Goal: Task Accomplishment & Management: Complete application form

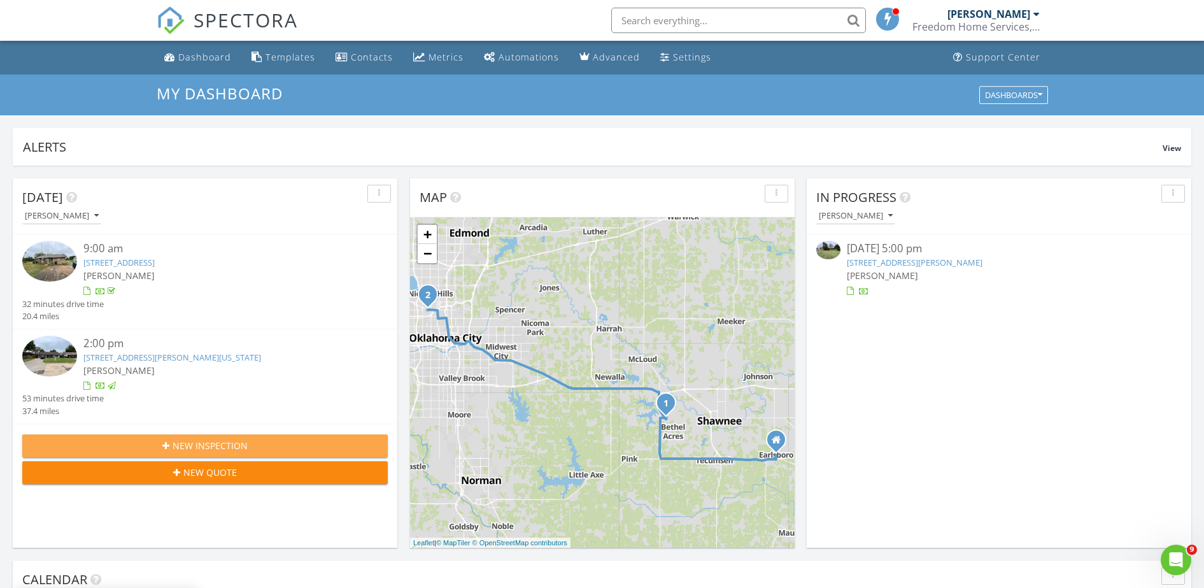
click at [232, 448] on span "New Inspection" at bounding box center [210, 445] width 75 height 13
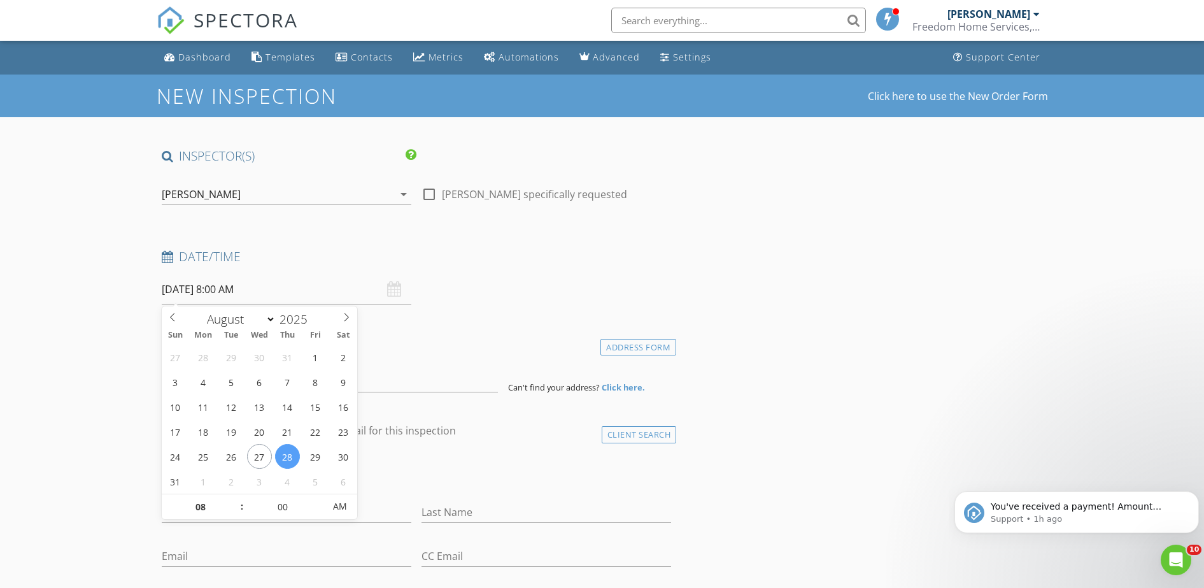
click at [183, 292] on input "08/28/2025 8:00 AM" at bounding box center [287, 289] width 250 height 31
select select "8"
type input "09/03/2025 8:00 AM"
type input "09"
type input "09/03/2025 9:00 AM"
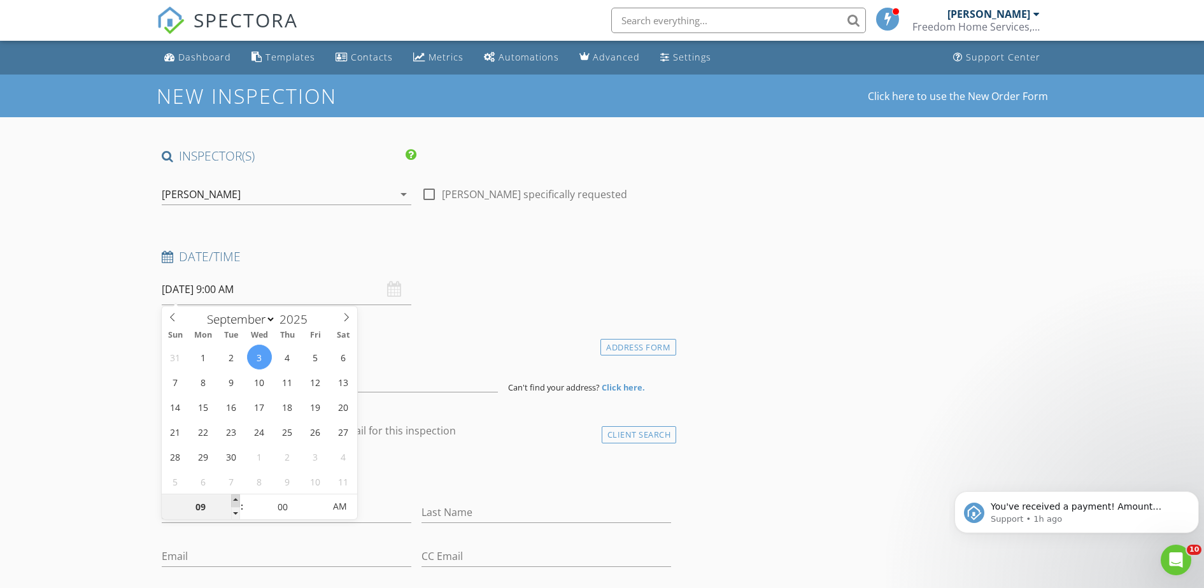
click at [239, 497] on span at bounding box center [235, 500] width 9 height 13
type input "10"
type input "09/03/2025 10:00 AM"
click at [238, 500] on span at bounding box center [235, 500] width 9 height 13
type input "11"
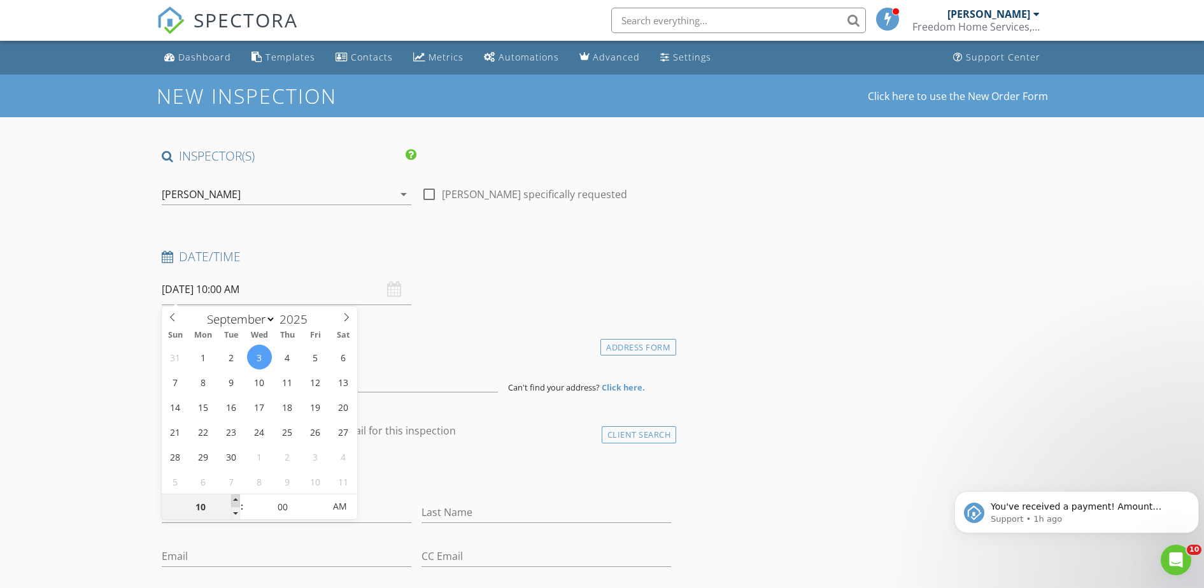
type input "09/03/2025 11:00 AM"
click at [236, 503] on span at bounding box center [235, 500] width 9 height 13
type input "12"
type input "09/03/2025 12:00 PM"
click at [236, 503] on span at bounding box center [235, 500] width 9 height 13
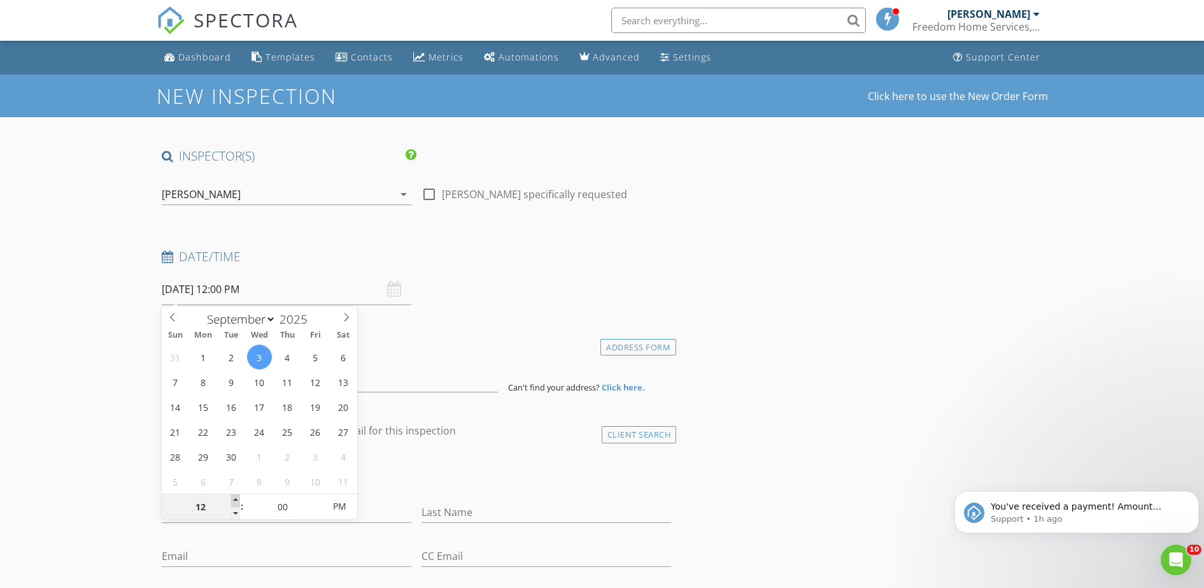
type input "01"
type input "09/03/2025 1:00 PM"
click at [236, 505] on span at bounding box center [235, 500] width 9 height 13
type input "02"
type input "09/03/2025 2:00 PM"
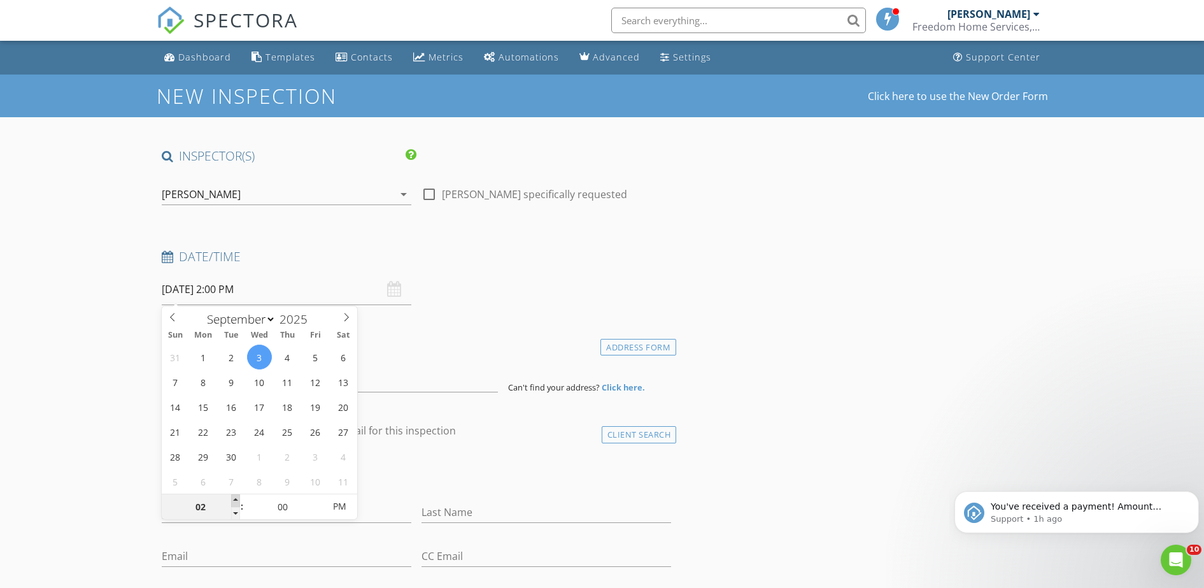
click at [236, 503] on span at bounding box center [235, 500] width 9 height 13
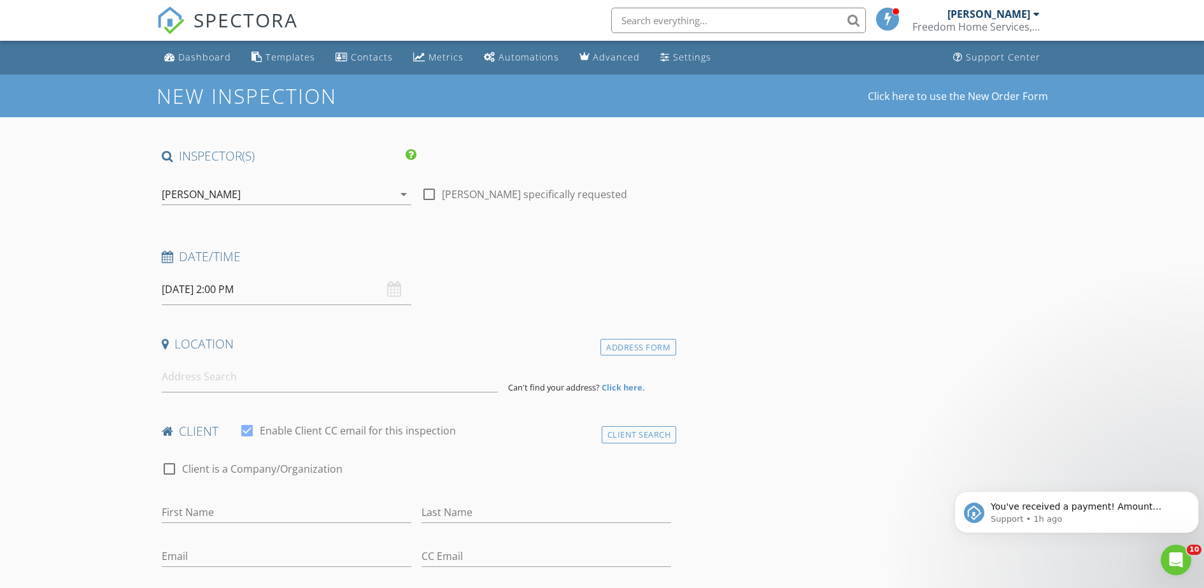
click at [197, 373] on input at bounding box center [330, 376] width 336 height 31
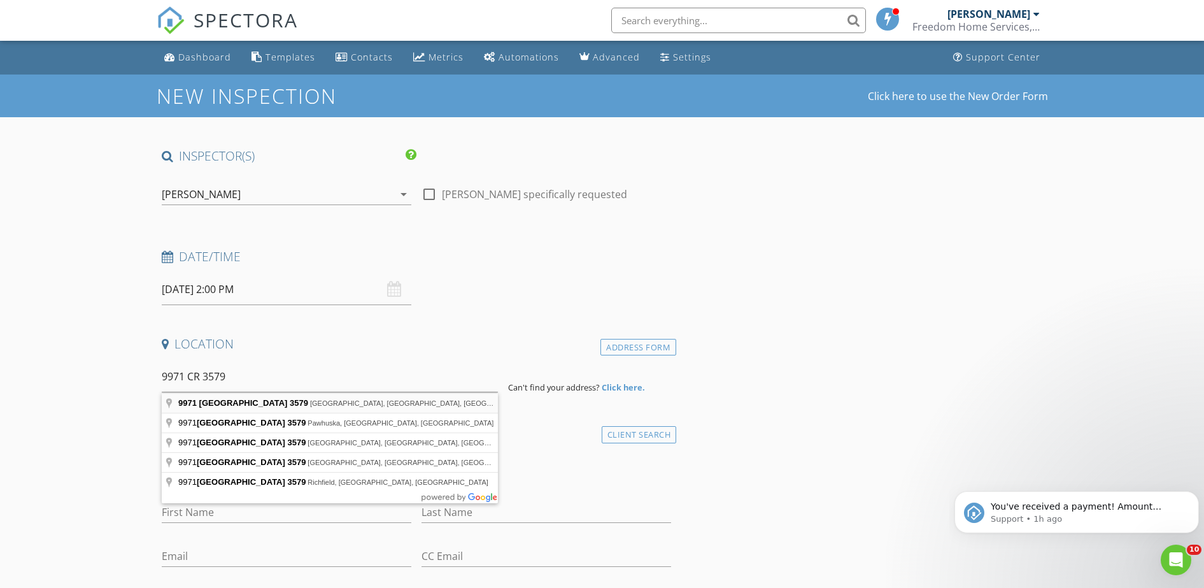
type input "9971 County Road 3579, Ada, OK, USA"
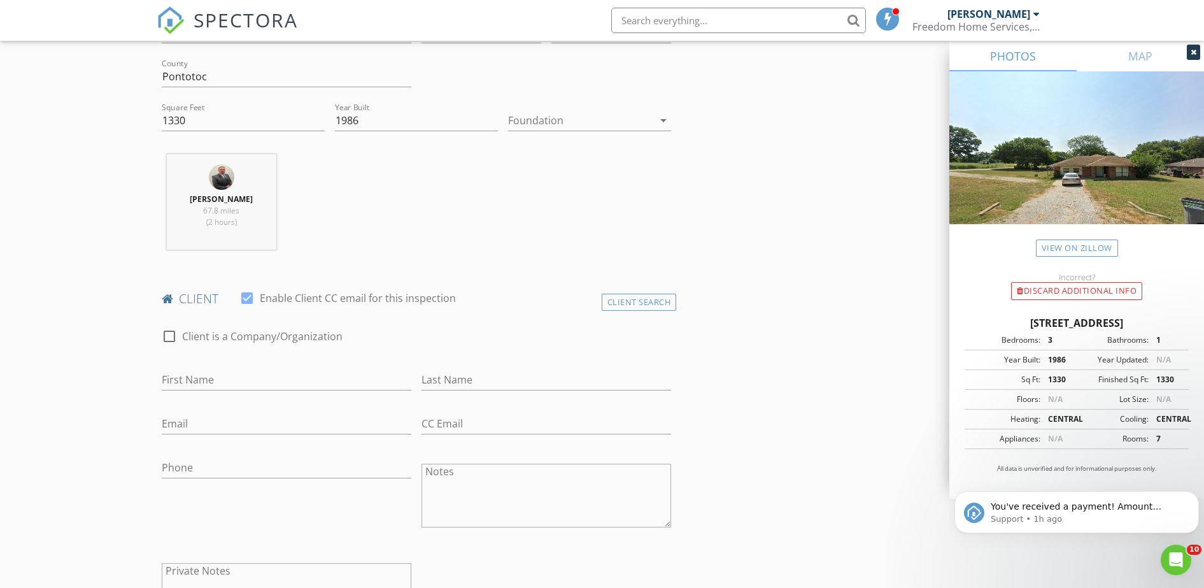
scroll to position [398, 0]
click at [237, 376] on input "First Name" at bounding box center [287, 374] width 250 height 21
type input "Bill & Laura"
type input "Briggeman"
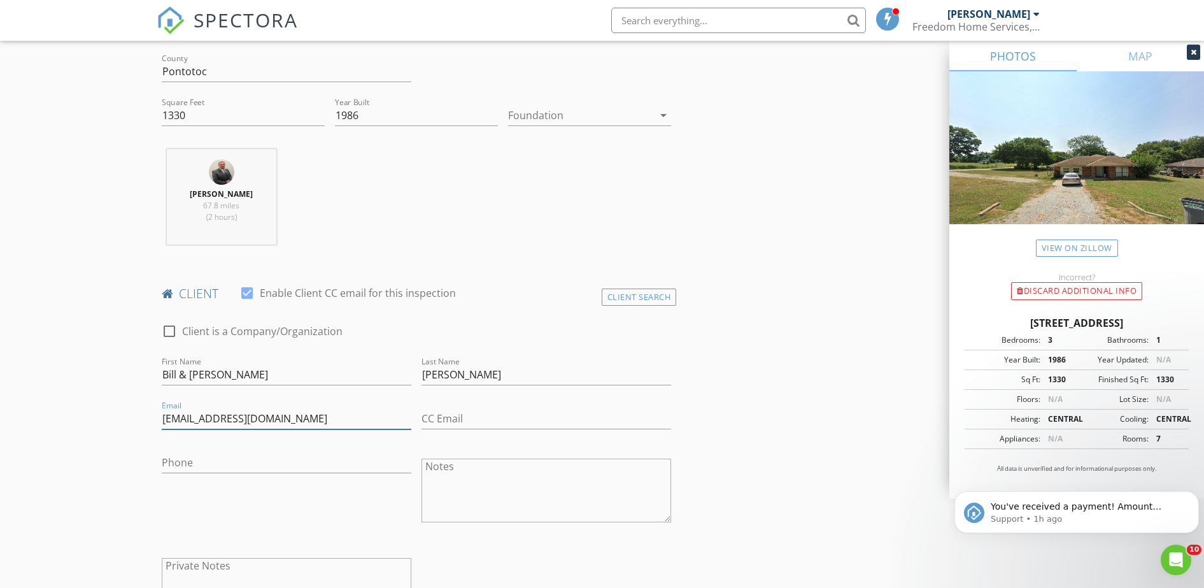
type input "lunar44group@gmail.com"
type input "918-645-9900"
click at [171, 338] on div at bounding box center [170, 331] width 22 height 22
checkbox input "true"
click at [159, 375] on div "Company/Organization Bill & Laura" at bounding box center [417, 376] width 520 height 44
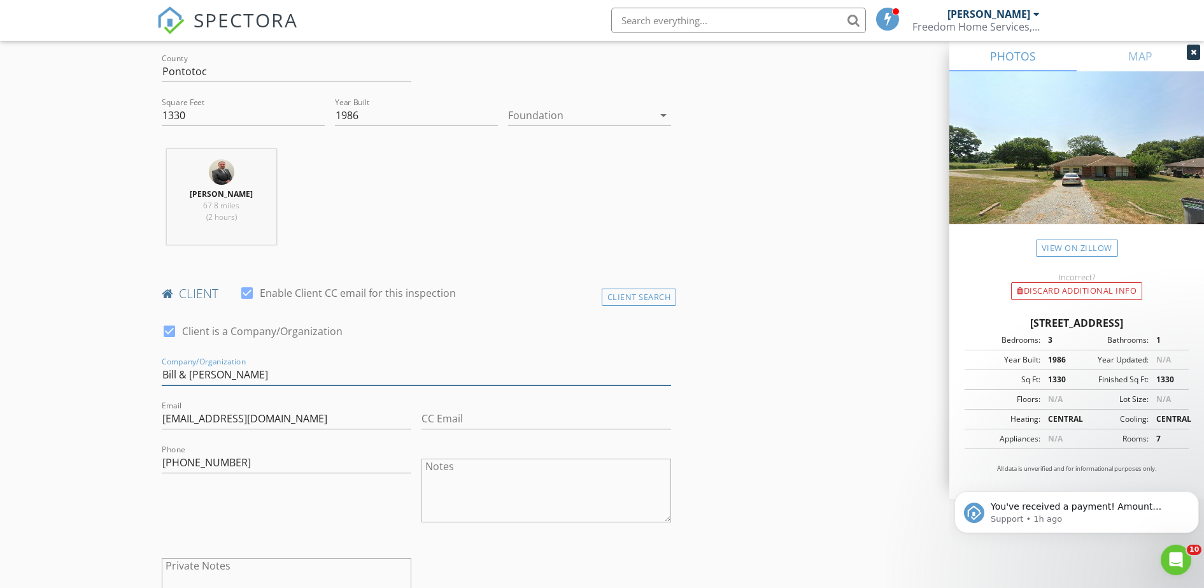
click at [162, 374] on input "Bill & Laura" at bounding box center [417, 374] width 510 height 21
click at [353, 377] on input "Brigadier Properties - Bill & Laura" at bounding box center [417, 374] width 510 height 21
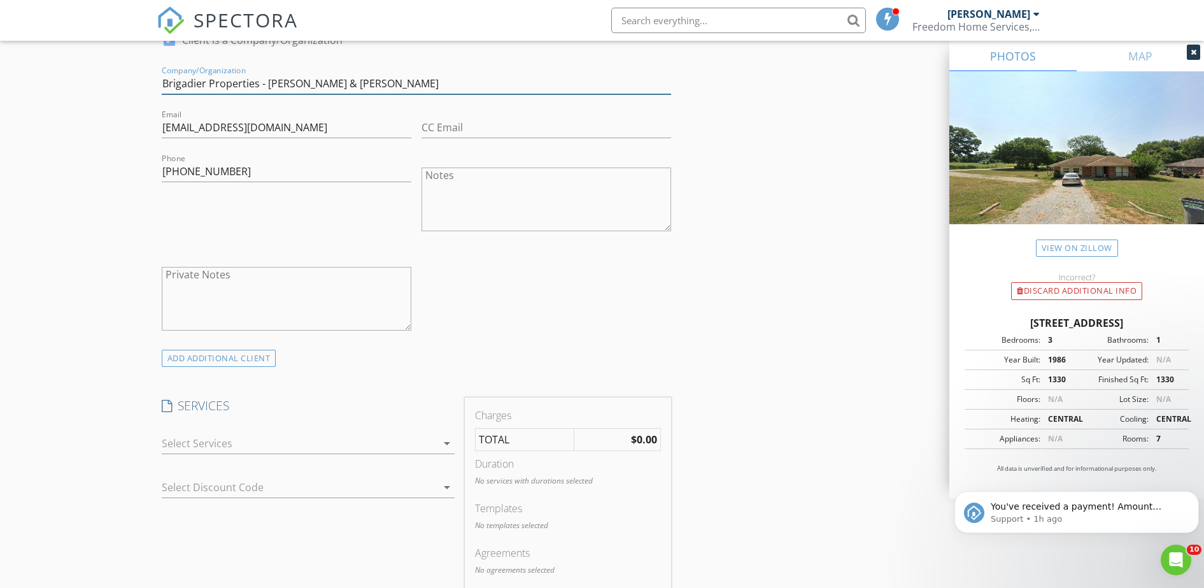
scroll to position [796, 0]
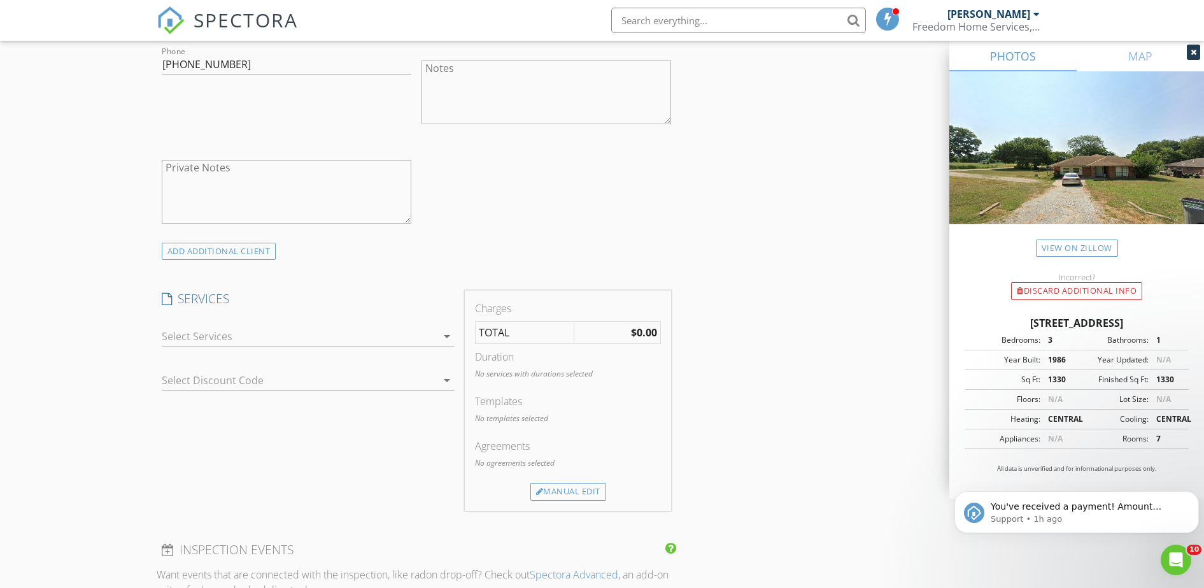
type input "Brigadier Properties - Bill & Laura Briggeman"
click at [446, 339] on icon "arrow_drop_down" at bounding box center [446, 336] width 15 height 15
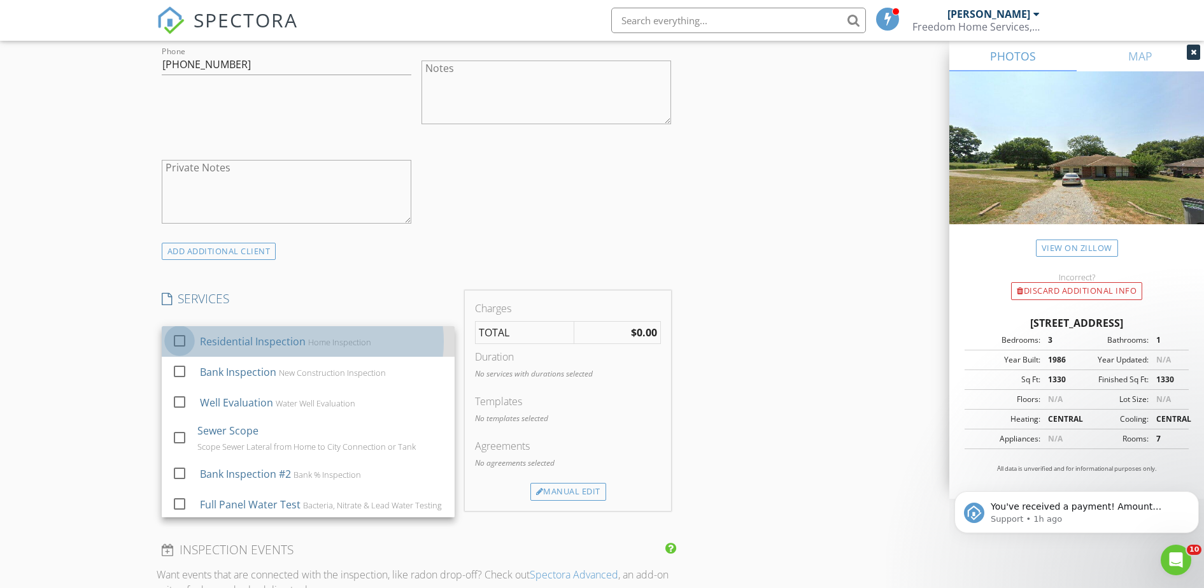
click at [184, 343] on div at bounding box center [180, 341] width 22 height 22
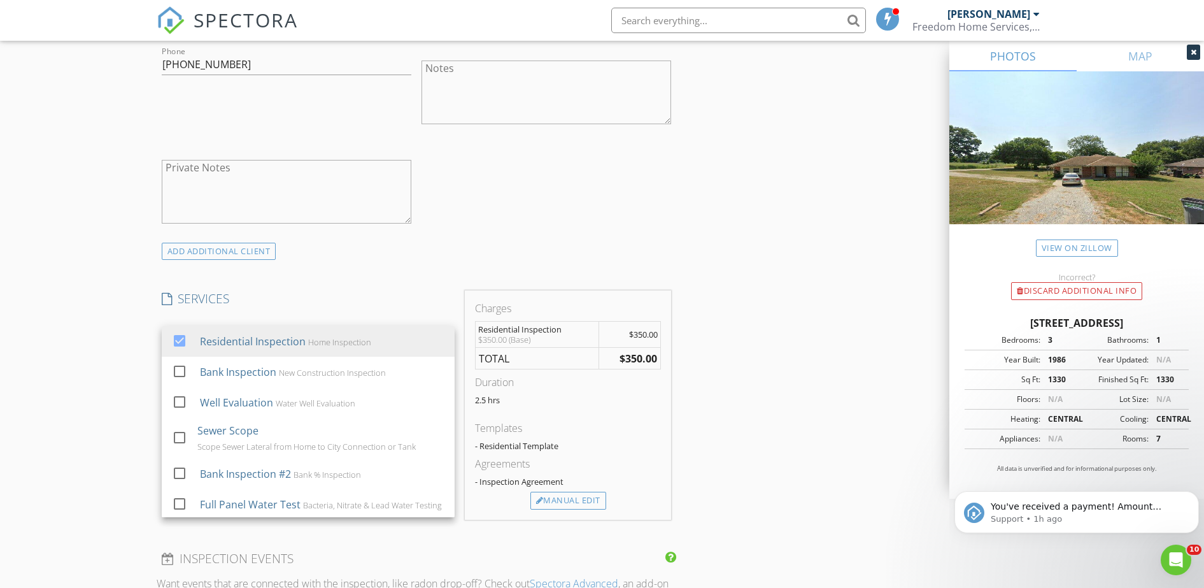
click at [715, 262] on div "INSPECTOR(S) check_box Joshua Sanders PRIMARY Joshua Sanders arrow_drop_down ch…" at bounding box center [603, 400] width 892 height 2097
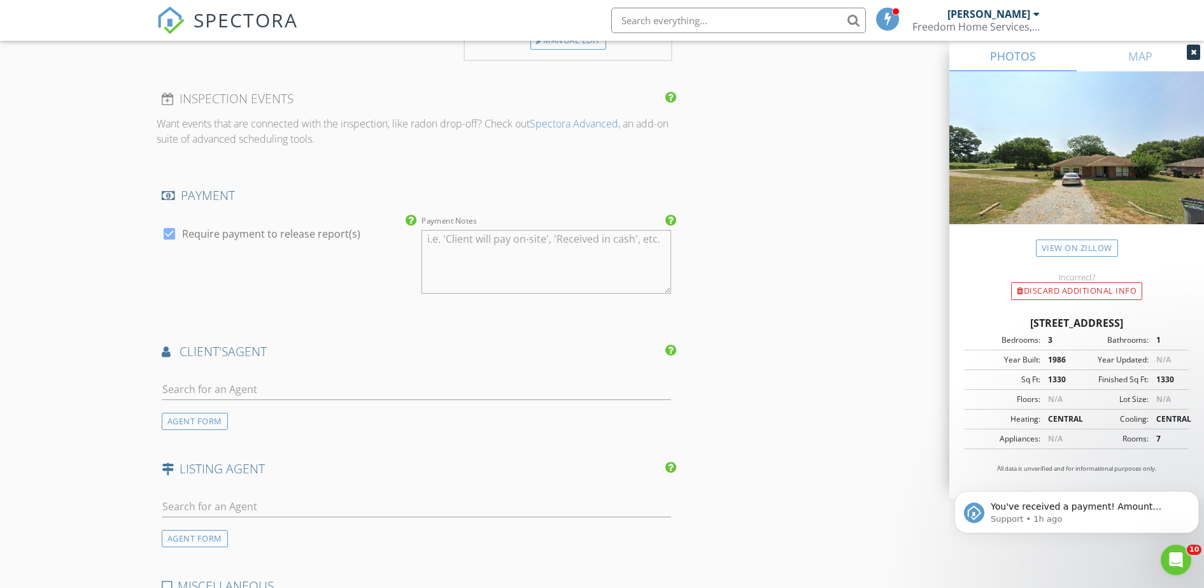
scroll to position [1353, 0]
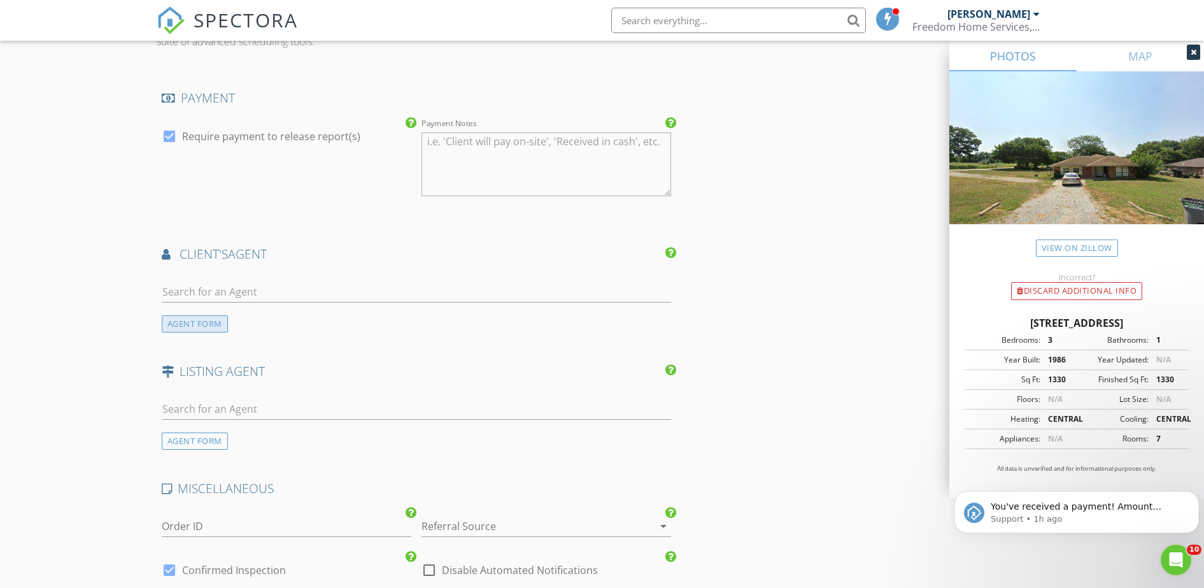
click at [211, 328] on div "AGENT FORM" at bounding box center [195, 323] width 66 height 17
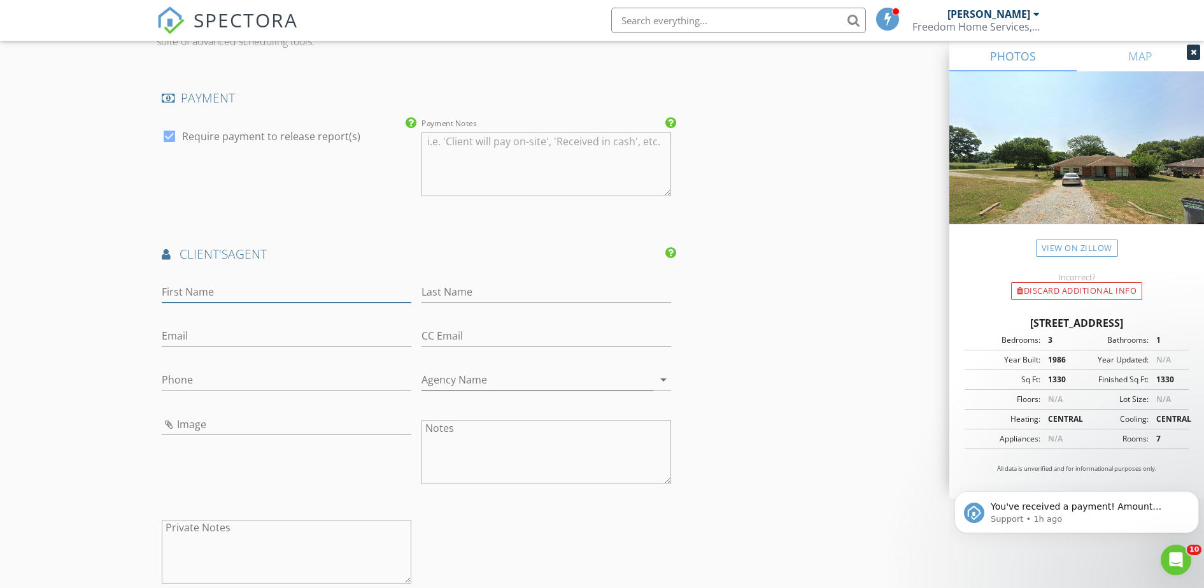
click at [214, 287] on input "First Name" at bounding box center [287, 292] width 250 height 21
type input "Lisa"
type input "Munday"
type input "RealtorLisaMunday@gmail.com"
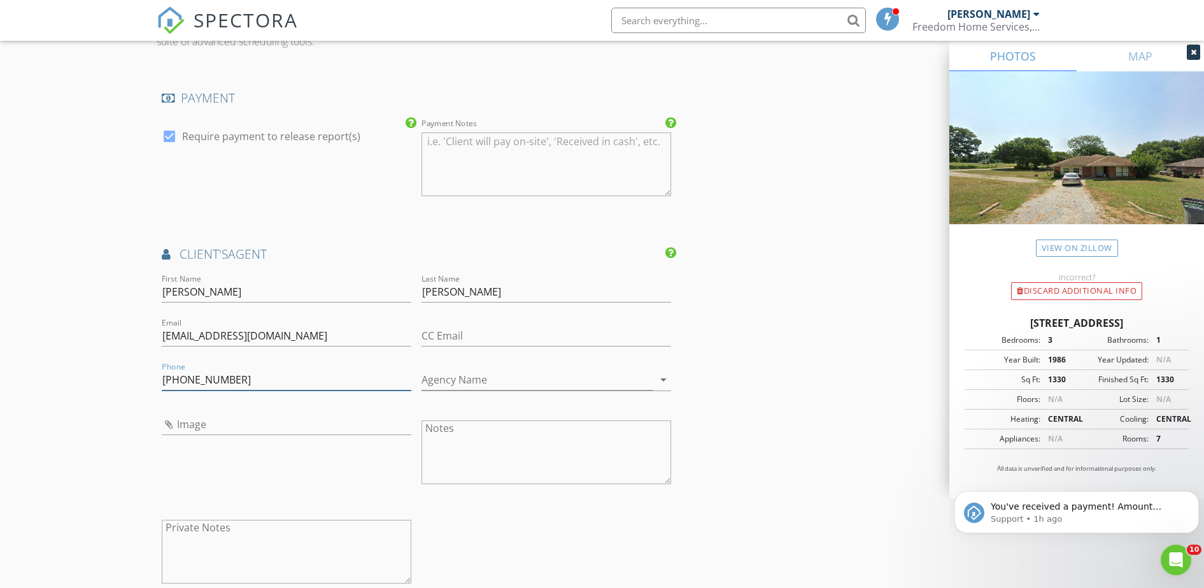
type input "580-272-6820"
drag, startPoint x: 517, startPoint y: 378, endPoint x: 506, endPoint y: 374, distance: 11.7
click at [517, 378] on input "Agency Name" at bounding box center [538, 379] width 232 height 21
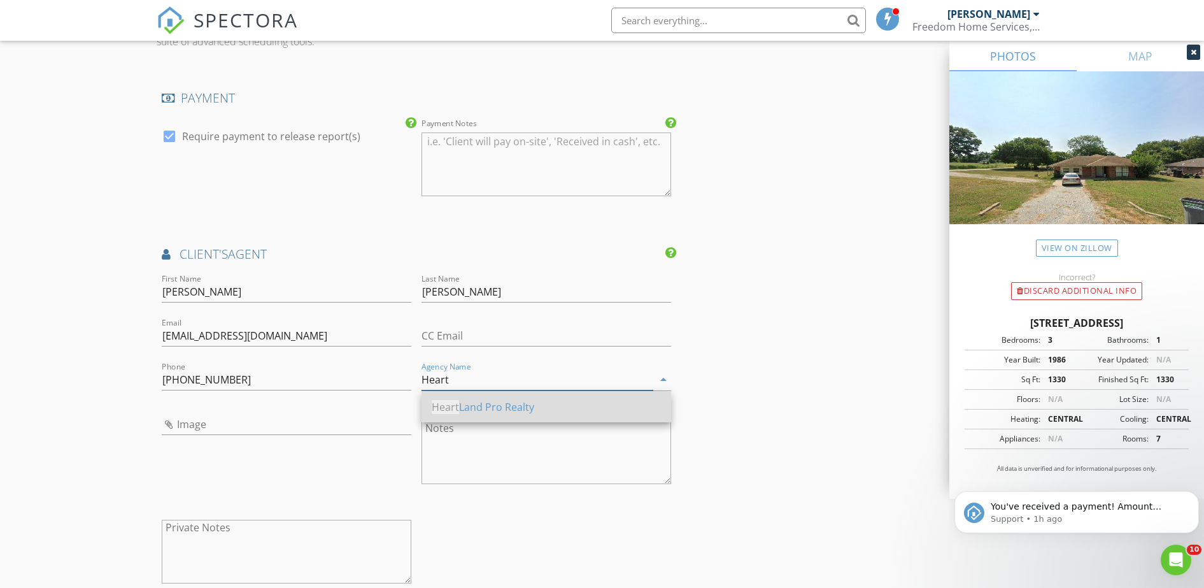
click at [487, 407] on div "Heart Land Pro Realty" at bounding box center [546, 406] width 229 height 15
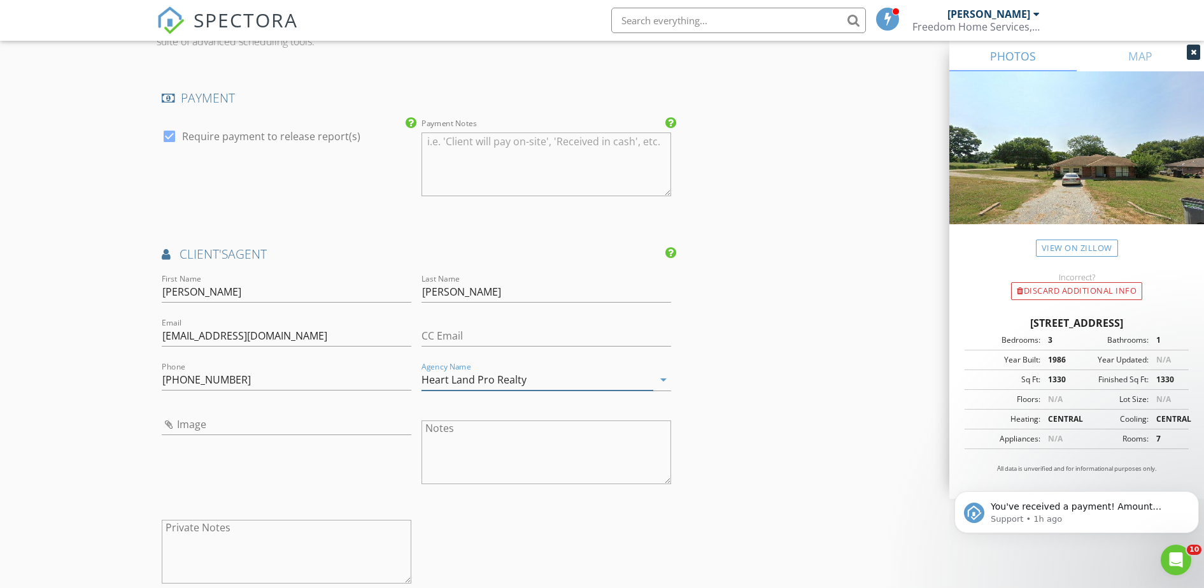
type input "Heart Land Pro Realty"
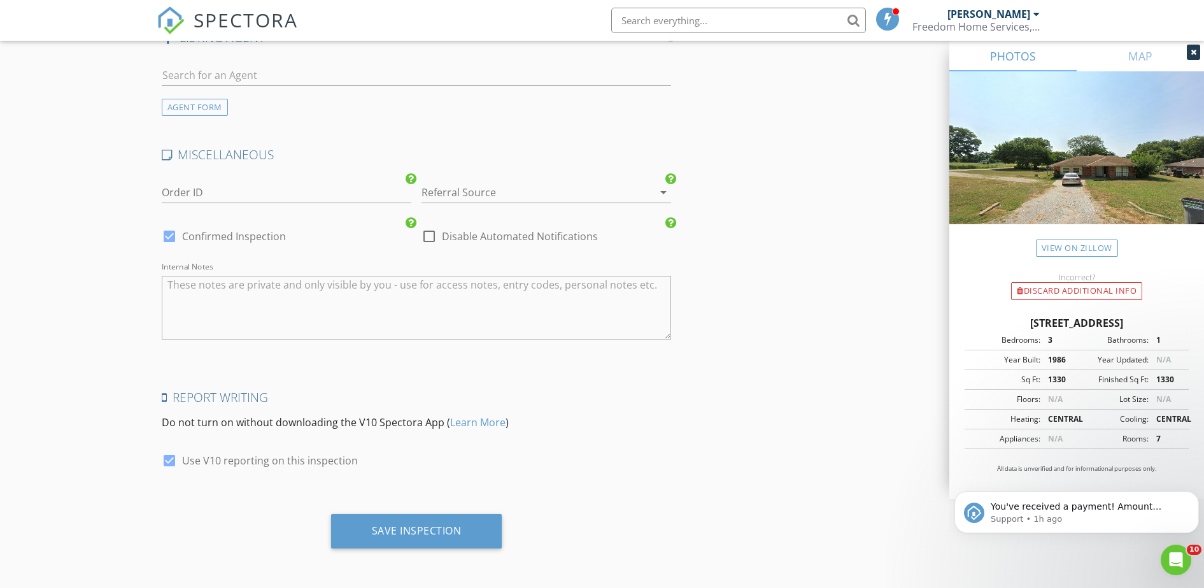
scroll to position [1976, 0]
click at [465, 534] on div "Save Inspection" at bounding box center [416, 530] width 171 height 34
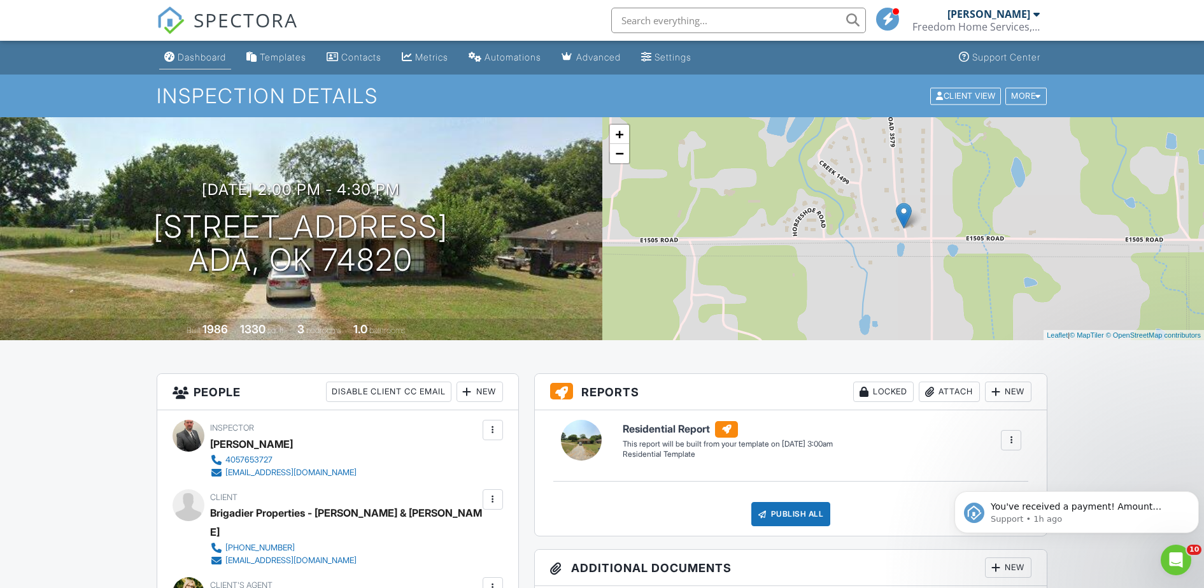
click at [217, 61] on div "Dashboard" at bounding box center [202, 57] width 48 height 11
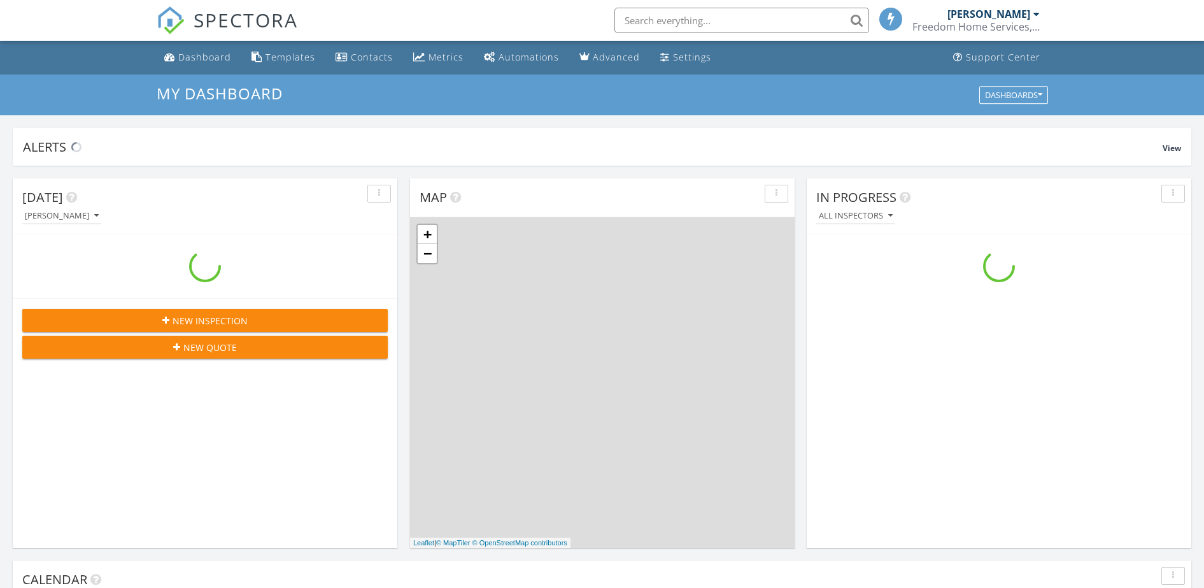
scroll to position [1184, 1229]
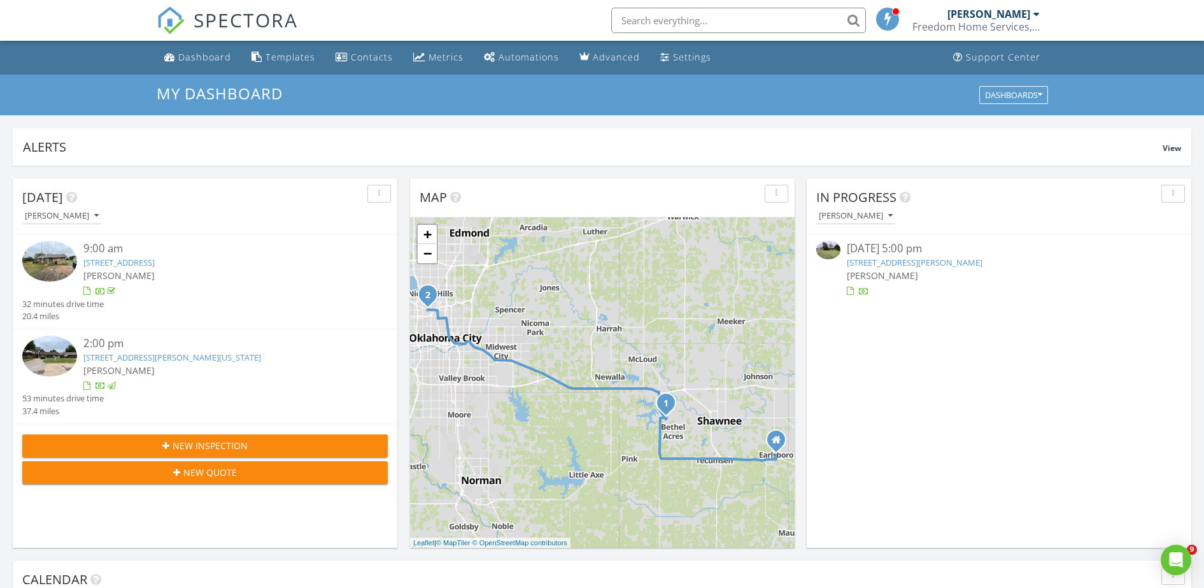
click at [196, 449] on span "New Inspection" at bounding box center [210, 445] width 75 height 13
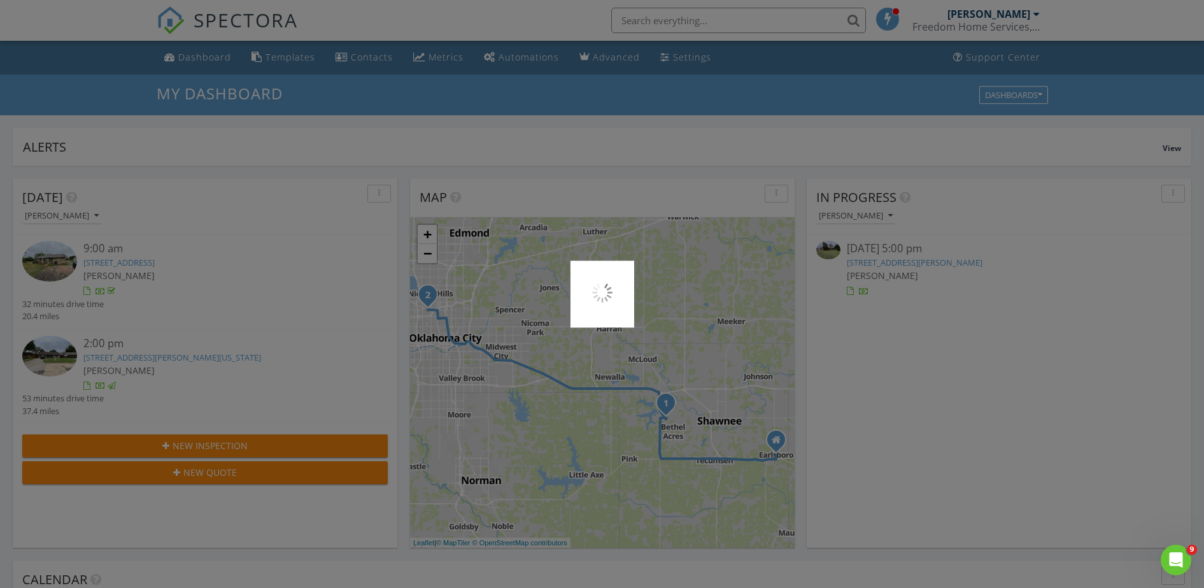
scroll to position [0, 0]
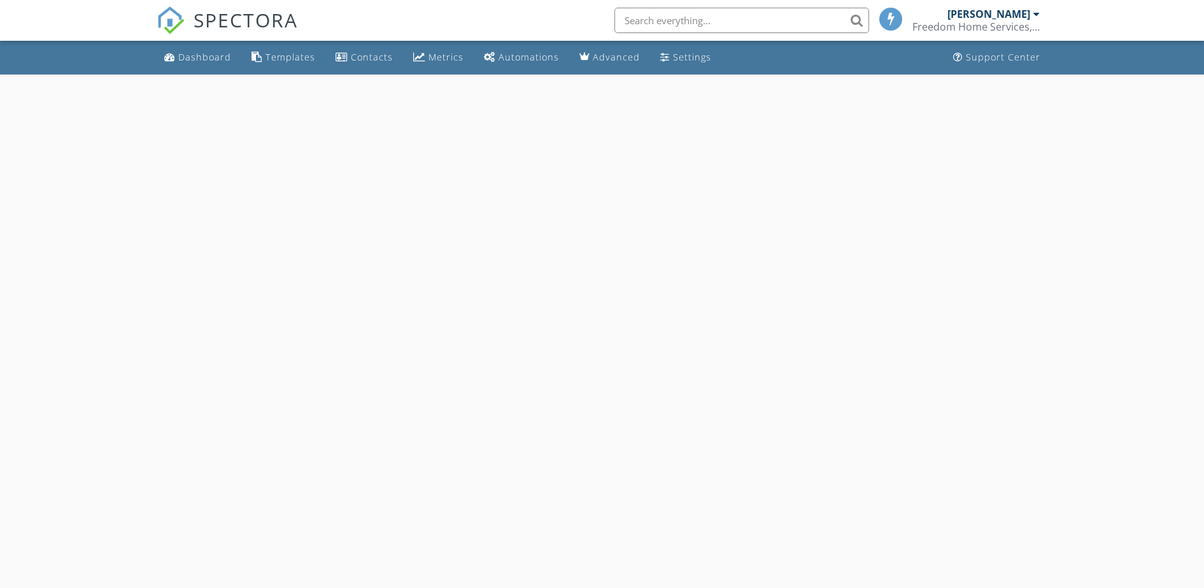
select select "7"
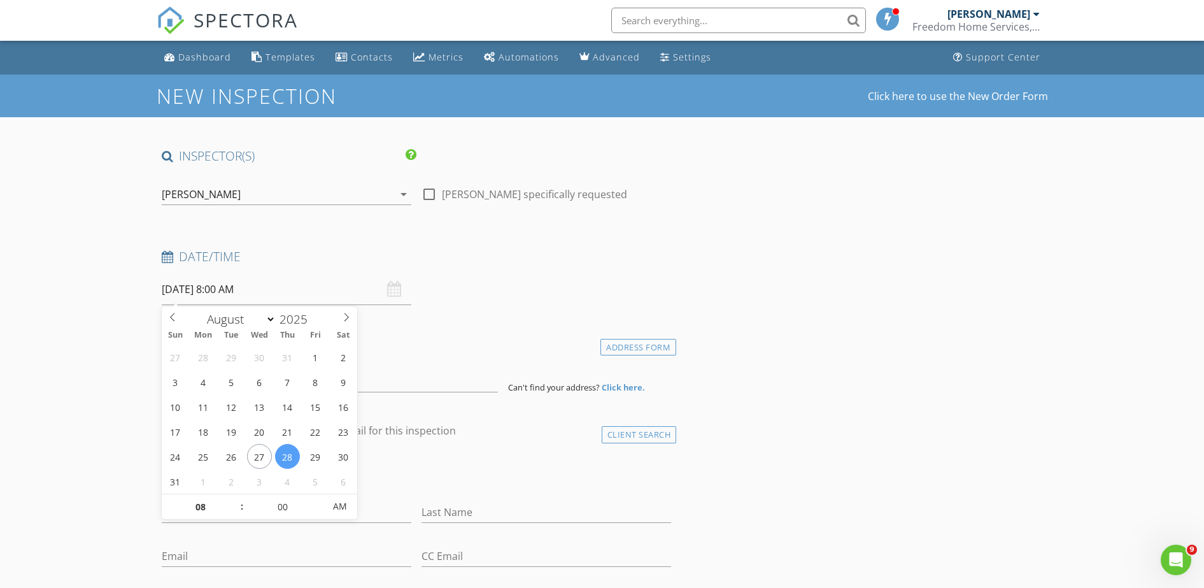
click at [198, 297] on input "08/28/2025 8:00 AM" at bounding box center [287, 289] width 250 height 31
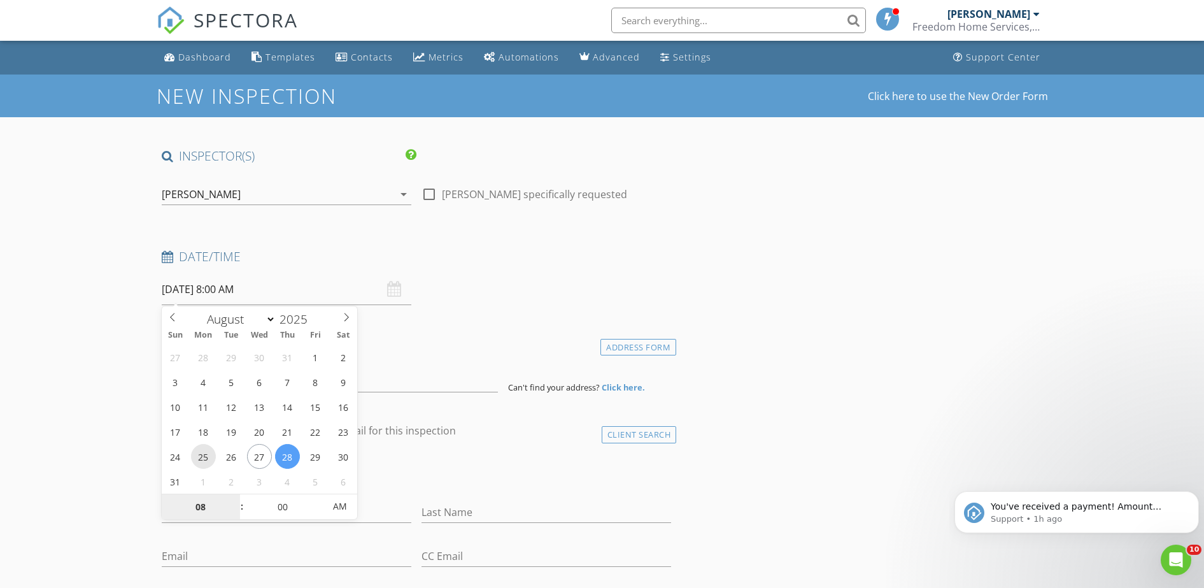
type input "08/25/2025 8:00 AM"
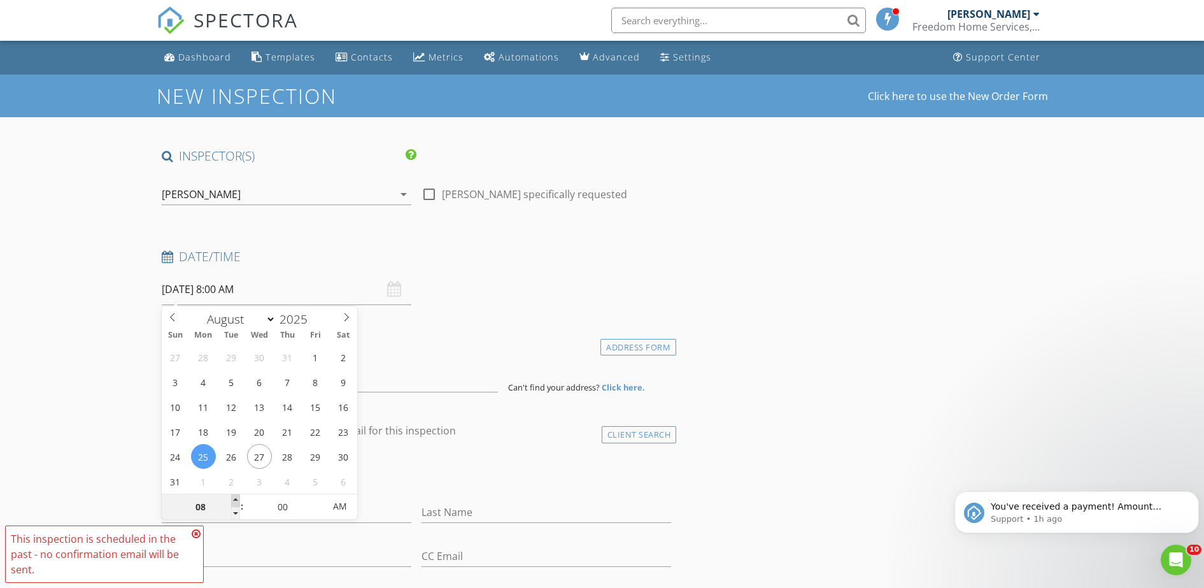
type input "09"
type input "08/25/2025 9:00 AM"
click at [234, 499] on span at bounding box center [235, 500] width 9 height 13
type input "10"
type input "08/25/2025 10:00 AM"
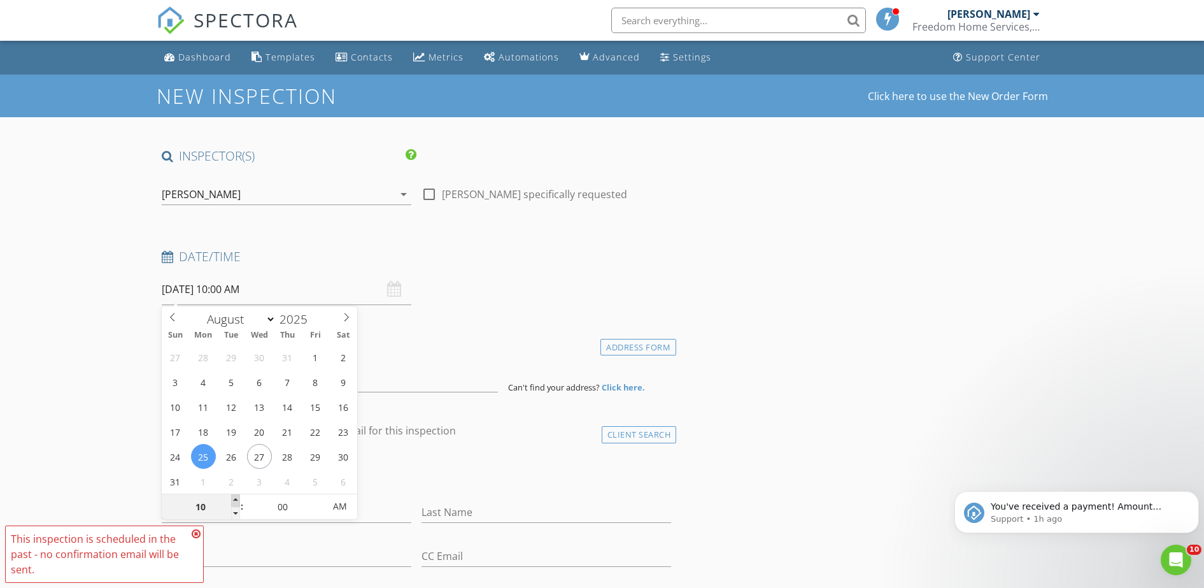
click at [234, 499] on span at bounding box center [235, 500] width 9 height 13
type input "11"
type input "08/25/2025 11:00 AM"
click at [234, 499] on span at bounding box center [235, 500] width 9 height 13
type input "12"
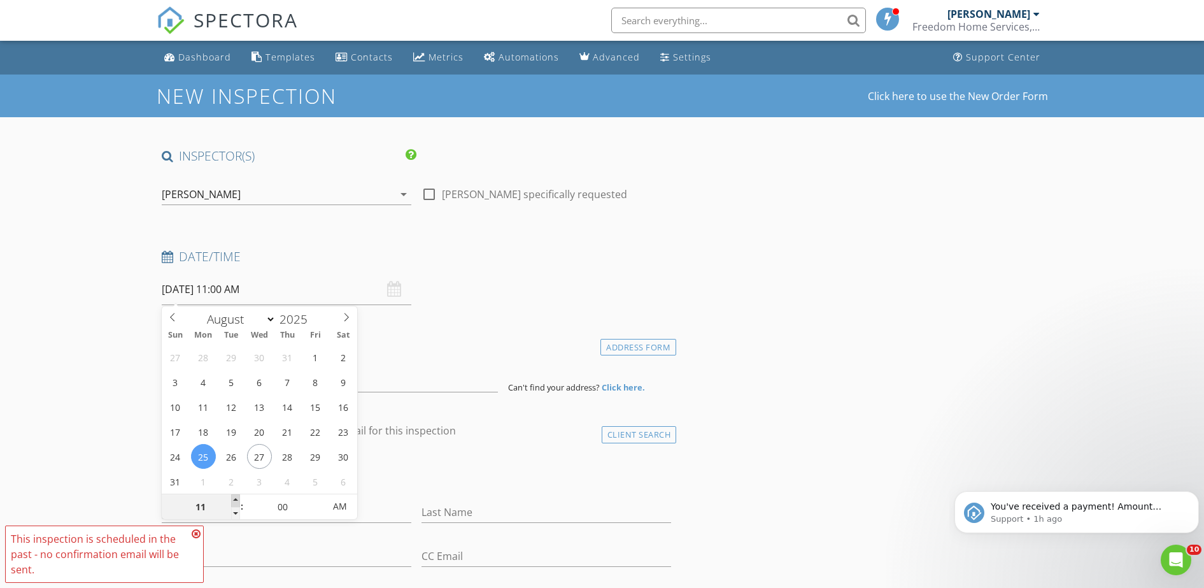
type input "08/25/2025 12:00 PM"
click at [234, 499] on span at bounding box center [235, 500] width 9 height 13
type input "01"
type input "08/25/2025 1:00 PM"
click at [234, 499] on span at bounding box center [235, 500] width 9 height 13
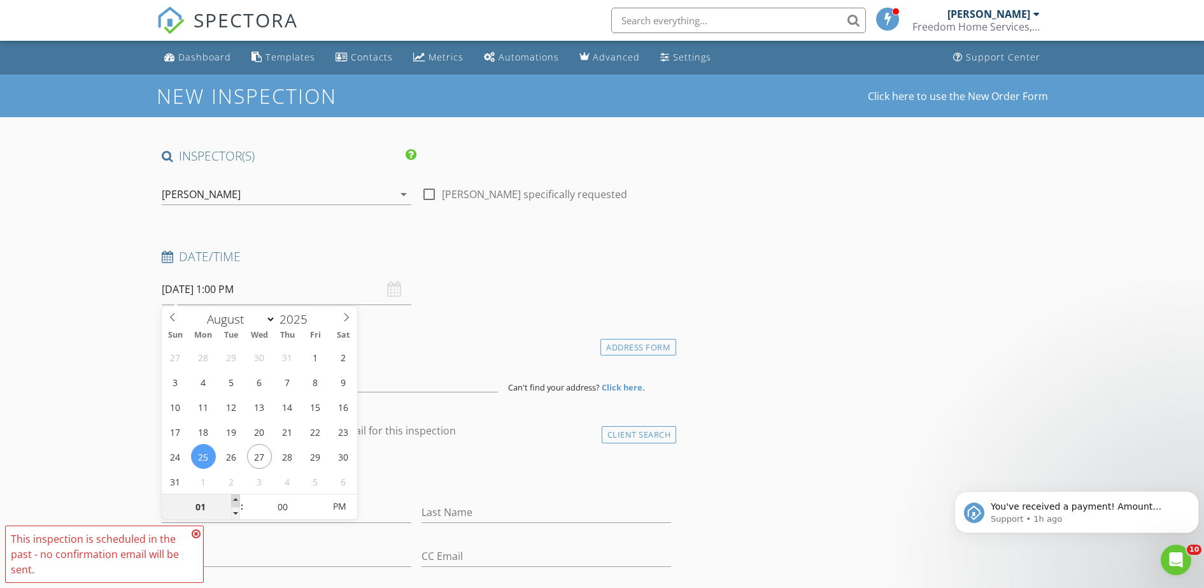
type input "02"
type input "08/25/2025 2:00 PM"
click at [234, 499] on span at bounding box center [235, 500] width 9 height 13
type input "03"
type input "08/25/2025 3:00 PM"
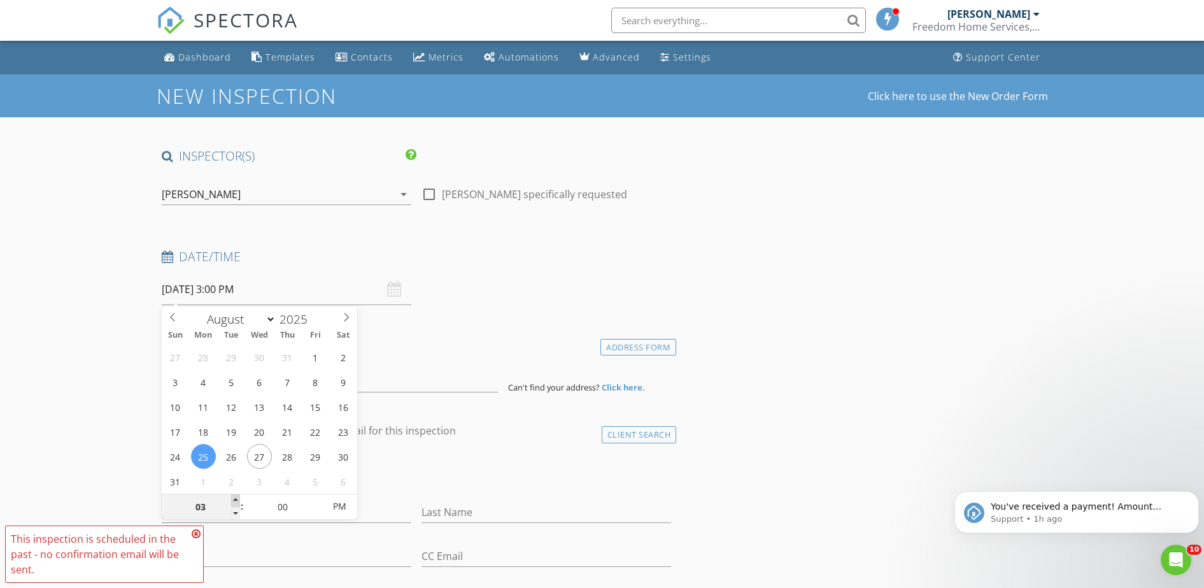
click at [234, 499] on span at bounding box center [235, 500] width 9 height 13
type input "04"
type input "08/25/2025 4:00 PM"
click at [234, 499] on span at bounding box center [235, 500] width 9 height 13
type input "05"
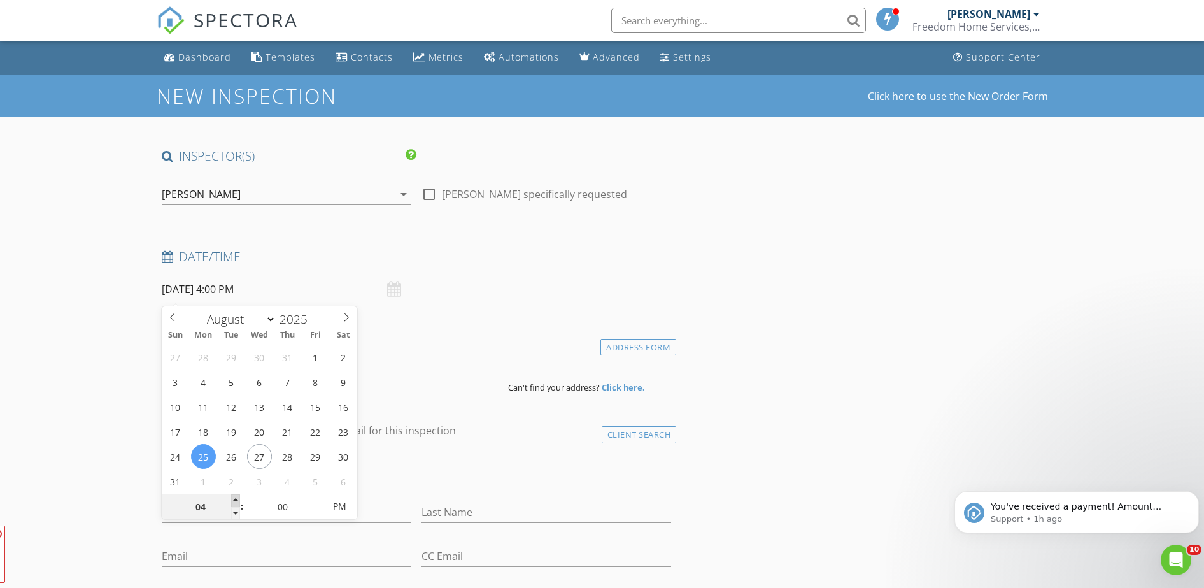
type input "08/25/2025 5:00 PM"
click at [234, 499] on span at bounding box center [235, 500] width 9 height 13
type input "06"
type input "08/25/2025 6:00 PM"
click at [234, 499] on span at bounding box center [235, 500] width 9 height 13
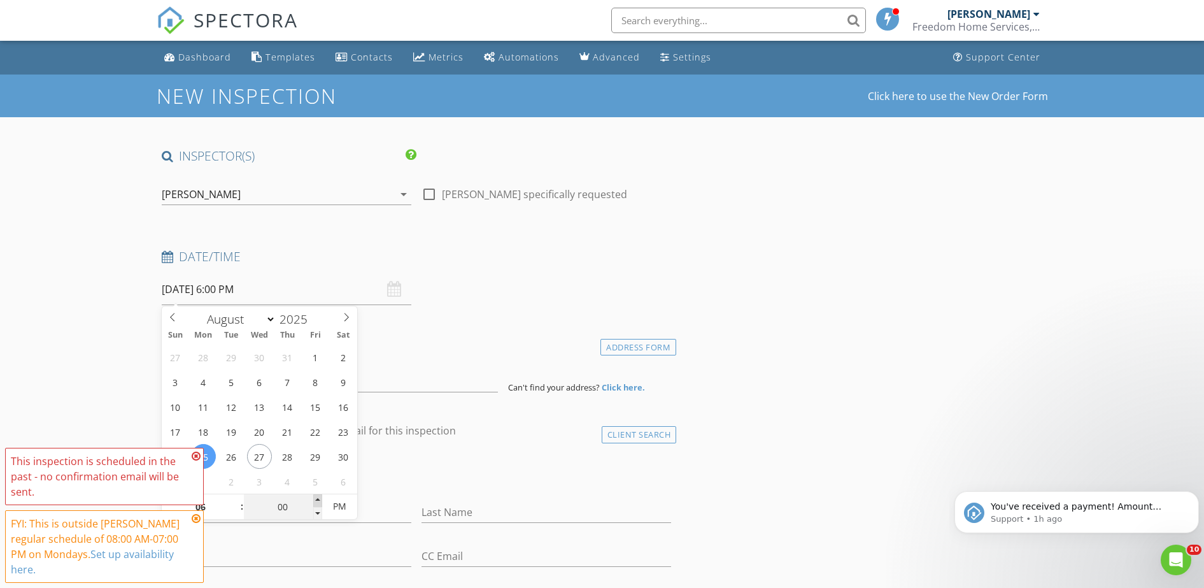
type input "05"
type input "08/25/2025 6:05 PM"
click at [320, 504] on span at bounding box center [317, 500] width 9 height 13
type input "10"
type input "08/25/2025 6:10 PM"
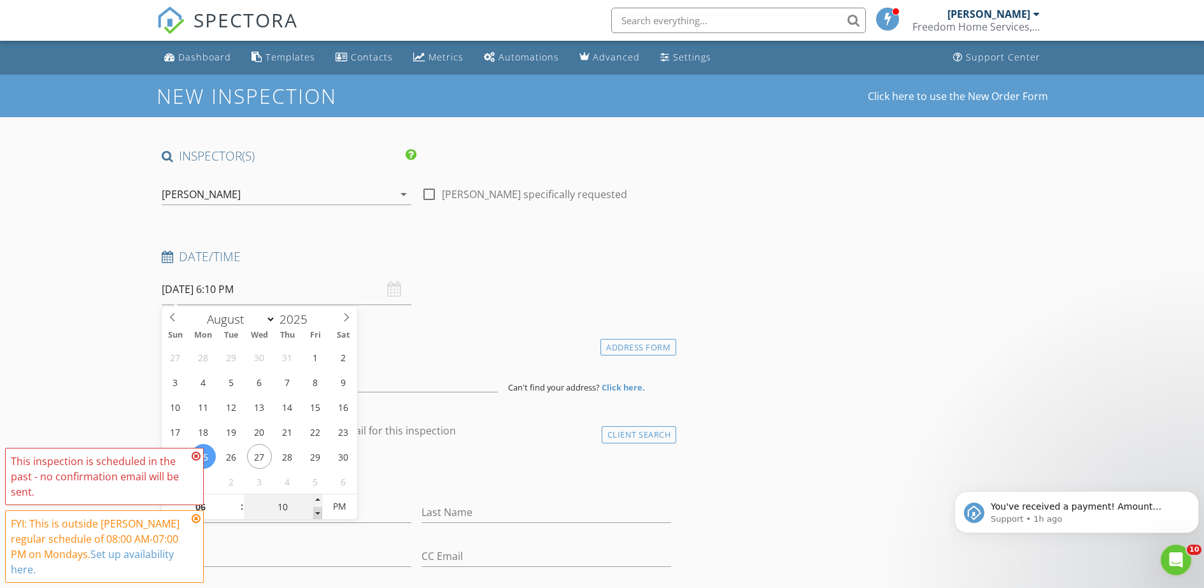
click at [318, 506] on div "10" at bounding box center [283, 506] width 78 height 25
type input "15"
type input "08/25/2025 6:15 PM"
click at [318, 504] on span at bounding box center [317, 500] width 9 height 13
type input "20"
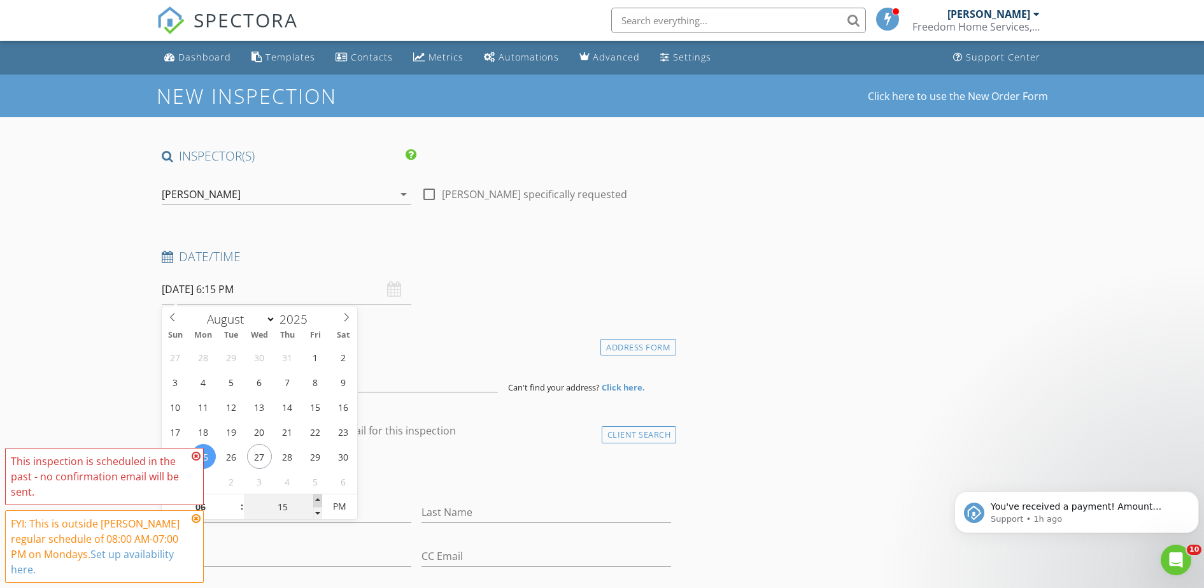
type input "08/25/2025 6:20 PM"
click at [318, 504] on span at bounding box center [317, 500] width 9 height 13
type input "25"
type input "08/25/2025 6:25 PM"
click at [318, 506] on div "25" at bounding box center [283, 506] width 78 height 25
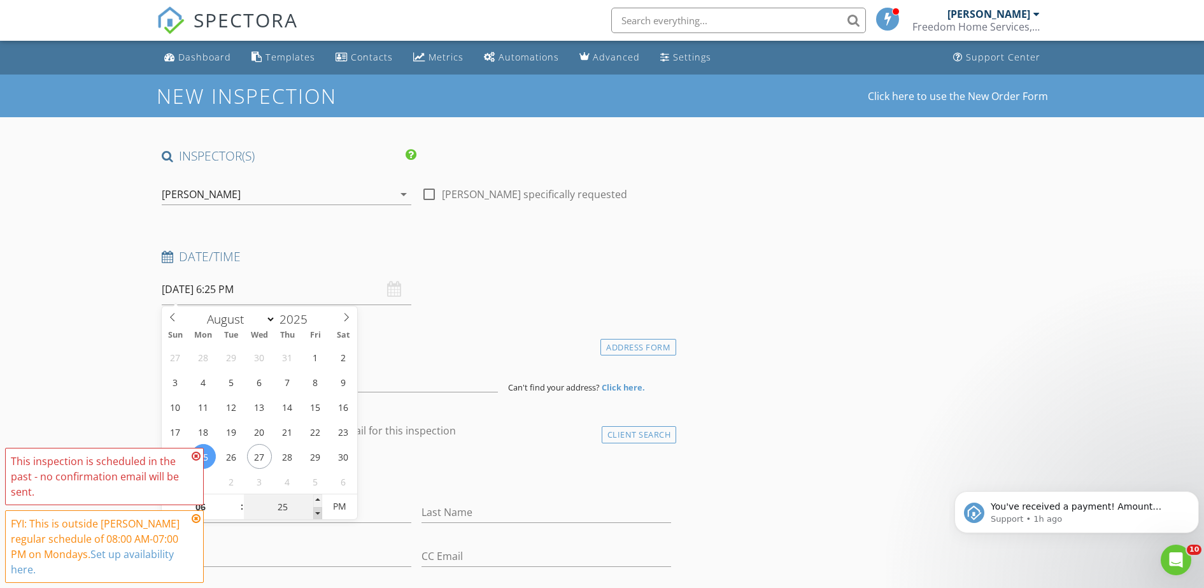
type input "20"
type input "08/25/2025 6:20 PM"
click at [318, 507] on span at bounding box center [317, 513] width 9 height 13
type input "25"
type input "08/25/2025 6:25 PM"
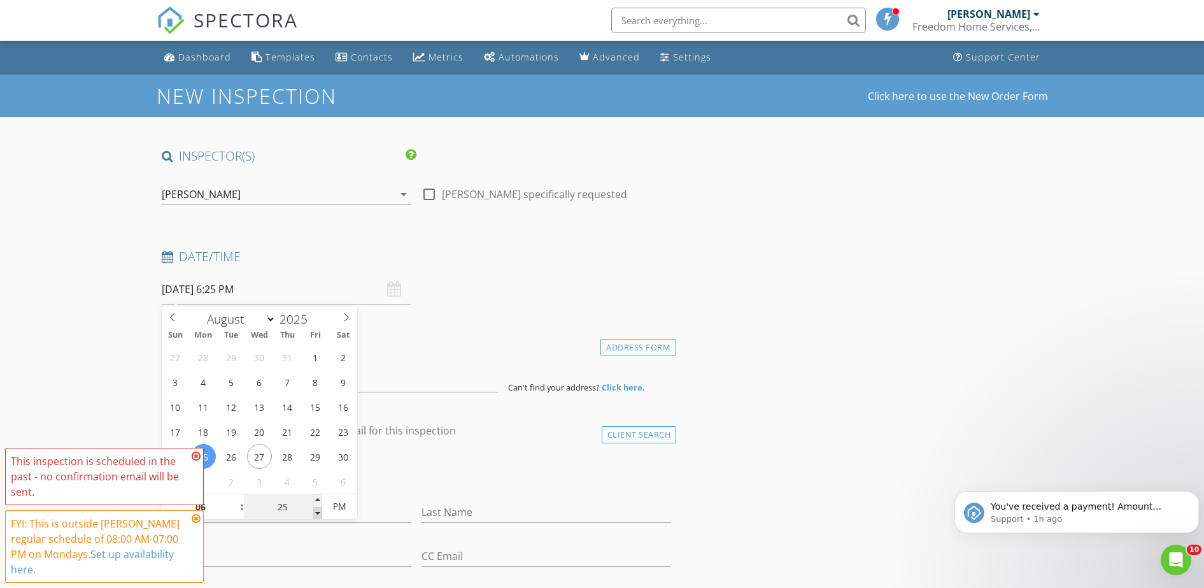
click at [318, 507] on div "25" at bounding box center [283, 506] width 78 height 25
type input "20"
type input "08/25/2025 6:20 PM"
click at [318, 507] on span at bounding box center [317, 513] width 9 height 13
type input "15"
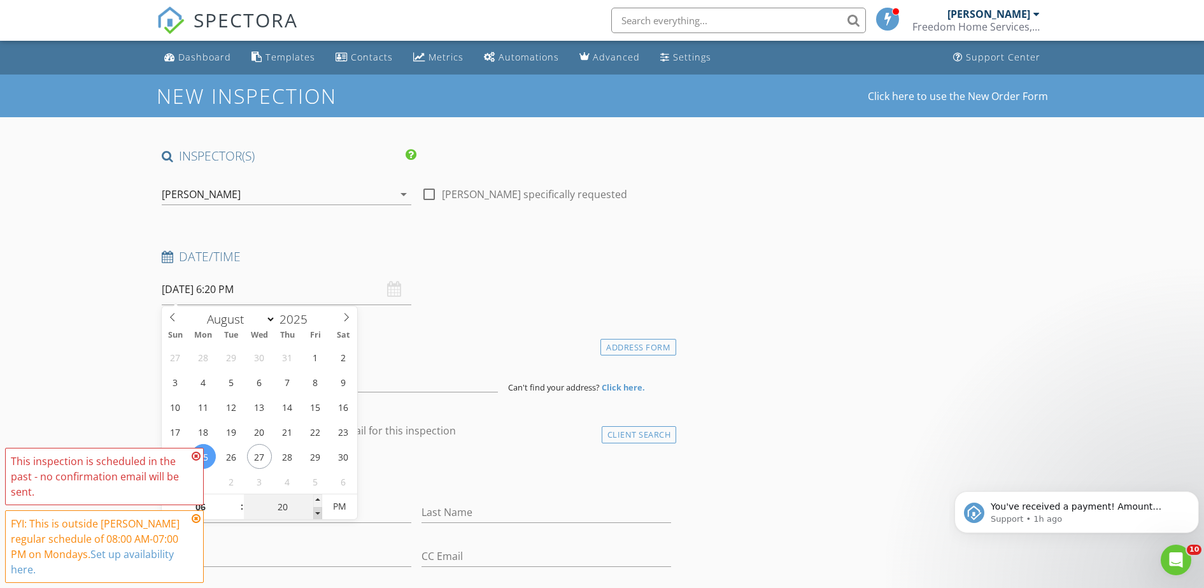
type input "08/25/2025 6:15 PM"
click at [318, 507] on span at bounding box center [317, 513] width 9 height 13
type input "20"
type input "08/25/2025 6:20 PM"
click at [318, 507] on div "20" at bounding box center [283, 506] width 78 height 25
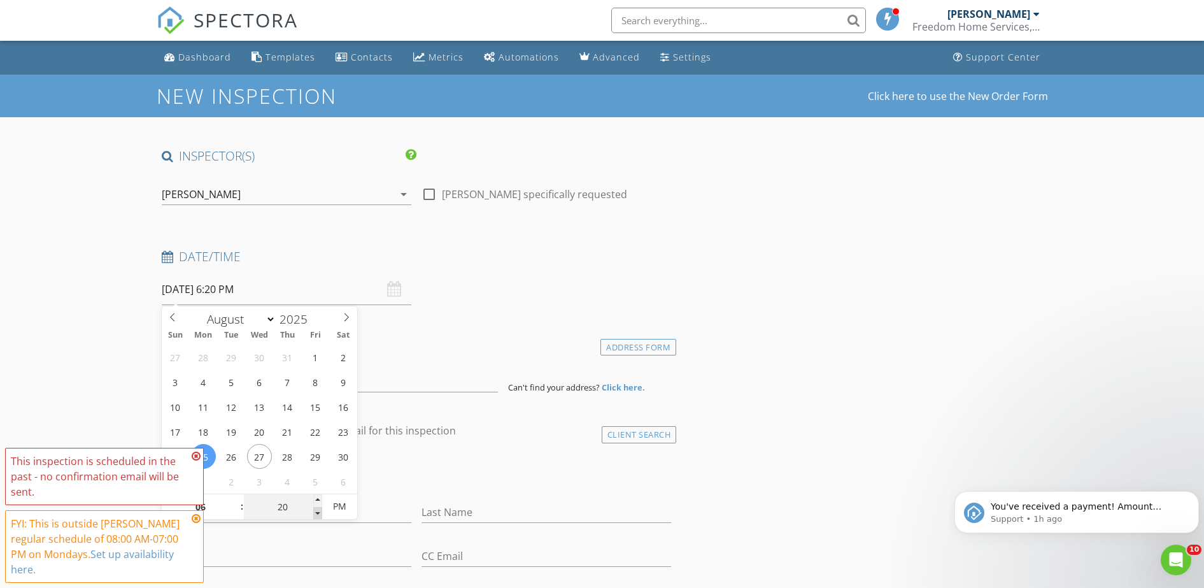
type input "25"
type input "08/25/2025 6:25 PM"
click at [317, 507] on div "25" at bounding box center [283, 506] width 78 height 25
type input "30"
type input "[DATE] 6:30 PM"
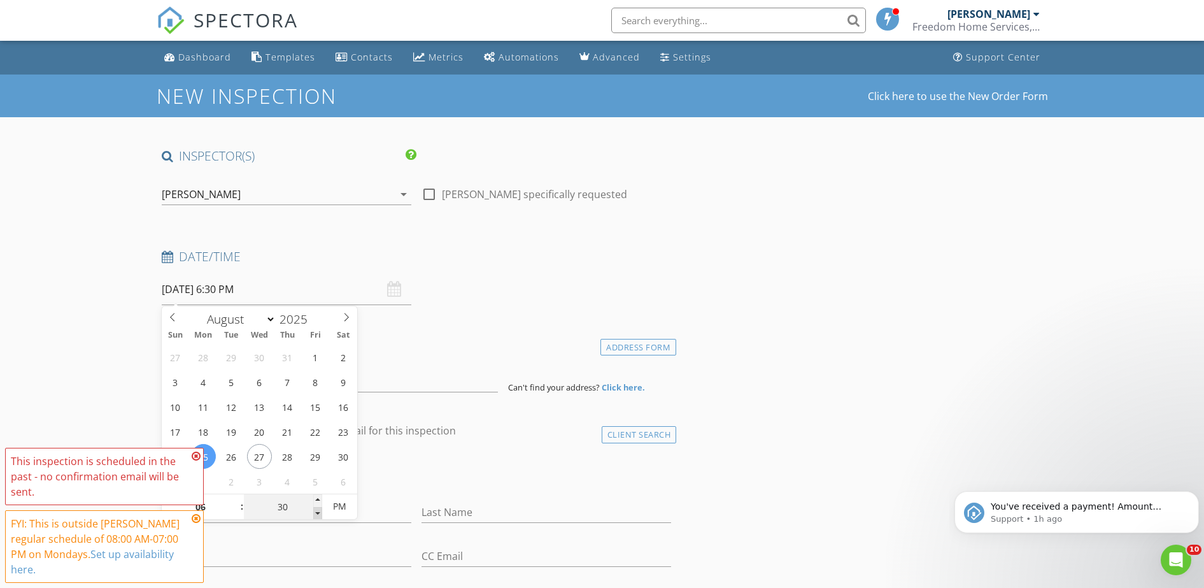
click at [317, 507] on div "30" at bounding box center [283, 506] width 78 height 25
type input "35"
type input "08/25/2025 6:35 PM"
click at [317, 506] on div "35" at bounding box center [283, 506] width 78 height 25
type input "30"
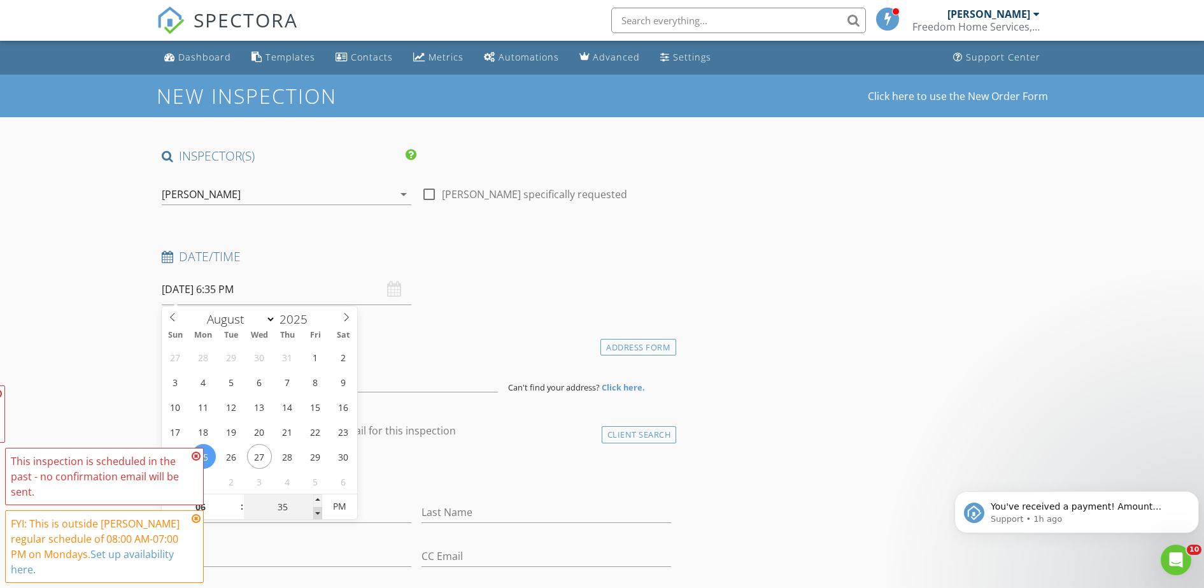
type input "08/25/2025 6:30 PM"
drag, startPoint x: 317, startPoint y: 506, endPoint x: 320, endPoint y: 514, distance: 8.3
click at [320, 514] on span at bounding box center [317, 513] width 9 height 13
click at [195, 460] on icon at bounding box center [196, 456] width 9 height 10
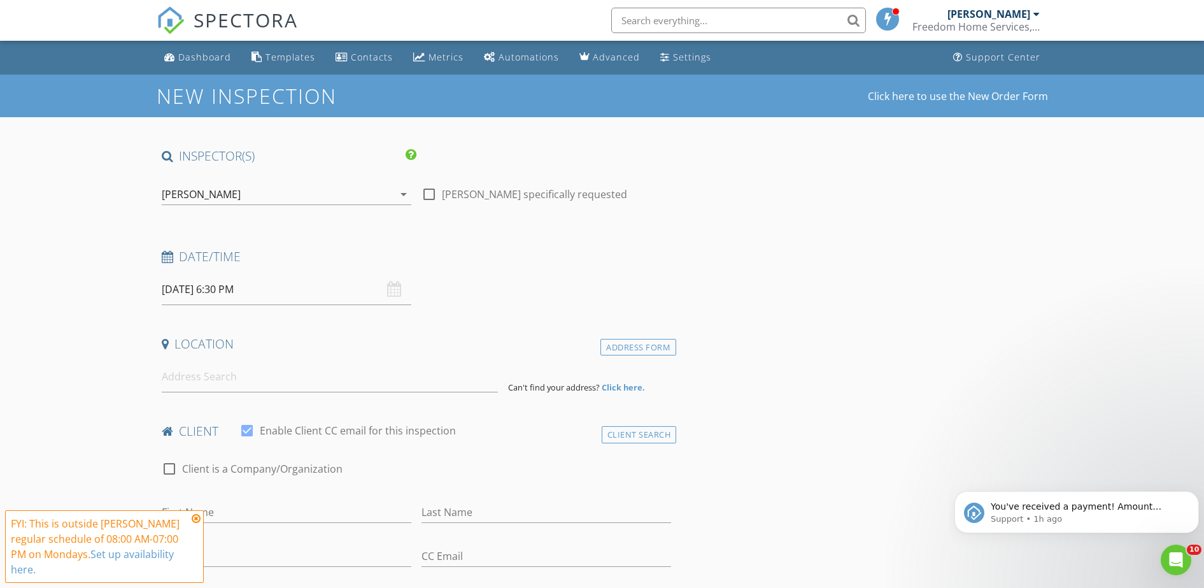
click at [199, 520] on icon at bounding box center [196, 518] width 9 height 10
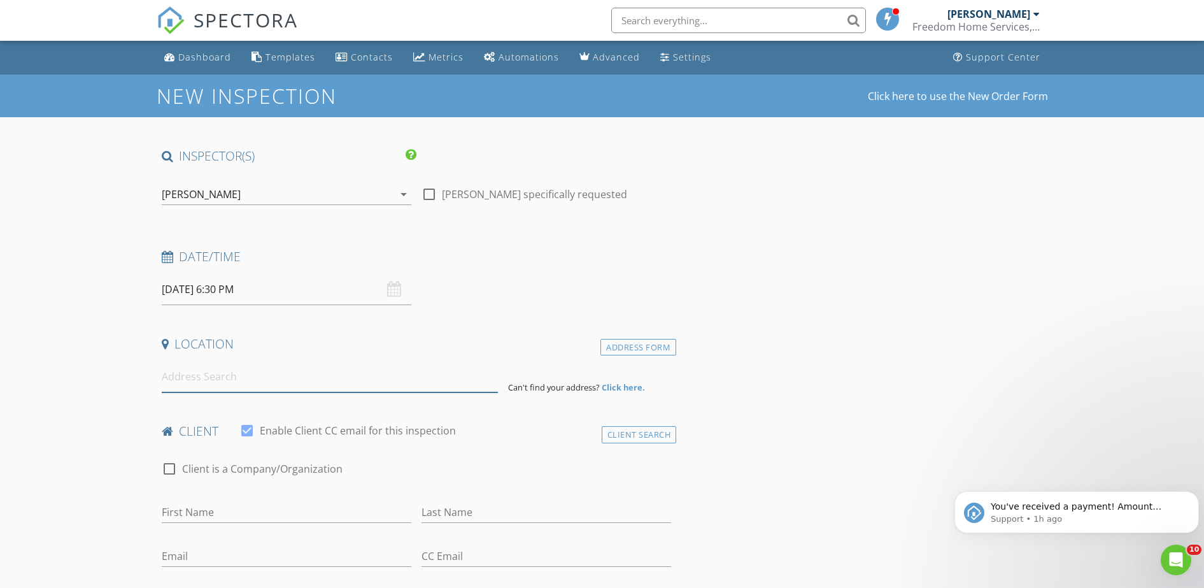
click at [208, 383] on input at bounding box center [330, 376] width 336 height 31
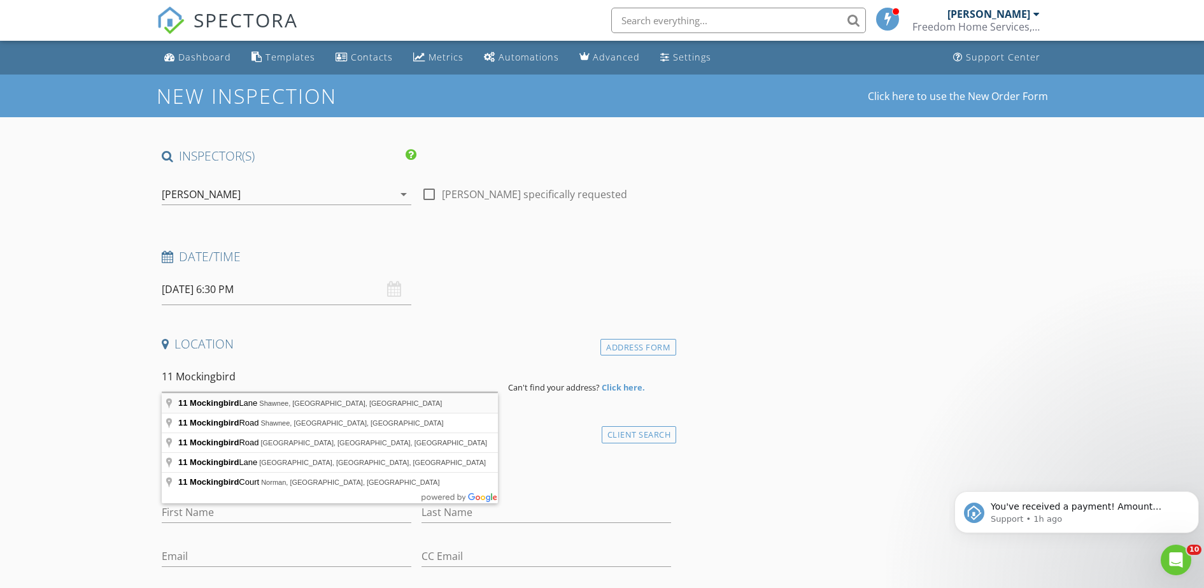
type input "11 Mockingbird Lane, Shawnee, OK, USA"
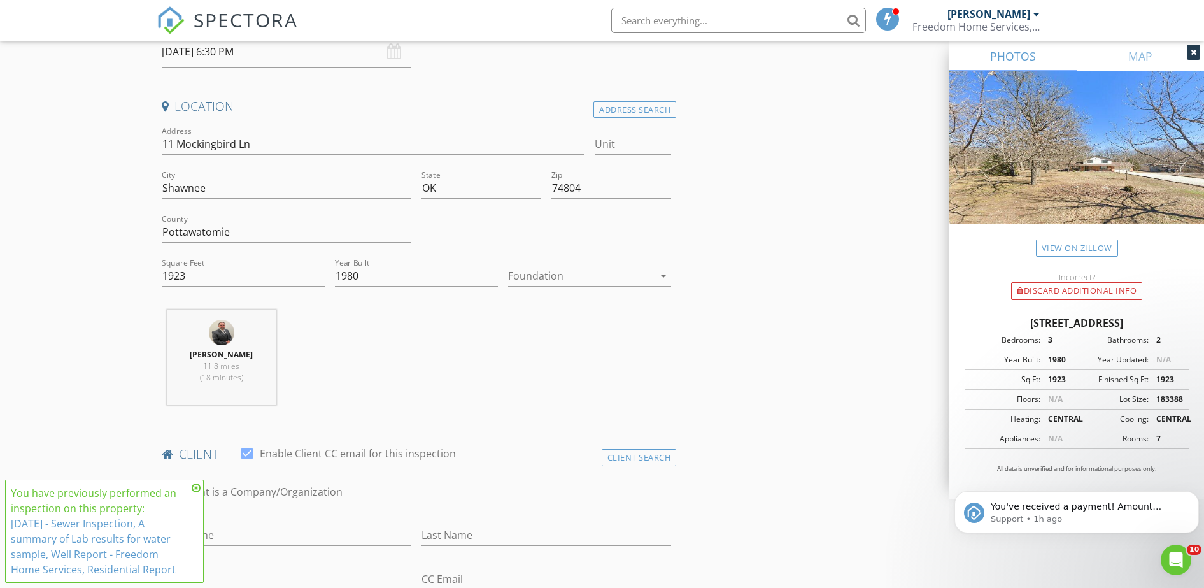
scroll to position [239, 0]
click at [194, 488] on icon at bounding box center [196, 488] width 9 height 10
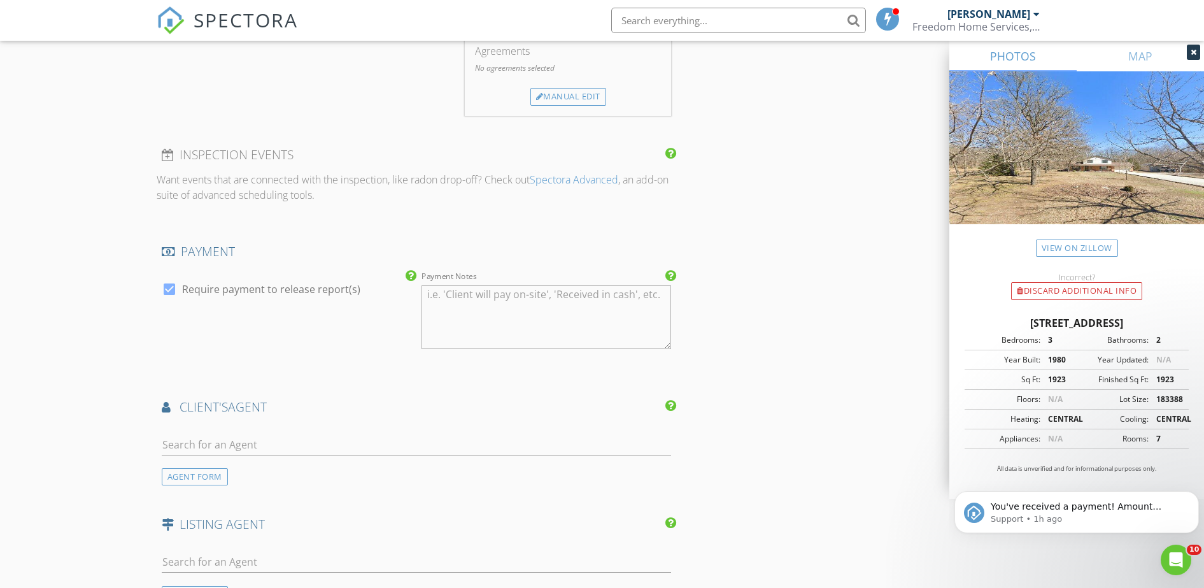
scroll to position [1194, 0]
click at [239, 446] on input "text" at bounding box center [417, 441] width 510 height 21
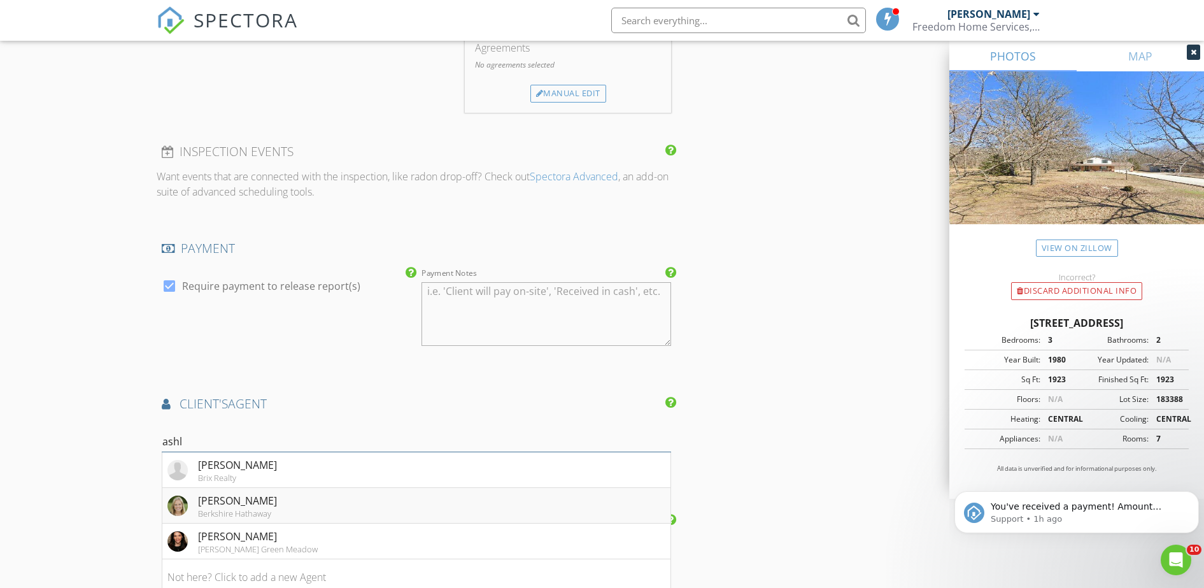
type input "ashl"
click at [241, 502] on div "Ashley Pelter" at bounding box center [237, 500] width 79 height 15
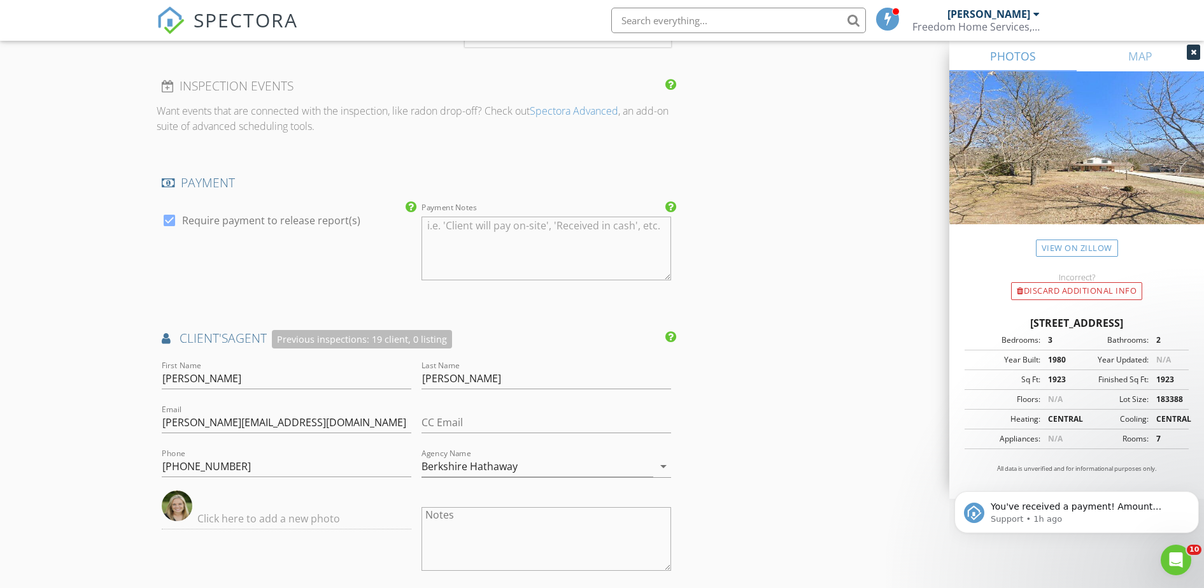
scroll to position [1433, 0]
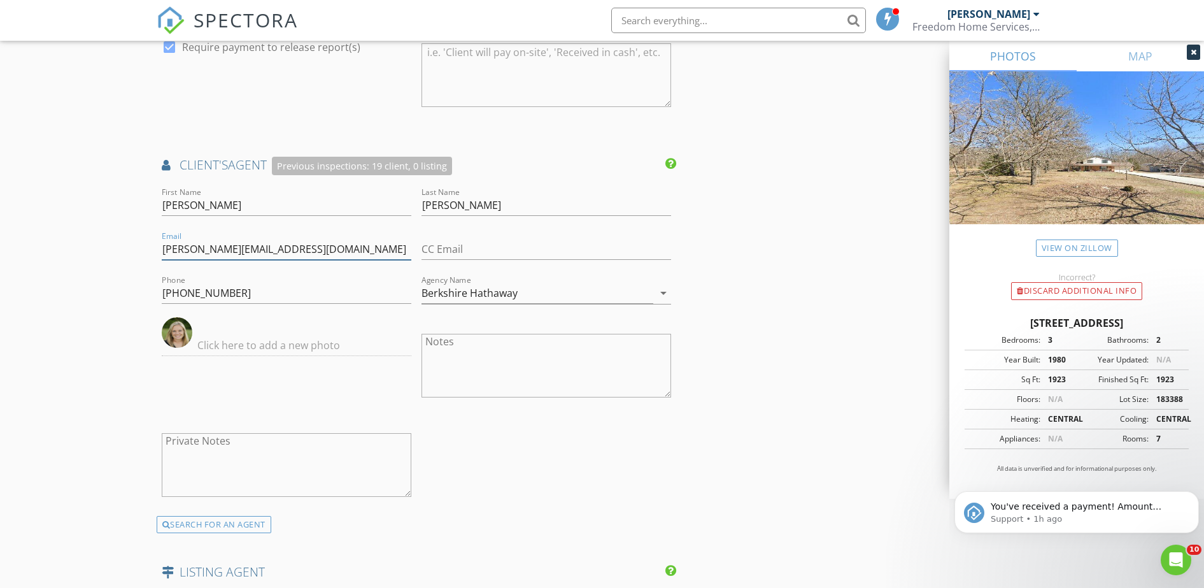
drag, startPoint x: 314, startPoint y: 249, endPoint x: 156, endPoint y: 252, distance: 158.0
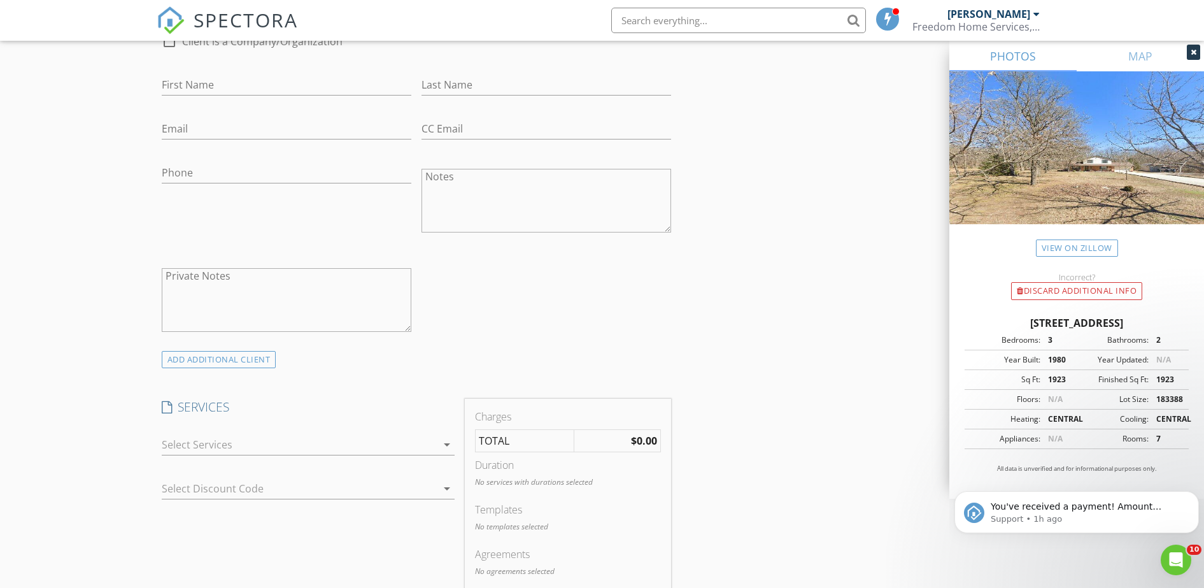
scroll to position [557, 0]
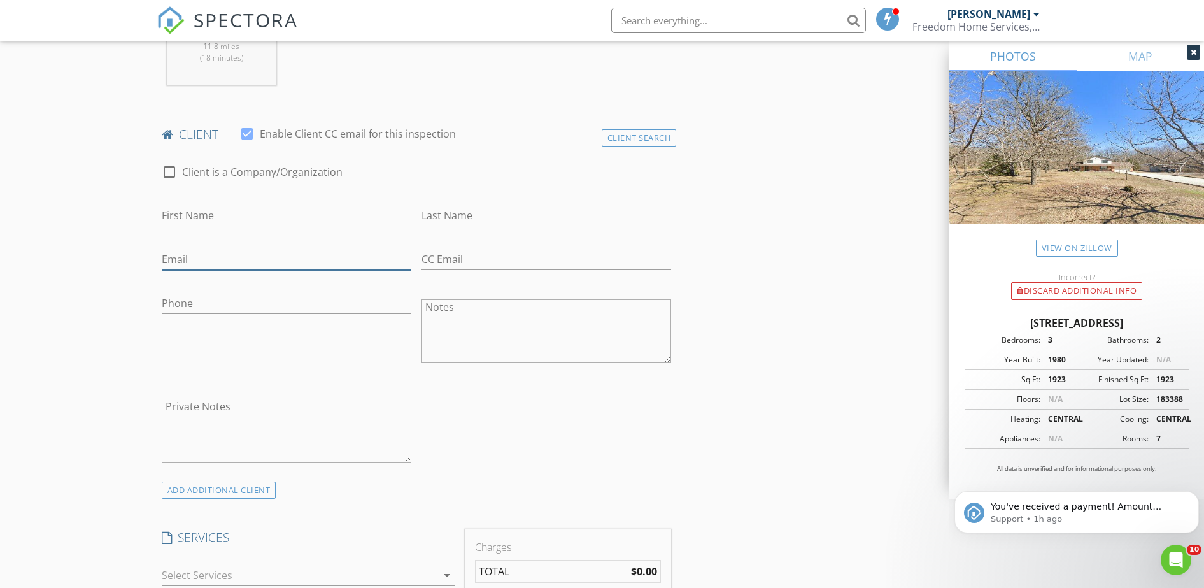
click at [189, 256] on input "Email" at bounding box center [287, 259] width 250 height 21
paste input "ashley@bhhsbenchmark.com"
type input "ashley@bhhsbenchmark.com"
click at [211, 211] on input "First Name" at bounding box center [287, 215] width 250 height 21
type input "[PERSON_NAME]"
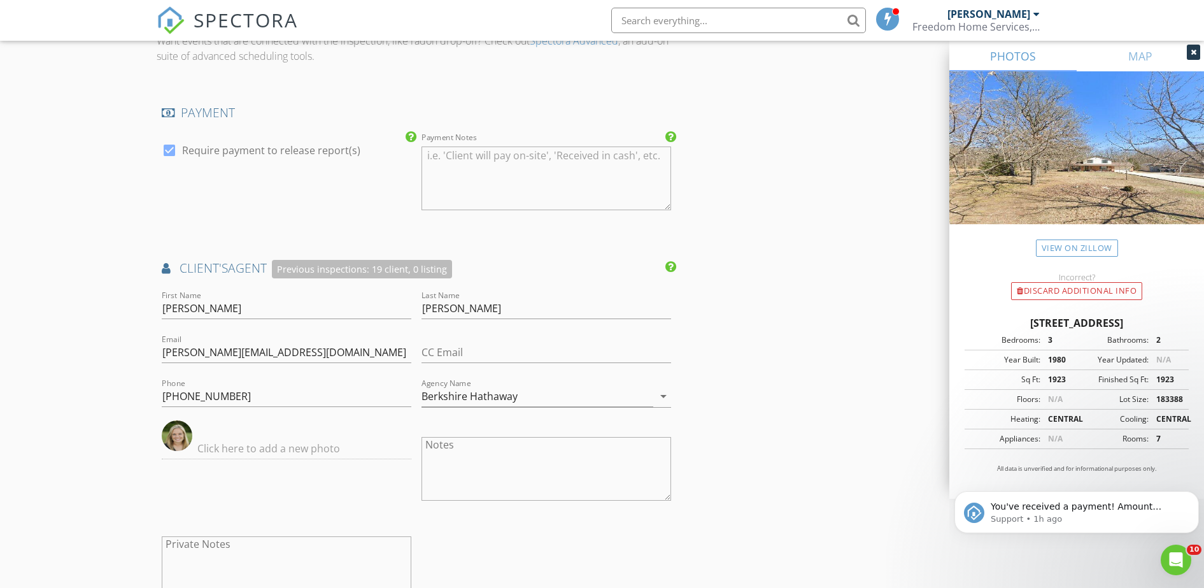
scroll to position [1353, 0]
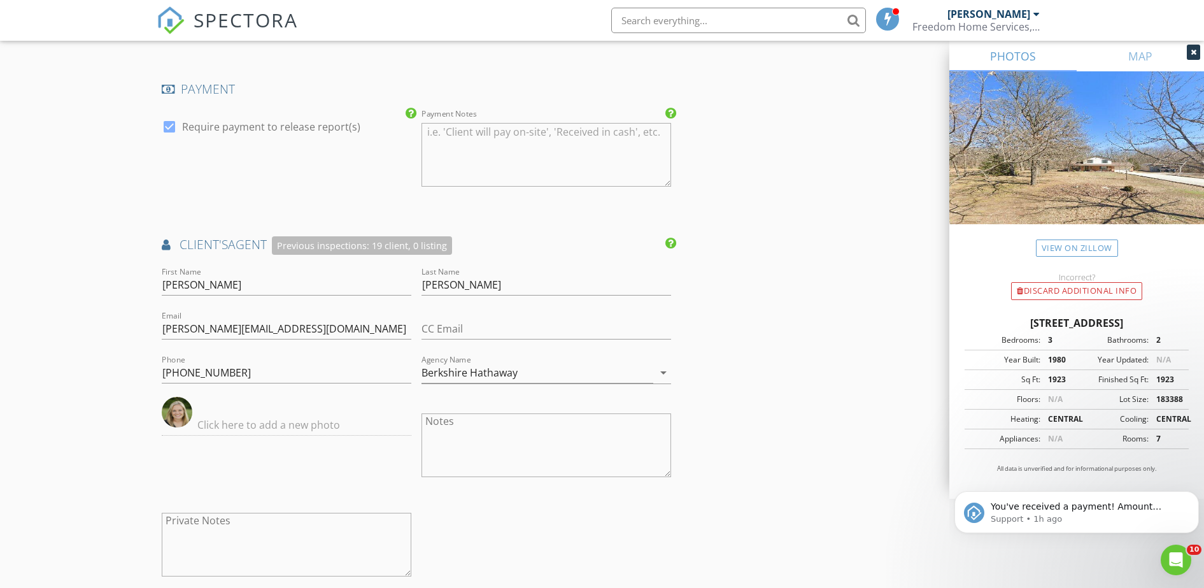
type input "[PERSON_NAME]"
drag, startPoint x: 246, startPoint y: 366, endPoint x: 133, endPoint y: 373, distance: 112.9
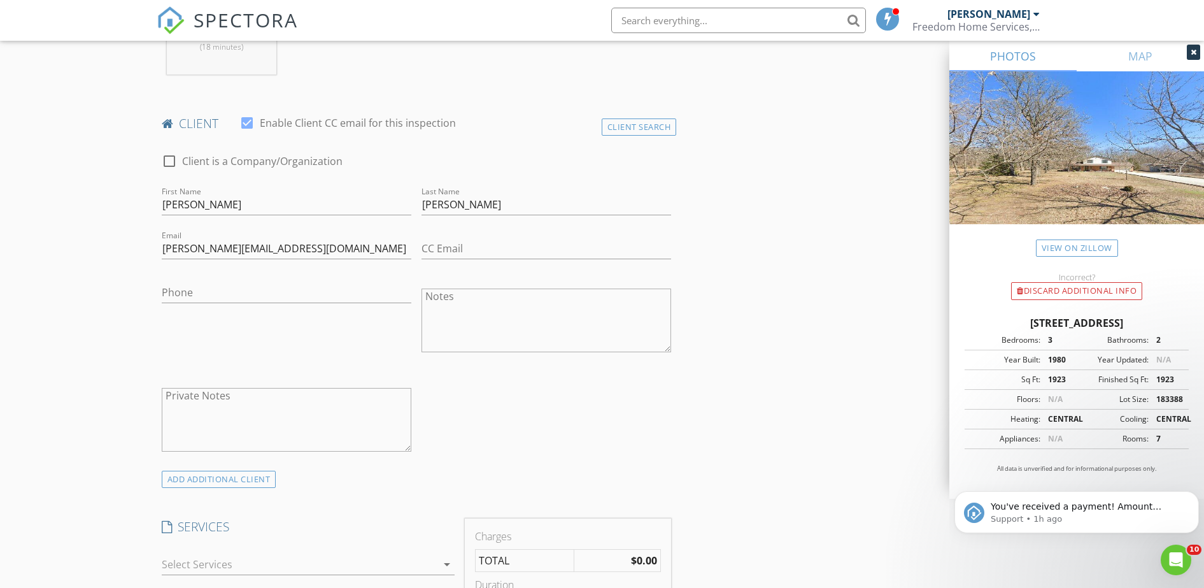
scroll to position [557, 0]
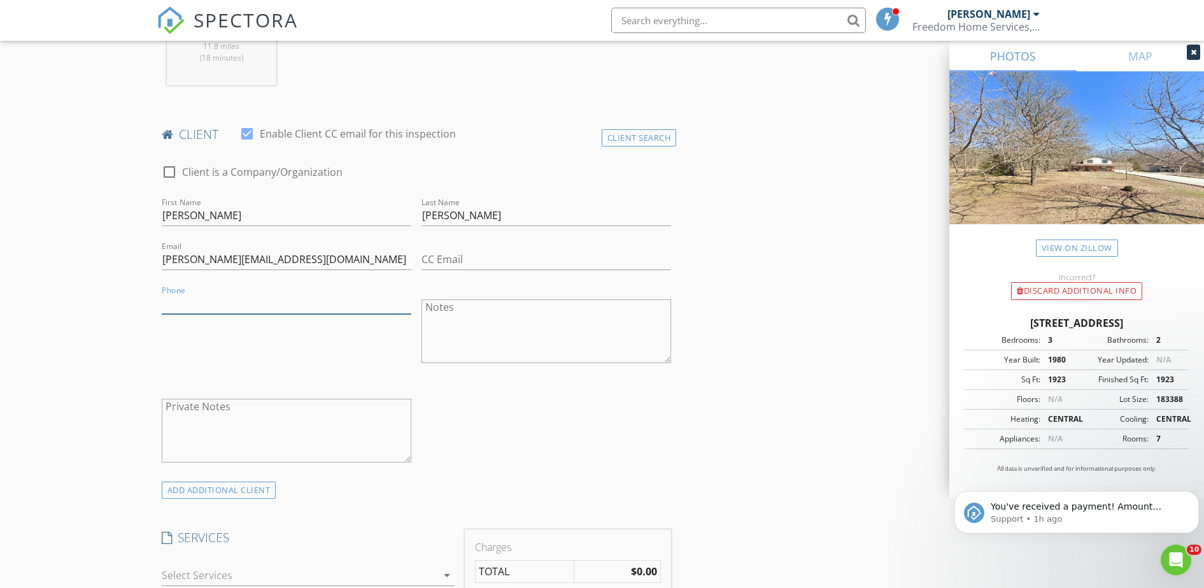
click at [252, 299] on input "Phone" at bounding box center [287, 303] width 250 height 21
paste input "[PHONE_NUMBER]"
type input "[PHONE_NUMBER]"
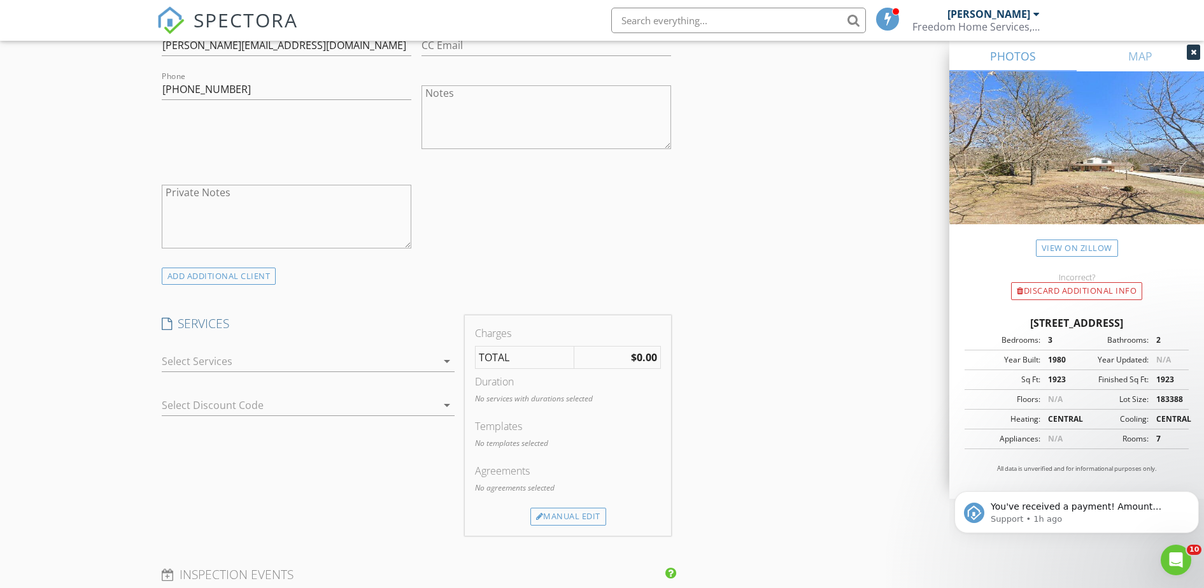
scroll to position [796, 0]
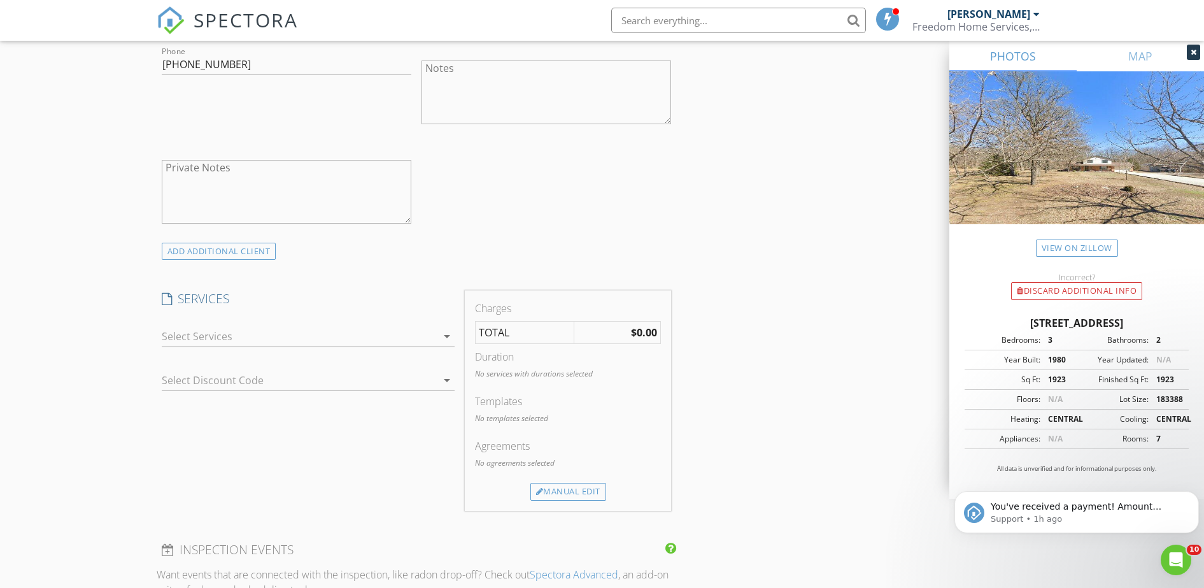
click at [422, 341] on div at bounding box center [299, 336] width 275 height 20
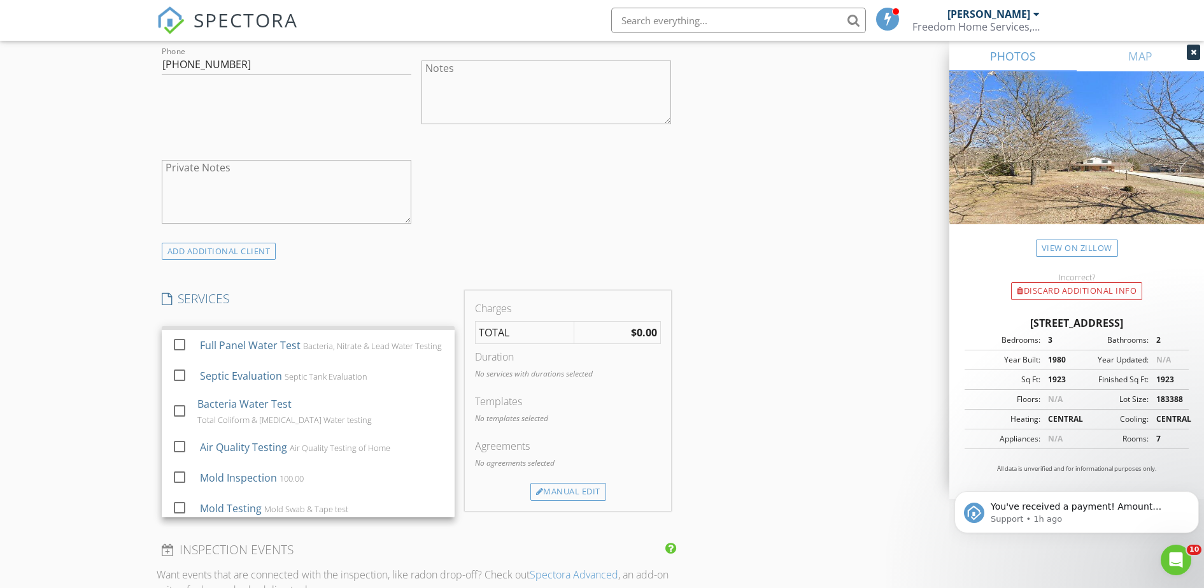
scroll to position [239, 0]
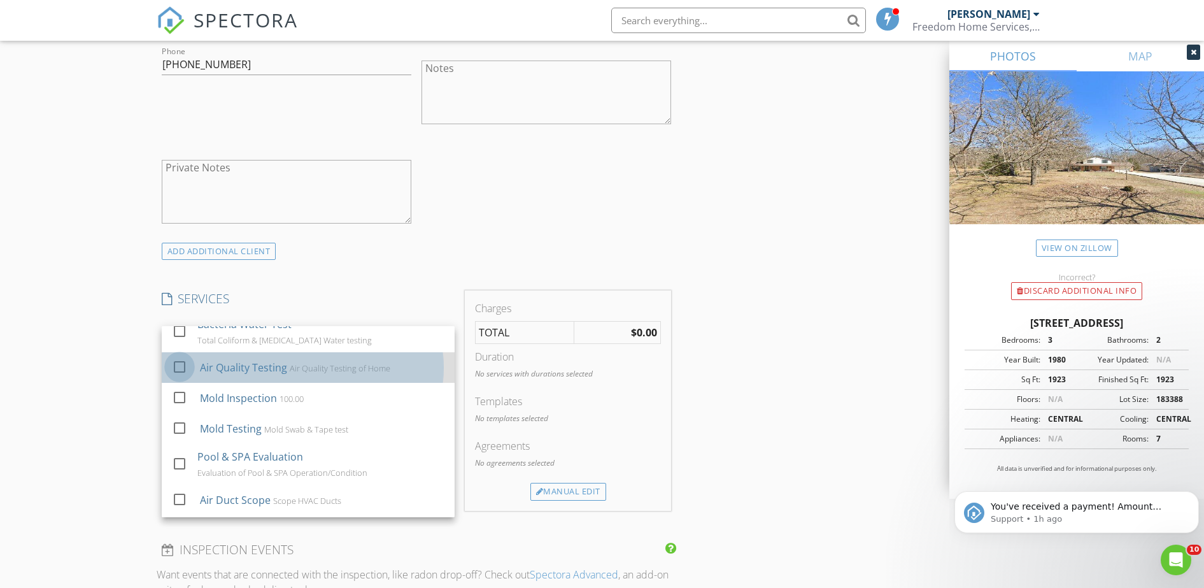
click at [180, 367] on div at bounding box center [180, 367] width 22 height 22
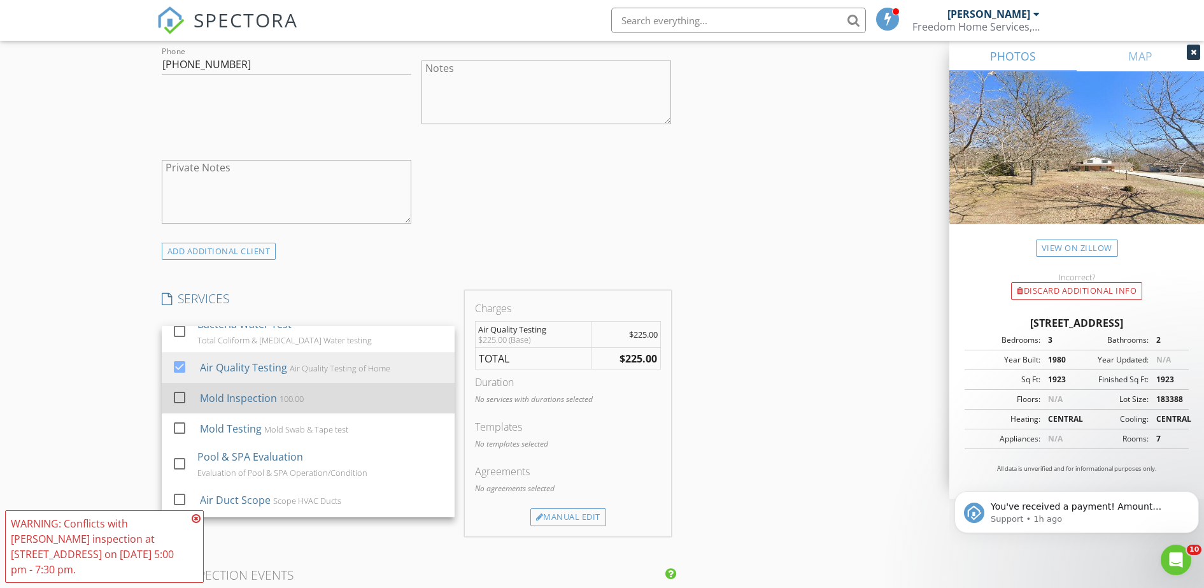
click at [178, 398] on div at bounding box center [180, 398] width 22 height 22
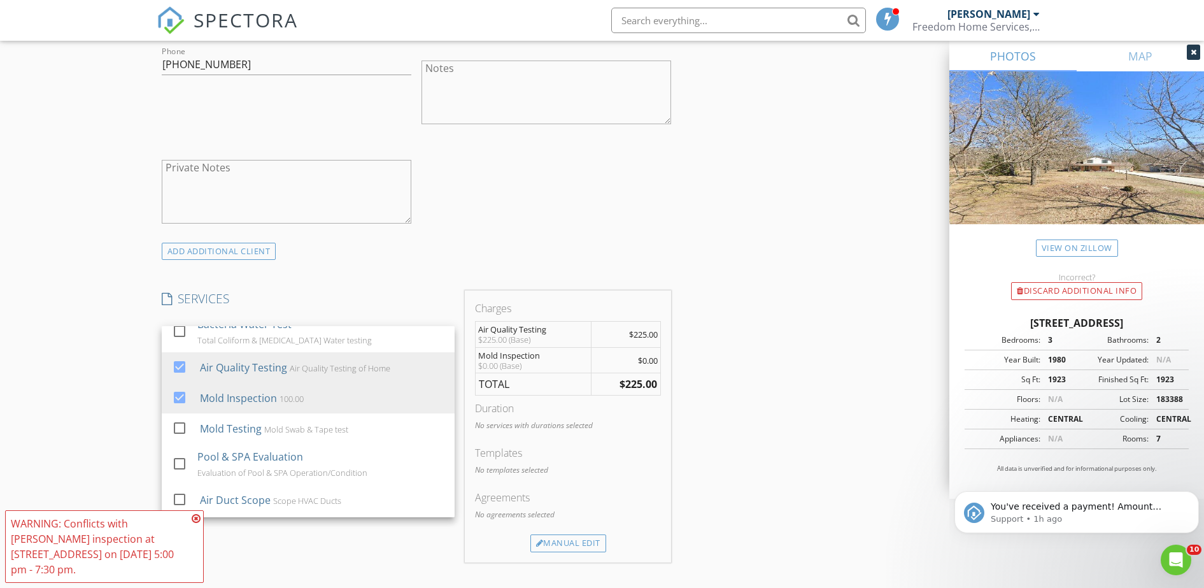
click at [116, 396] on div "New Inspection Click here to use the New Order Form INSPECTOR(S) check_box Josh…" at bounding box center [602, 545] width 1204 height 2534
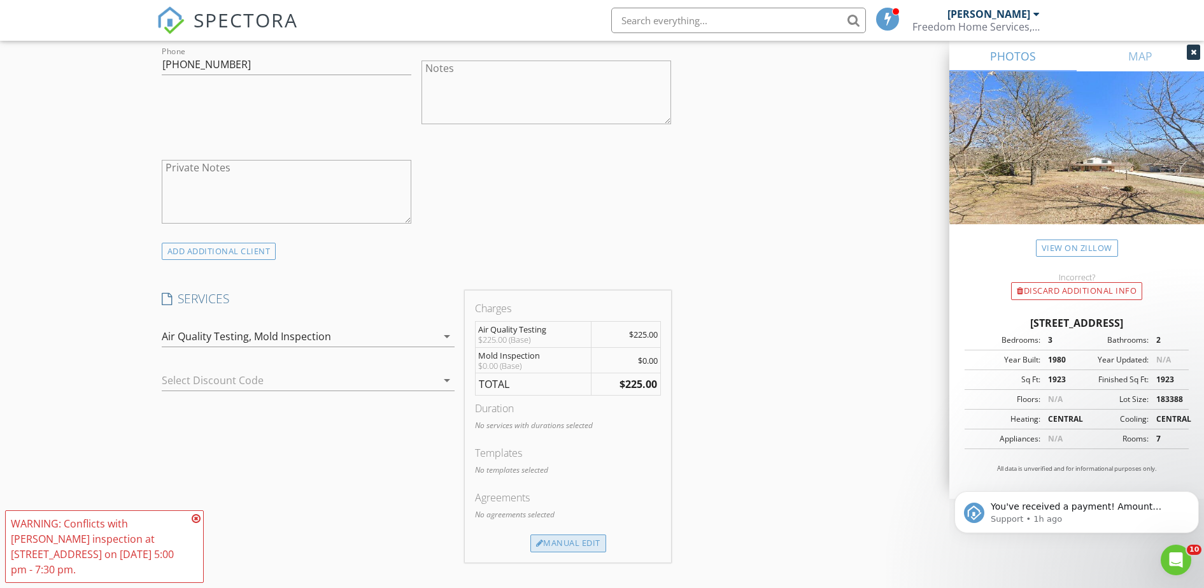
click at [569, 548] on div "Manual Edit" at bounding box center [569, 543] width 76 height 18
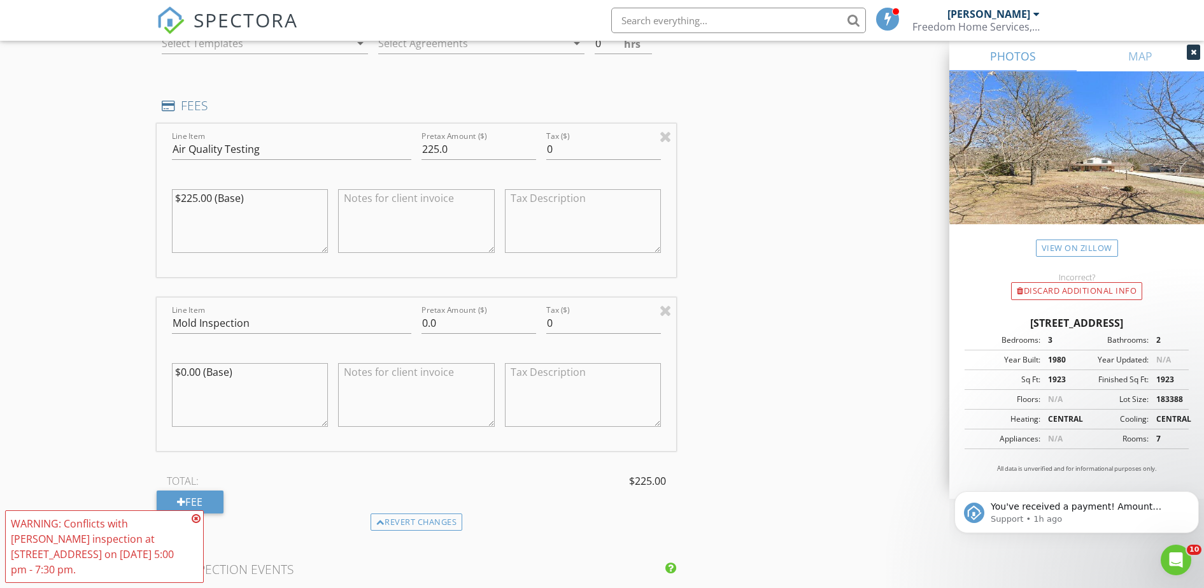
scroll to position [1115, 0]
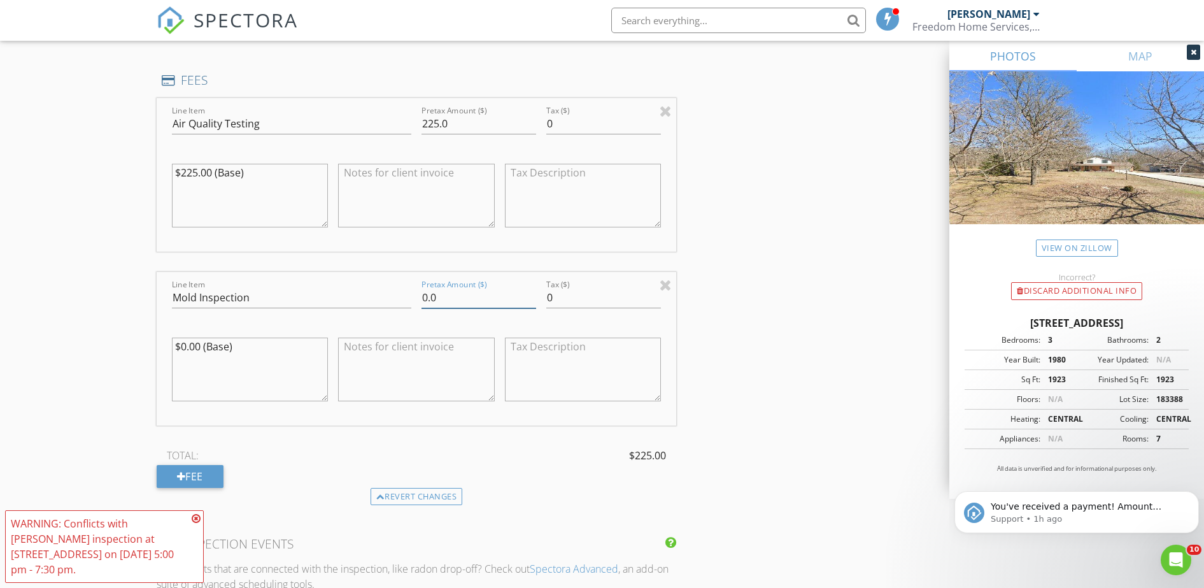
drag, startPoint x: 441, startPoint y: 298, endPoint x: 414, endPoint y: 306, distance: 28.4
click at [414, 306] on div "Line Item Mold Inspection Pretax Amount ($) 0.0 Tax ($) 0 $0.00 (Base)" at bounding box center [417, 348] width 520 height 153
click at [183, 474] on div at bounding box center [181, 476] width 9 height 10
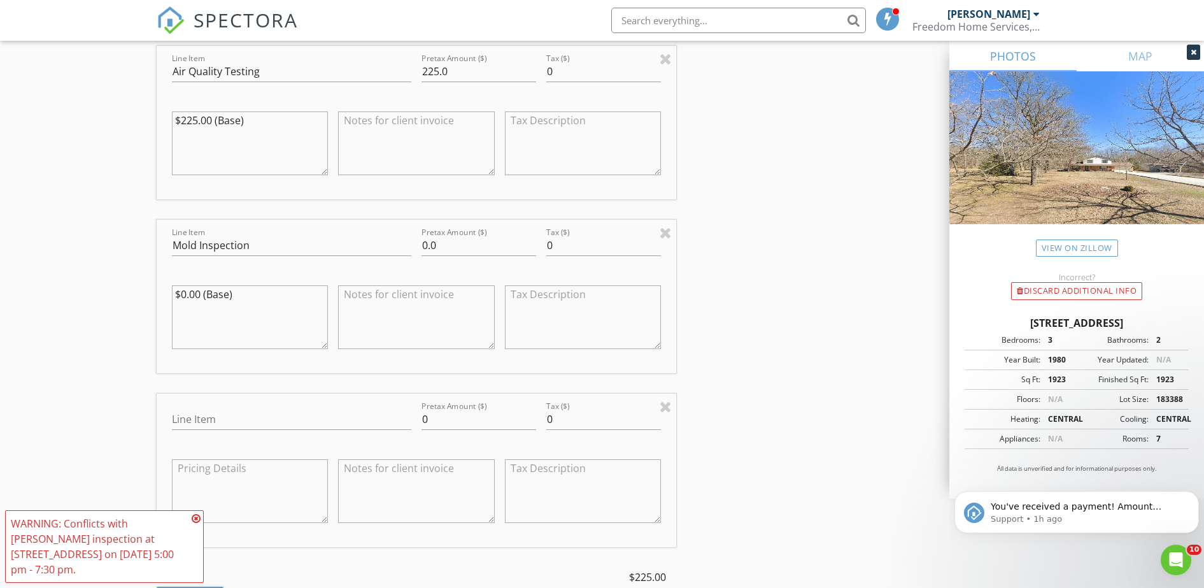
scroll to position [1194, 0]
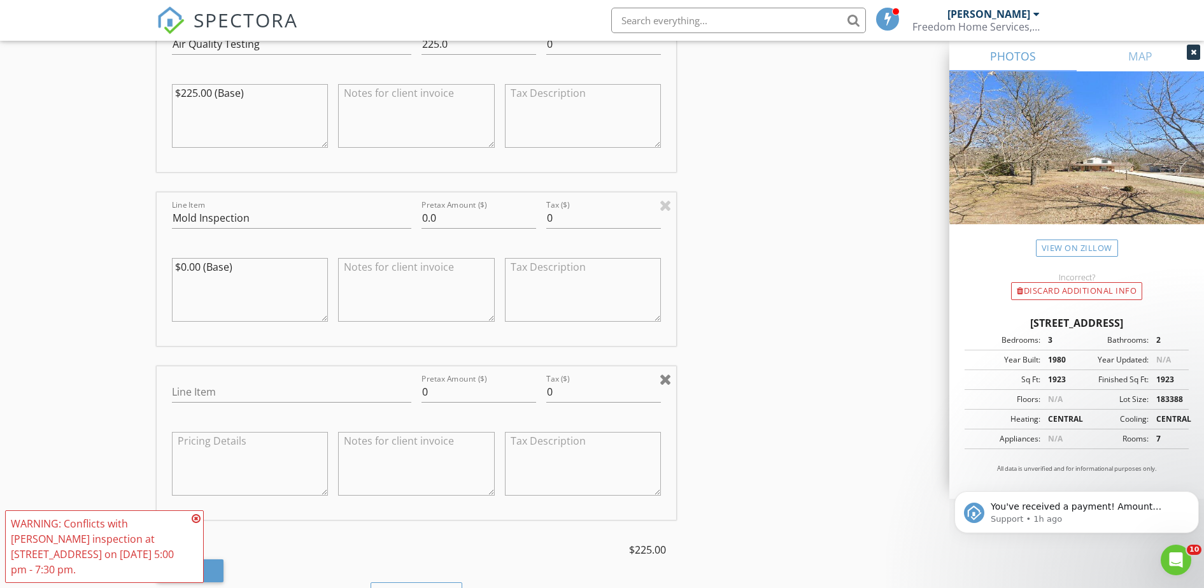
click at [668, 378] on div at bounding box center [666, 378] width 12 height 15
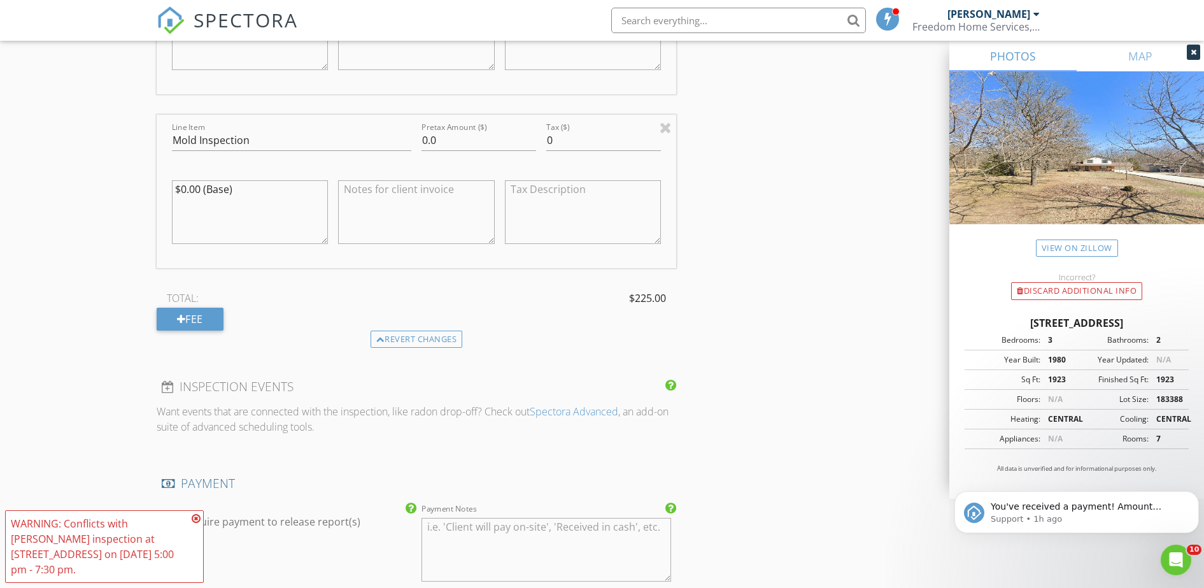
scroll to position [1274, 0]
click at [217, 318] on div "Fee" at bounding box center [190, 317] width 67 height 23
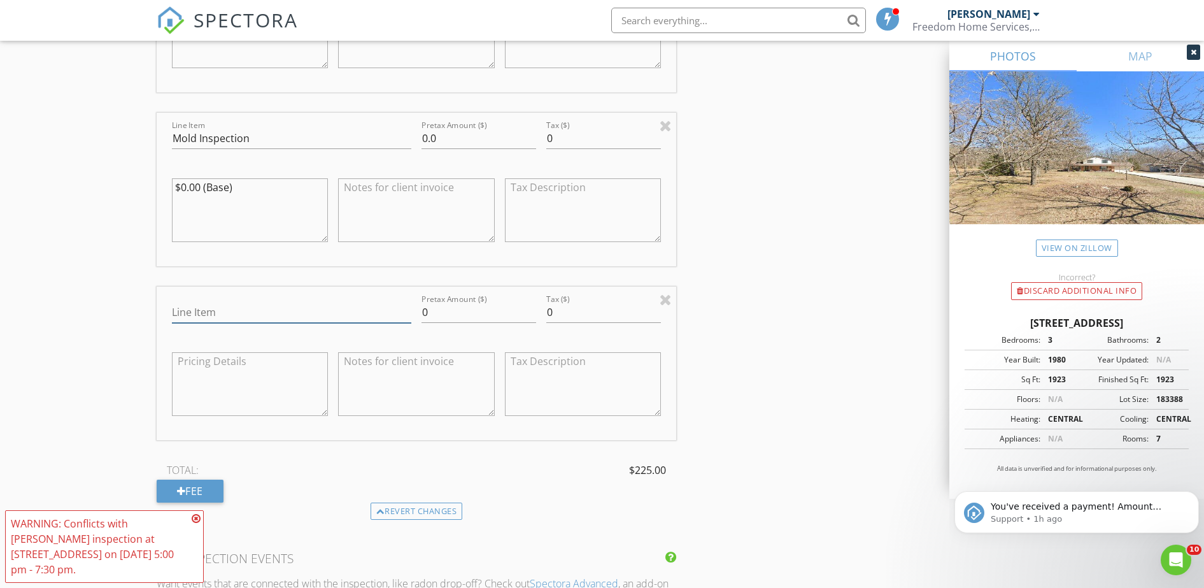
click at [252, 315] on input "Line Item" at bounding box center [291, 312] width 239 height 21
click at [256, 311] on input "Bacteria Water Rest" at bounding box center [291, 312] width 239 height 21
type input "Bacteria Water Test"
drag, startPoint x: 436, startPoint y: 309, endPoint x: 402, endPoint y: 313, distance: 34.0
click at [402, 313] on div "Line Item Bacteria Water Test Pretax Amount ($) 0 Tax ($) 0" at bounding box center [417, 363] width 520 height 153
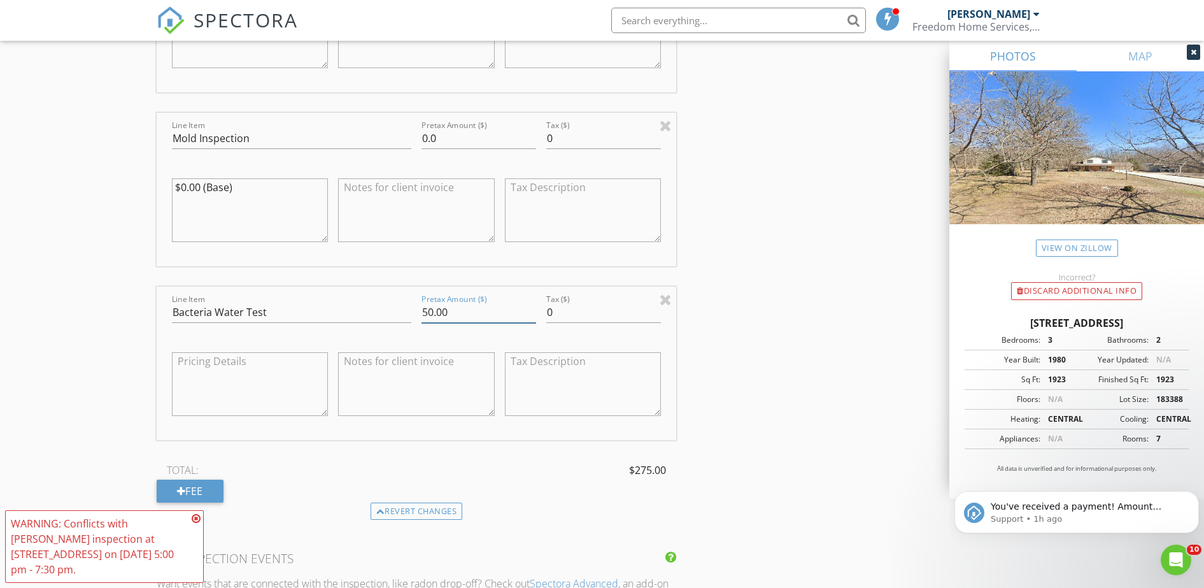
type input "50.00"
click at [221, 371] on textarea at bounding box center [250, 384] width 157 height 64
type textarea "$50.00 Bacteria Water Testing"
click at [782, 378] on div "INSPECTOR(S) check_box Joshua Sanders PRIMARY Joshua Sanders arrow_drop_down ch…" at bounding box center [603, 306] width 892 height 2865
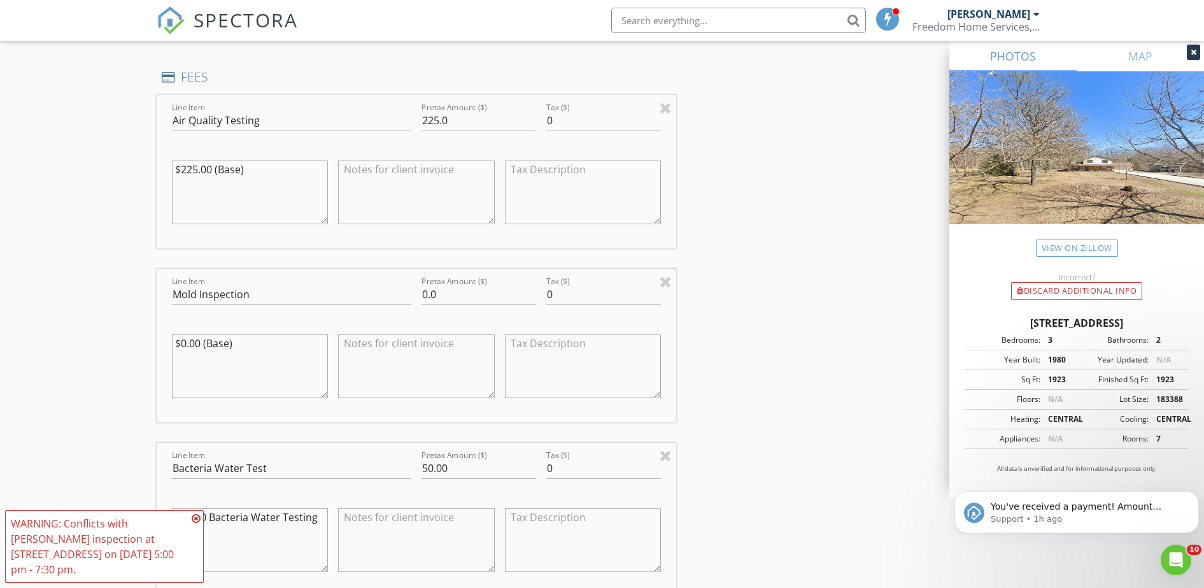
scroll to position [1115, 0]
drag, startPoint x: 439, startPoint y: 121, endPoint x: 449, endPoint y: 120, distance: 10.3
click at [439, 121] on input "225.0" at bounding box center [479, 123] width 115 height 21
type input "200.0"
click at [294, 169] on textarea "$225.00 (Base)" at bounding box center [250, 196] width 157 height 64
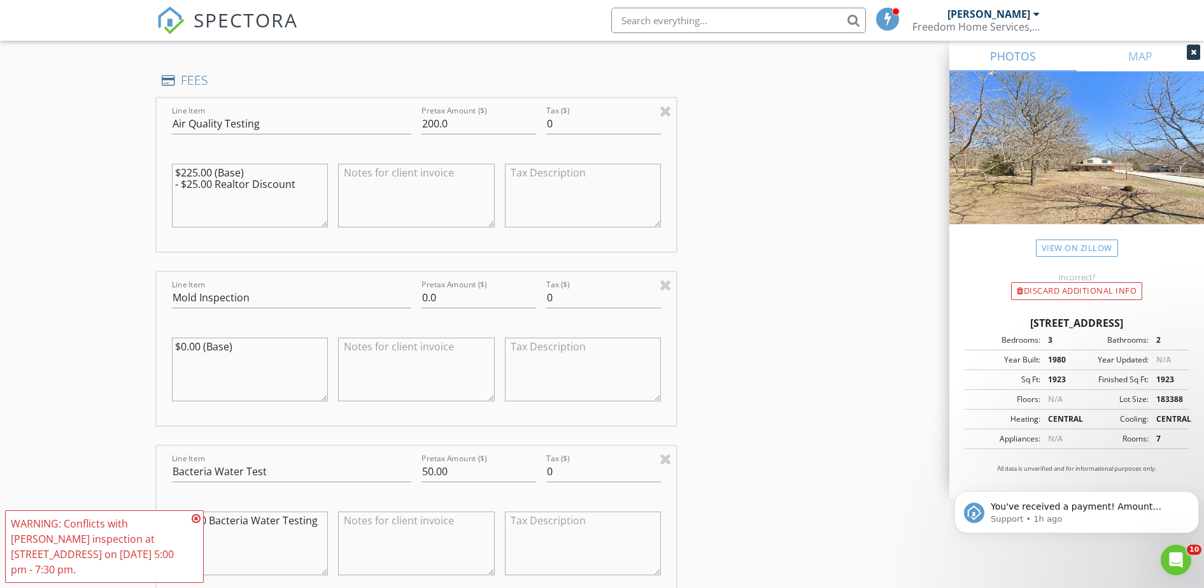
type textarea "$225.00 (Base) - $25.00 Realtor Discount"
click at [194, 298] on input "Mold Inspection" at bounding box center [291, 297] width 239 height 21
type input "Mold Swab/Surface Test"
click at [252, 346] on textarea "$0.00 (Base)" at bounding box center [250, 370] width 157 height 64
drag, startPoint x: 185, startPoint y: 349, endPoint x: 202, endPoint y: 339, distance: 19.1
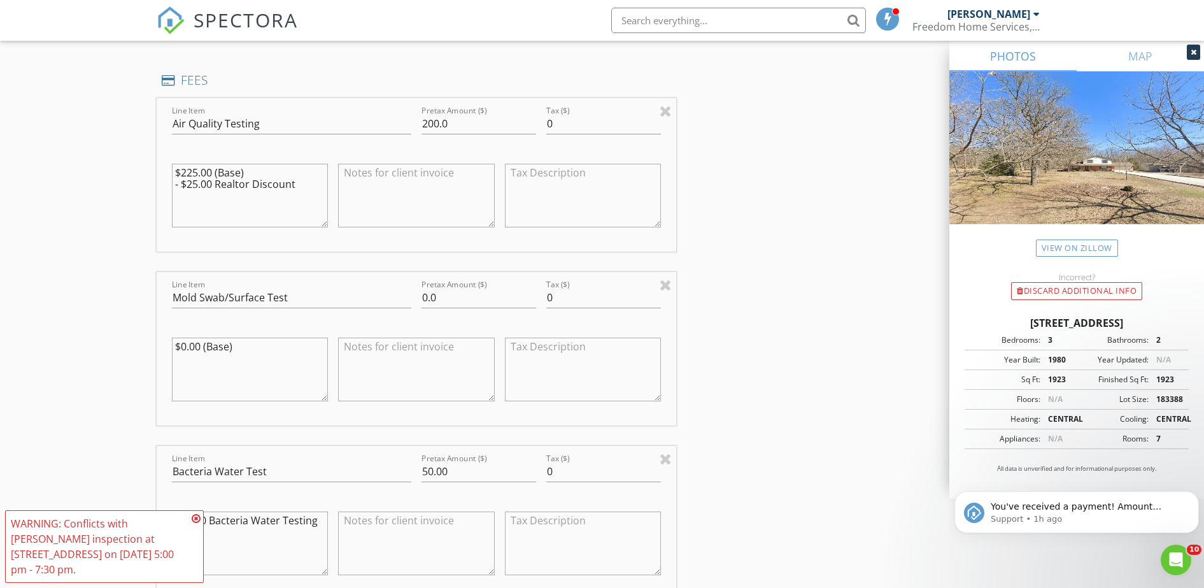
click at [190, 346] on textarea "$0.00 (Base)" at bounding box center [250, 370] width 157 height 64
click at [287, 351] on textarea "$20.00 (Base)" at bounding box center [250, 370] width 157 height 64
click at [187, 359] on textarea "$20.00 (Base) _ Realtor Discount" at bounding box center [250, 370] width 157 height 64
drag, startPoint x: 182, startPoint y: 363, endPoint x: 196, endPoint y: 353, distance: 17.3
click at [187, 360] on textarea "$20.00 (Base) _ Realtor Discount" at bounding box center [250, 370] width 157 height 64
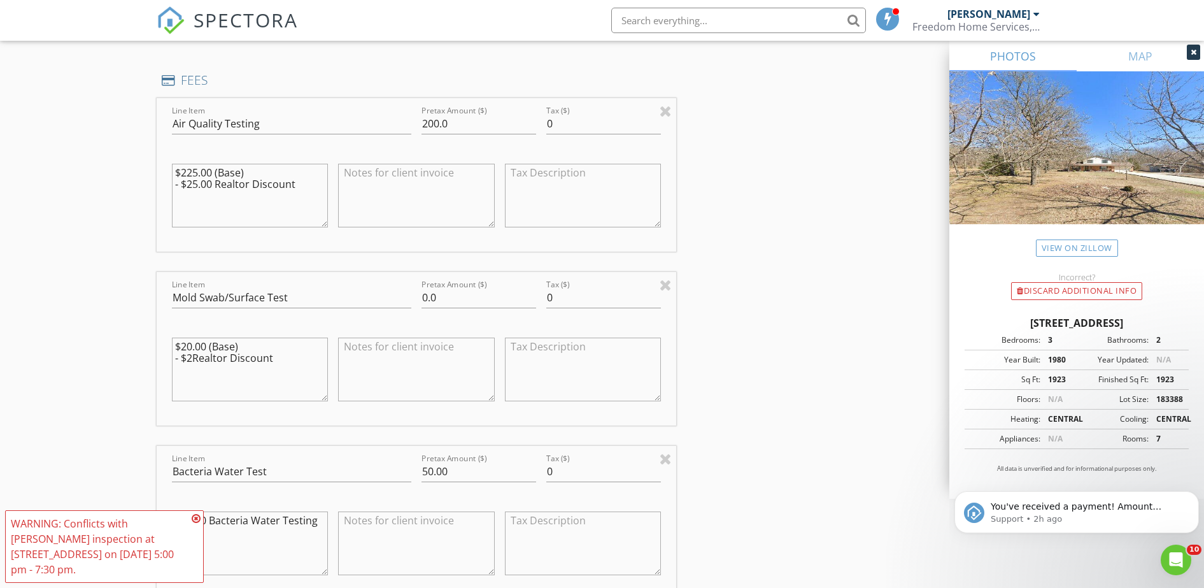
click at [865, 491] on div "INSPECTOR(S) check_box Joshua Sanders PRIMARY Joshua Sanders arrow_drop_down ch…" at bounding box center [603, 465] width 892 height 2865
click at [848, 420] on div "INSPECTOR(S) check_box Joshua Sanders PRIMARY Joshua Sanders arrow_drop_down ch…" at bounding box center [603, 465] width 892 height 2865
click at [894, 259] on div "INSPECTOR(S) check_box Joshua Sanders PRIMARY Joshua Sanders arrow_drop_down ch…" at bounding box center [603, 465] width 892 height 2865
click at [194, 355] on textarea "$20.00 (Base) - $2Realtor Discount" at bounding box center [250, 370] width 157 height 64
type textarea "$20.00 (Base) - $20.00 Realtor Discount"
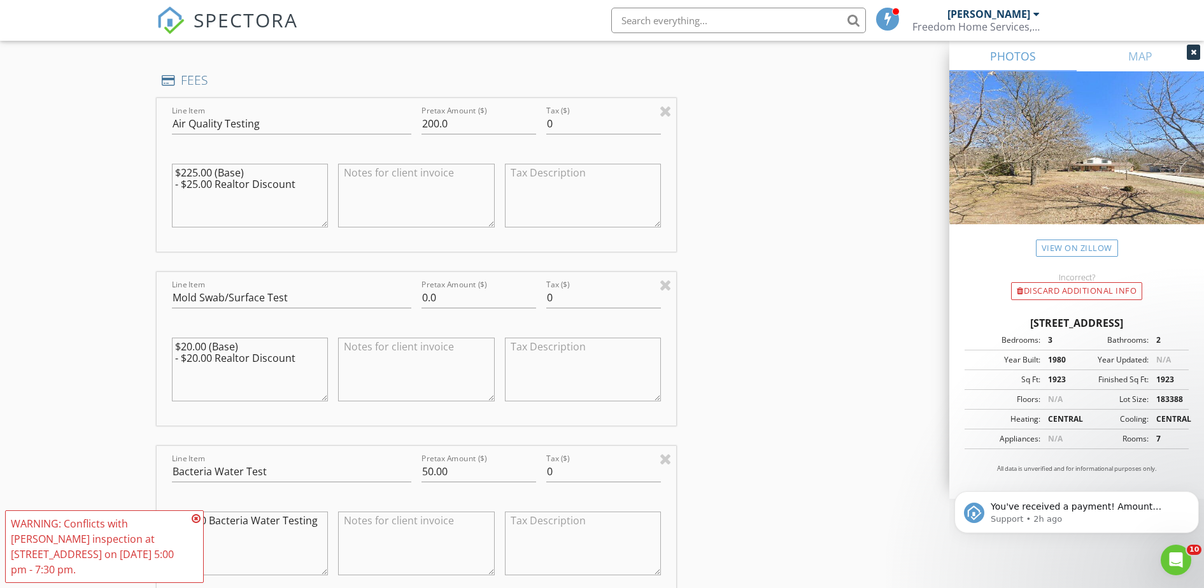
click at [802, 351] on div "INSPECTOR(S) check_box Joshua Sanders PRIMARY Joshua Sanders arrow_drop_down ch…" at bounding box center [603, 465] width 892 height 2865
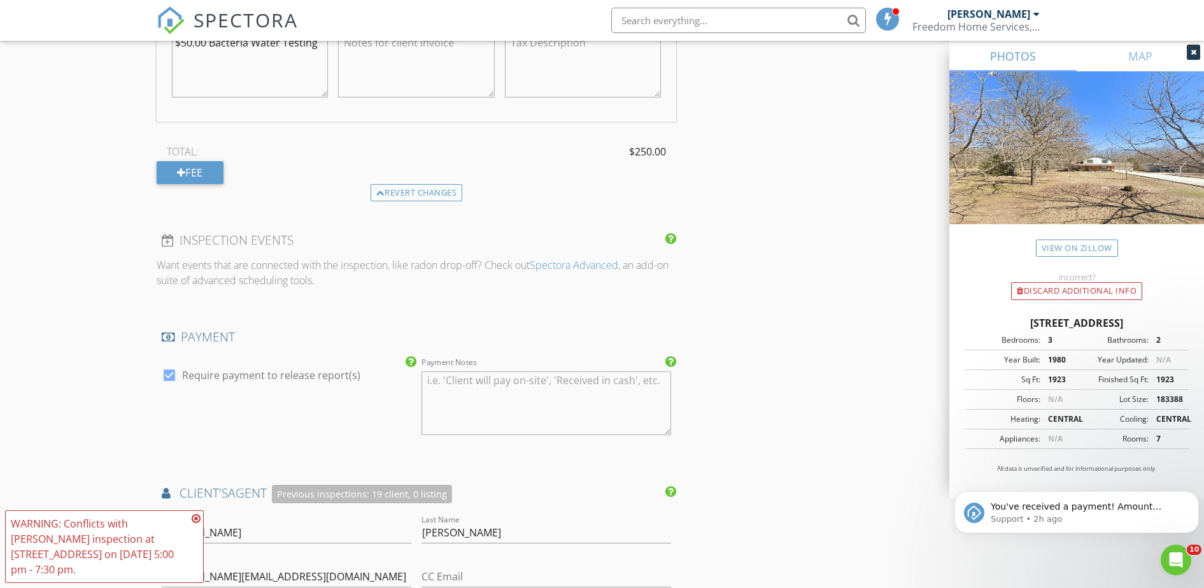
scroll to position [1751, 0]
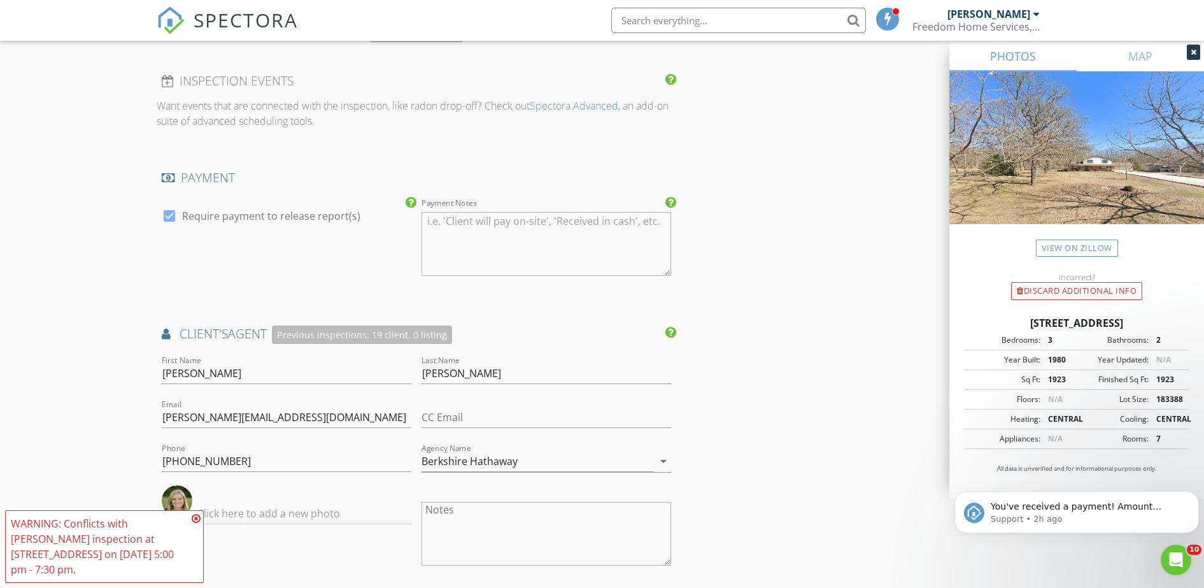
click at [196, 518] on icon at bounding box center [196, 518] width 9 height 10
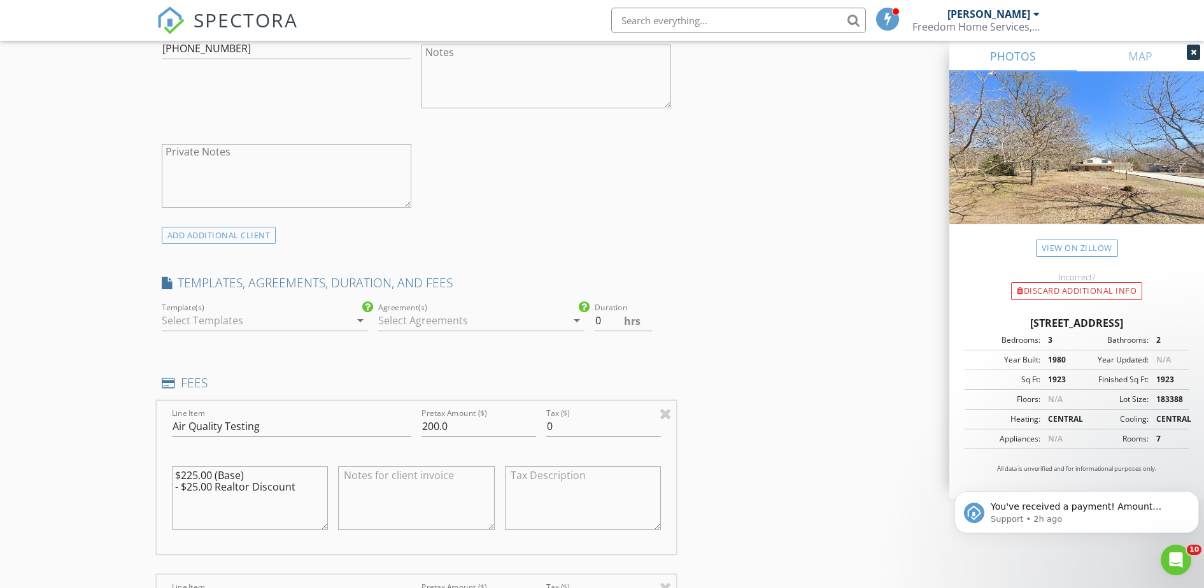
scroll to position [784, 0]
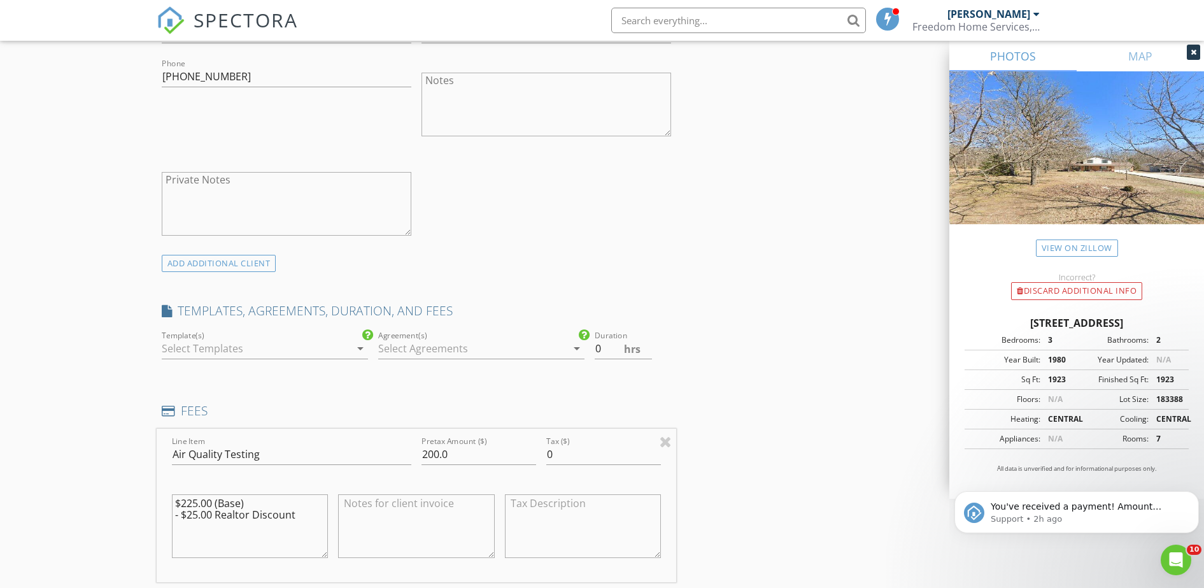
click at [360, 350] on icon "arrow_drop_down" at bounding box center [360, 348] width 15 height 15
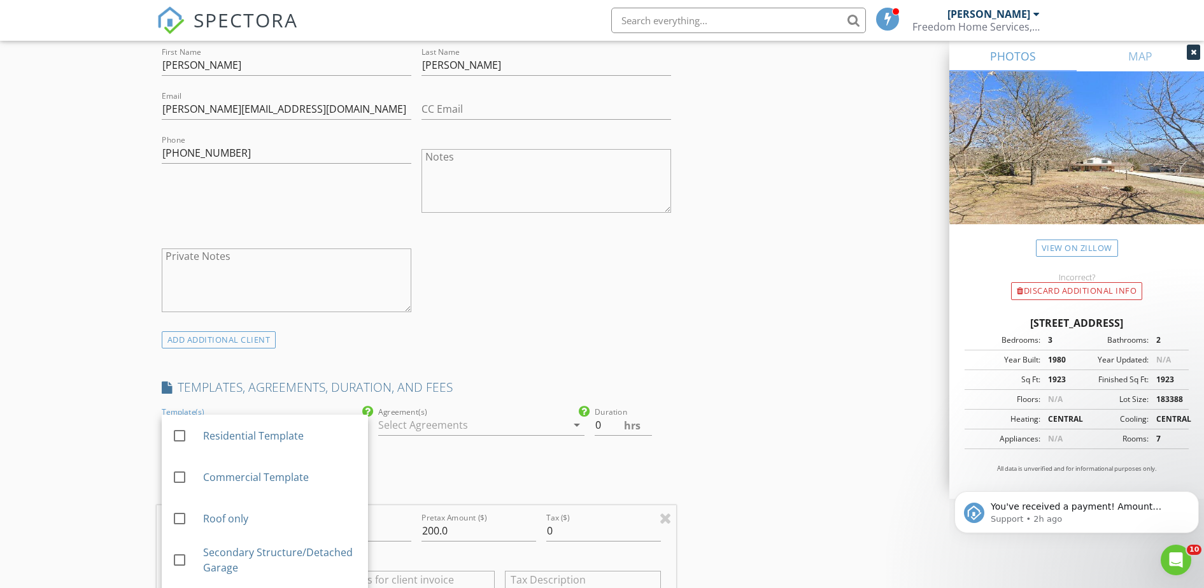
scroll to position [864, 0]
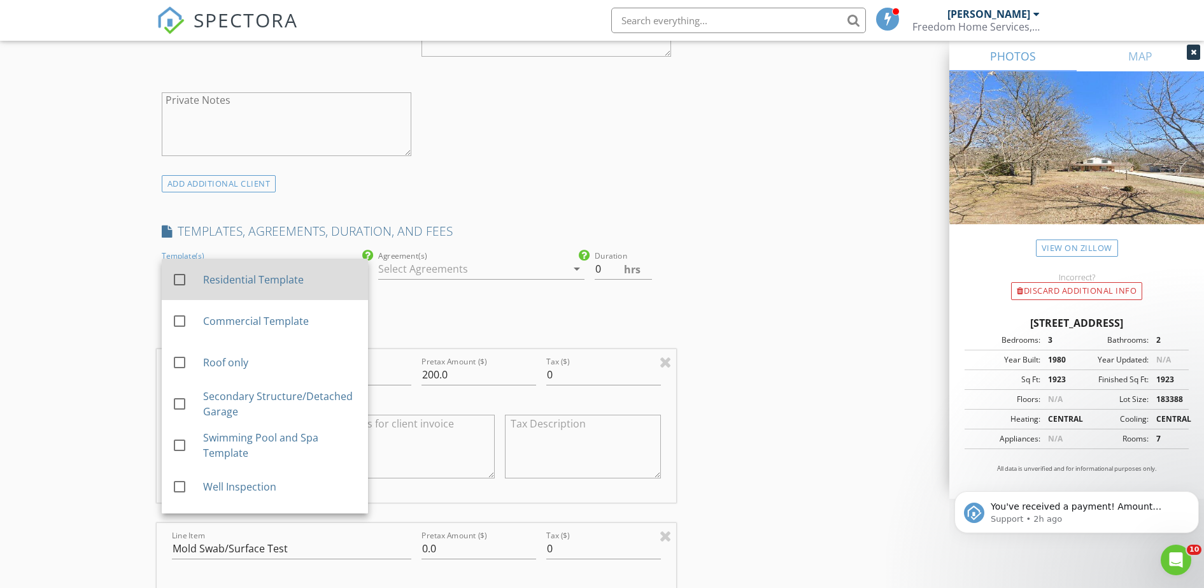
click at [179, 282] on div at bounding box center [180, 280] width 22 height 22
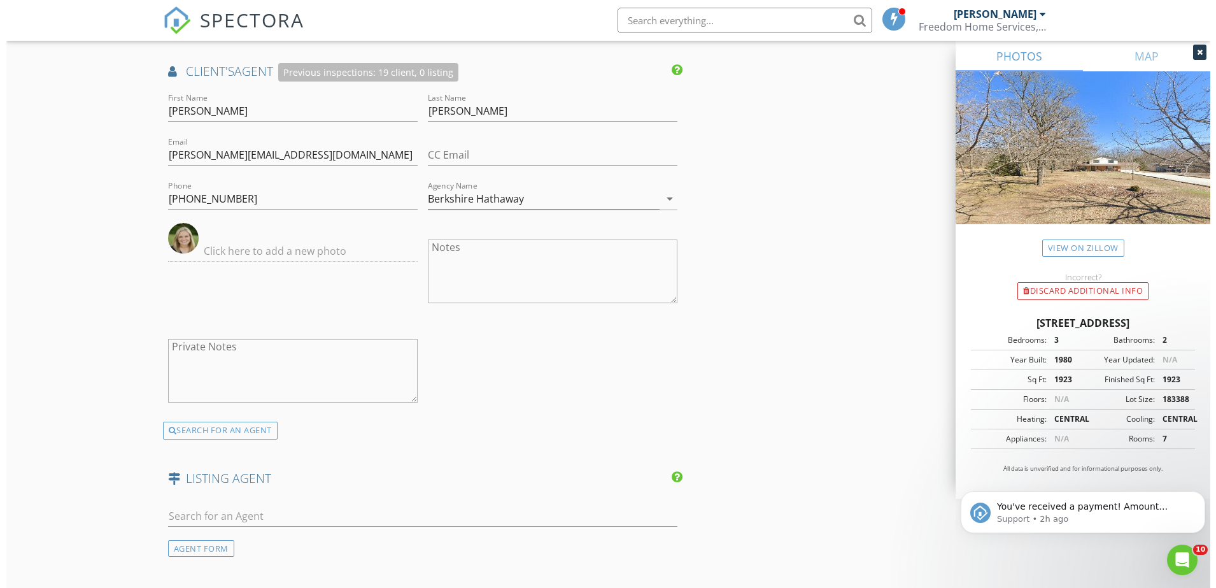
scroll to position [2456, 0]
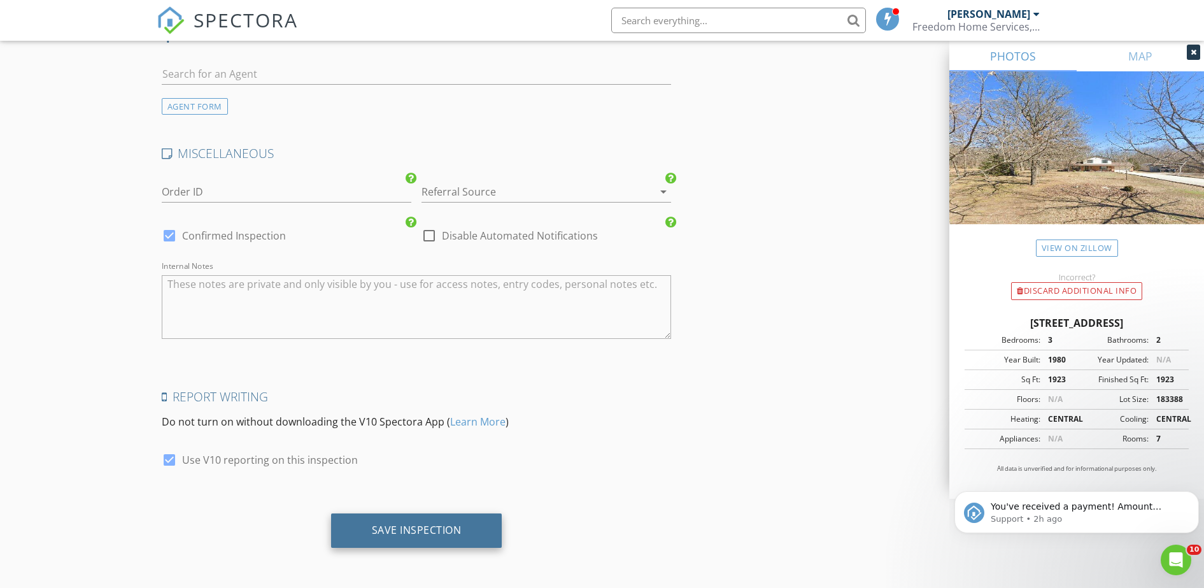
click at [430, 538] on div "Save Inspection" at bounding box center [416, 530] width 171 height 34
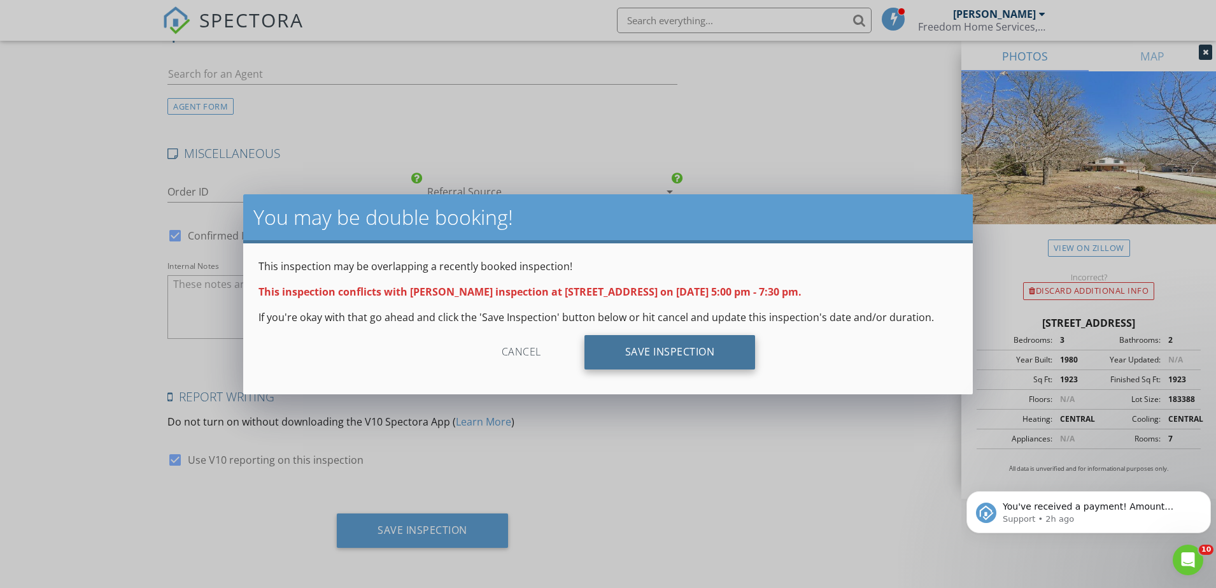
click at [691, 357] on div "Save Inspection" at bounding box center [670, 352] width 171 height 34
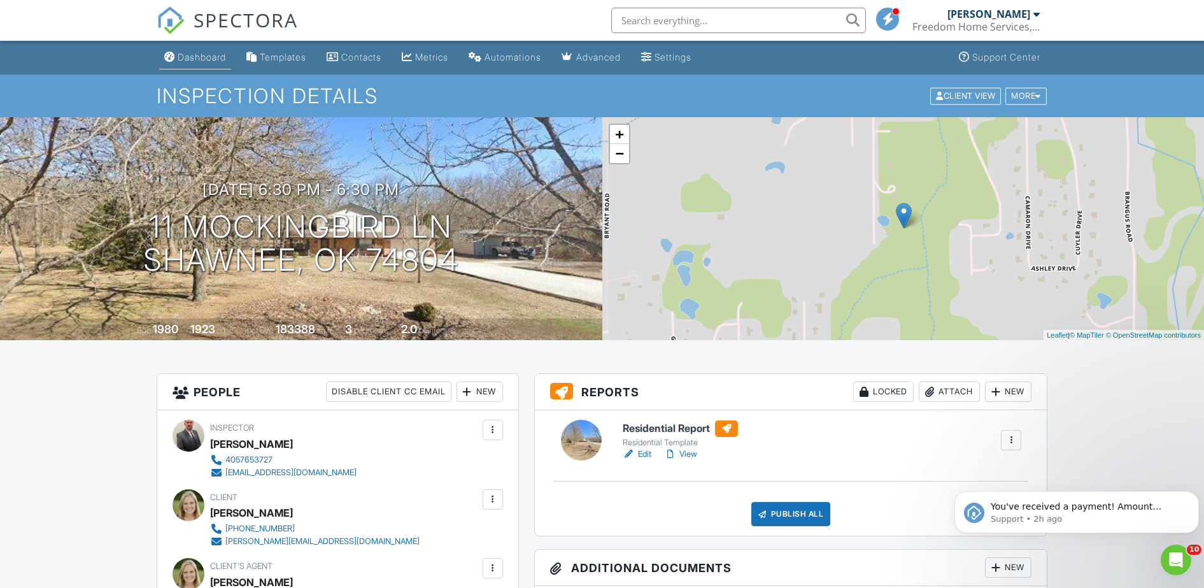
click at [199, 58] on div "Dashboard" at bounding box center [202, 57] width 48 height 11
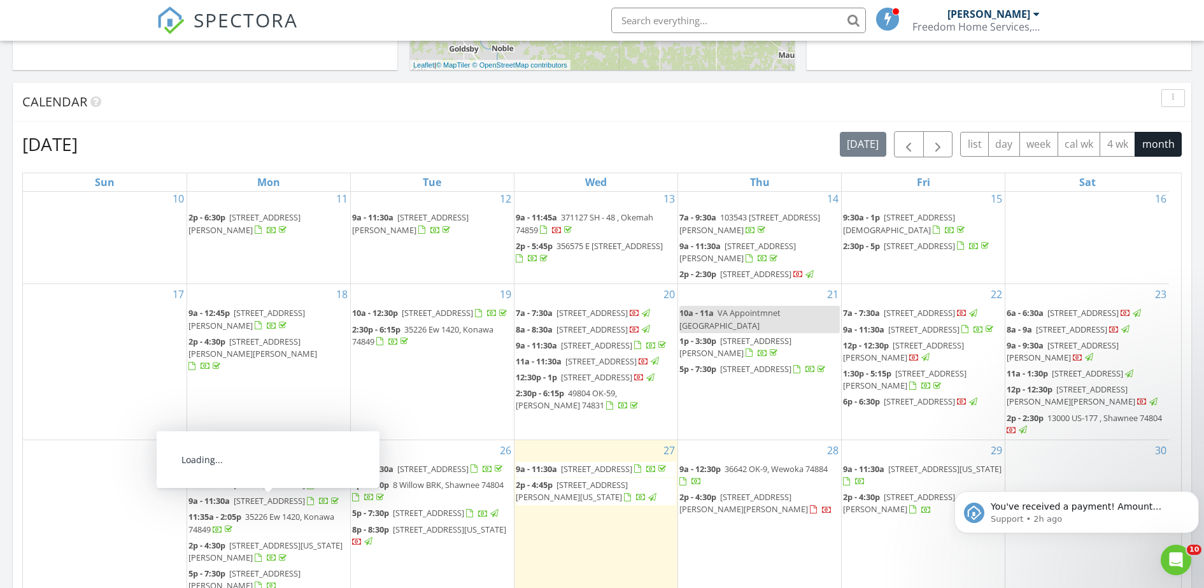
scroll to position [637, 0]
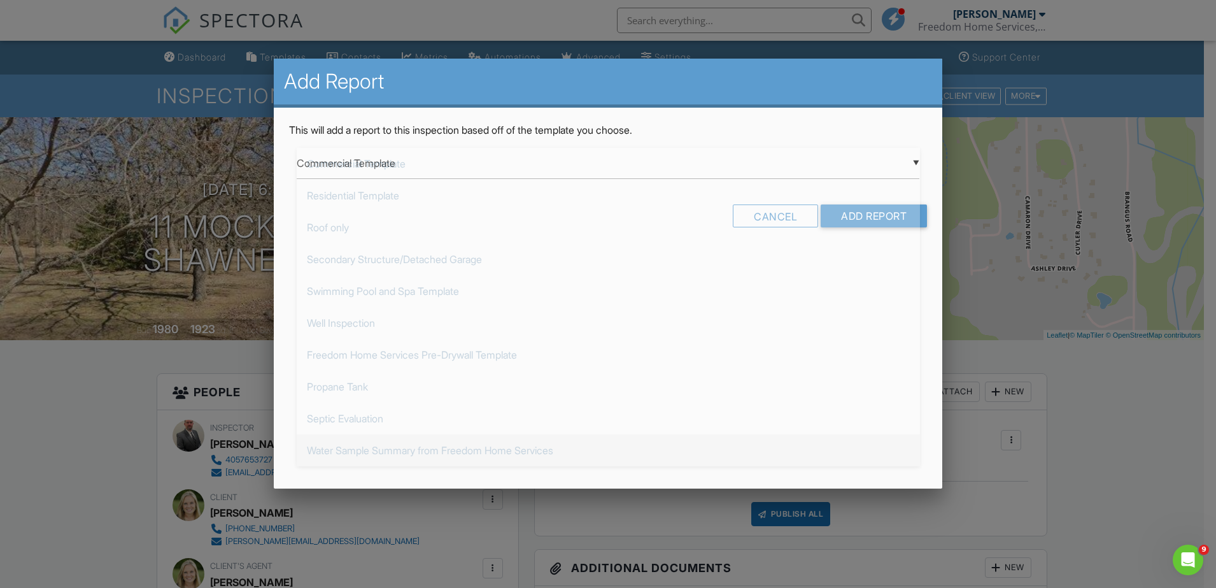
click at [394, 453] on span "Water Sample Summary from Freedom Home Services" at bounding box center [609, 450] width 624 height 32
type input "Water Sample Summary from Freedom Home Services"
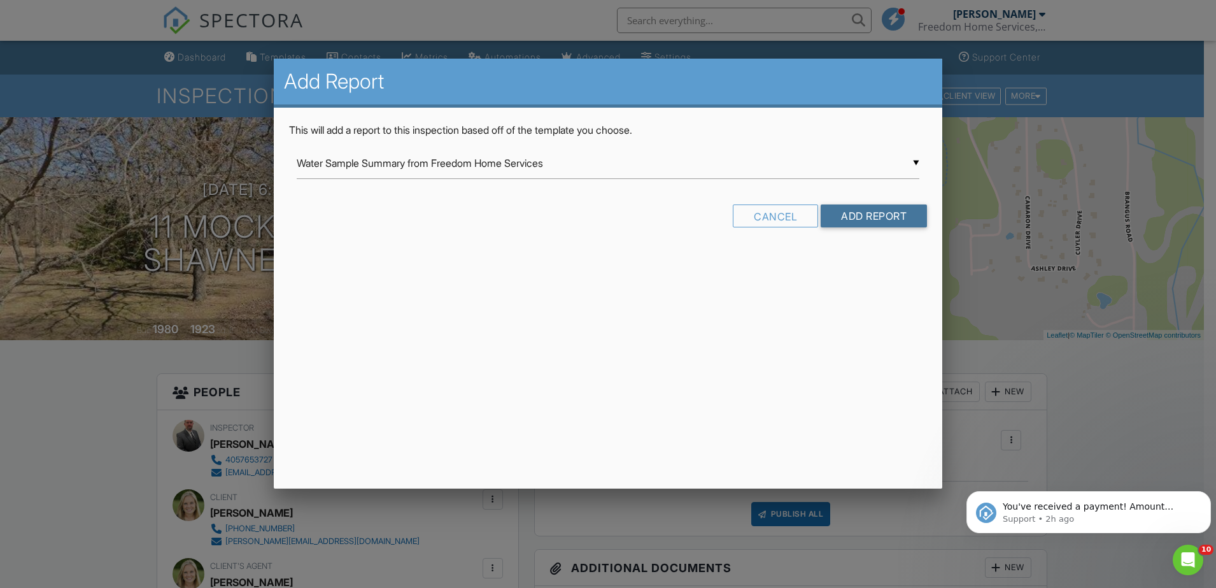
click at [880, 220] on input "Add Report" at bounding box center [874, 215] width 106 height 23
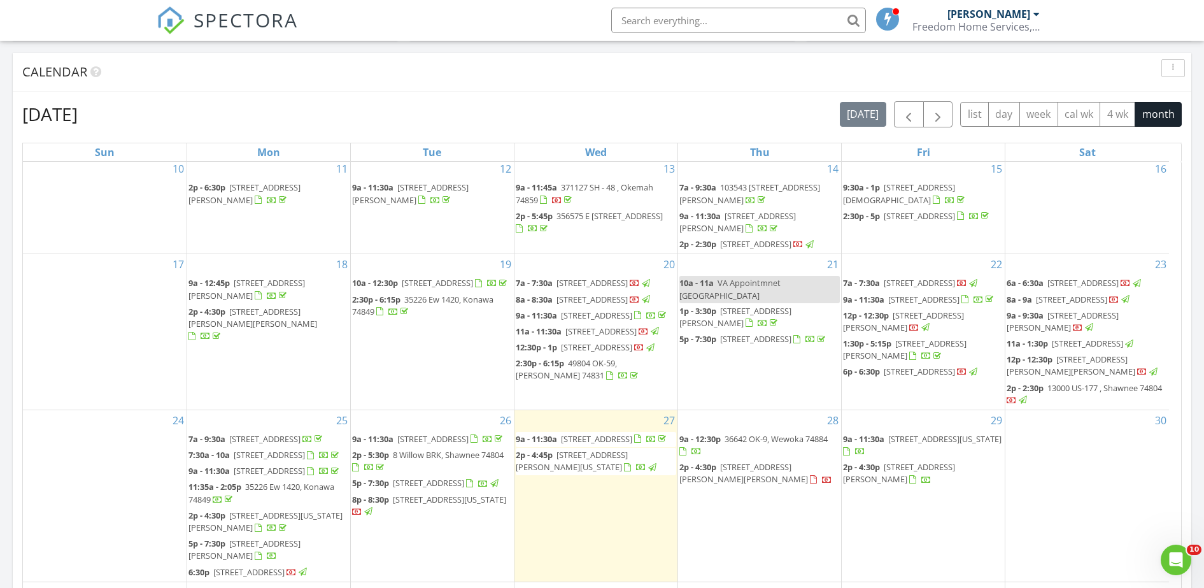
scroll to position [637, 0]
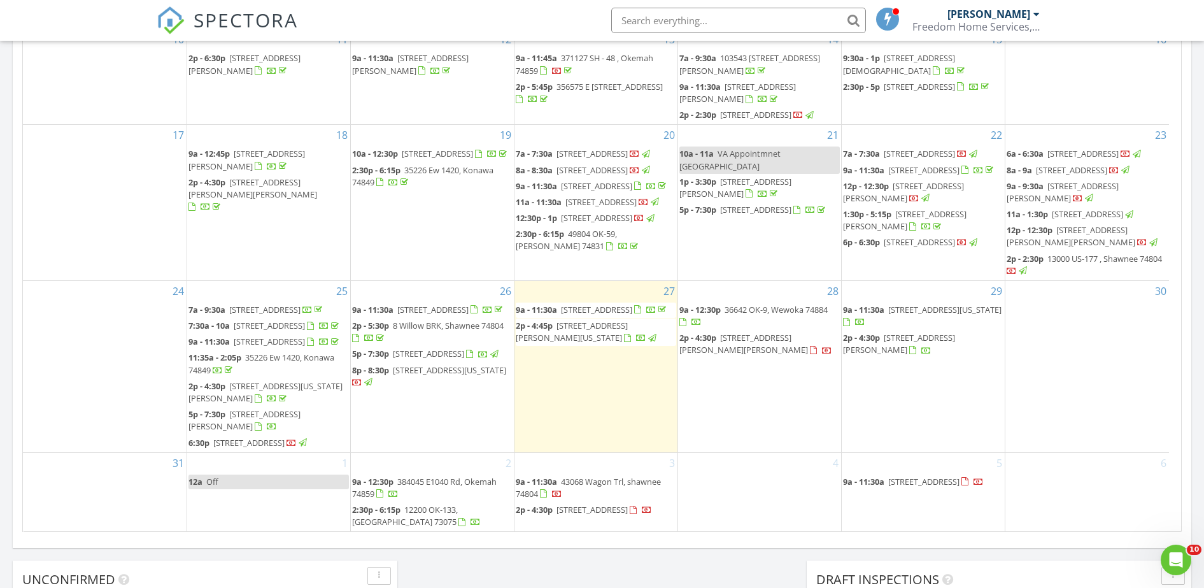
click at [285, 437] on span "11 Mockingbird Ln, Shawnee 74804" at bounding box center [248, 442] width 71 height 11
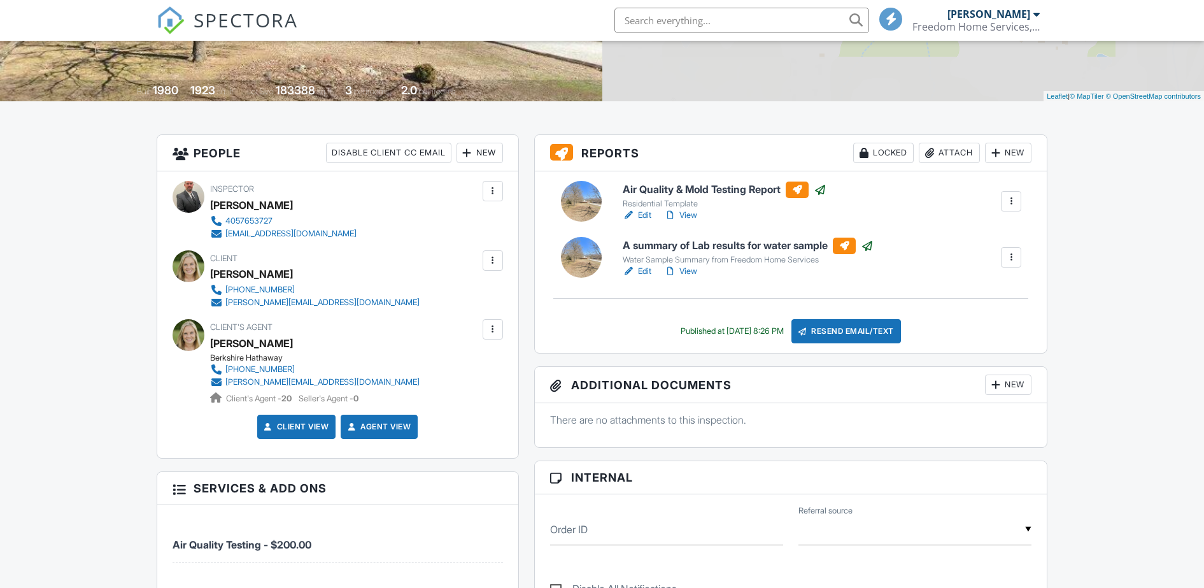
scroll to position [239, 0]
click at [1011, 201] on div at bounding box center [1011, 201] width 13 height 13
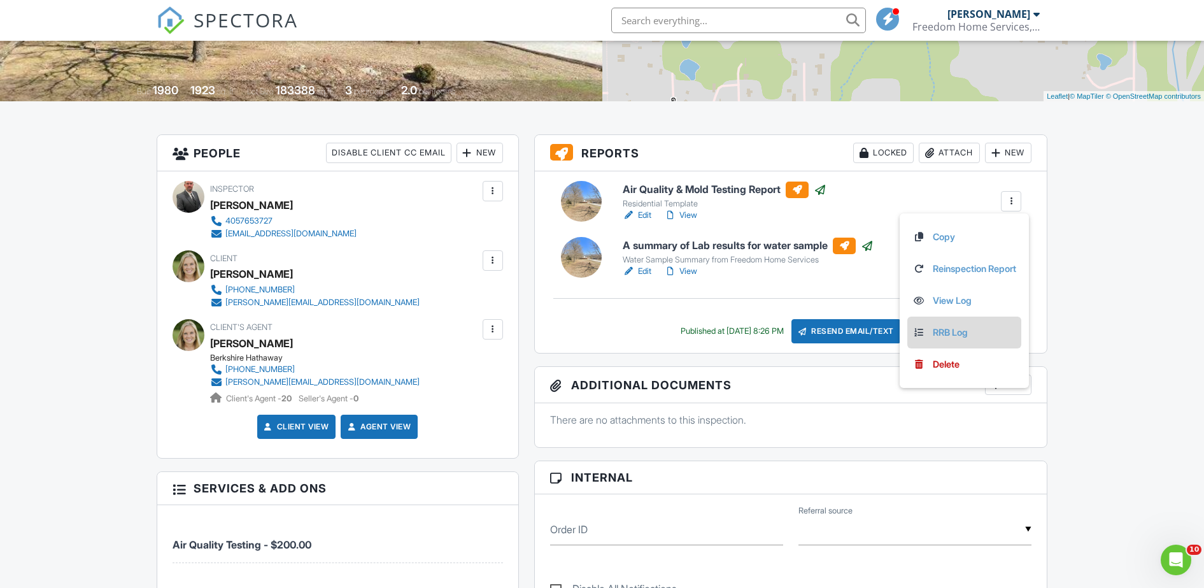
scroll to position [0, 0]
click at [716, 190] on h6 "Air Quality & Mold Testing Report" at bounding box center [725, 190] width 204 height 17
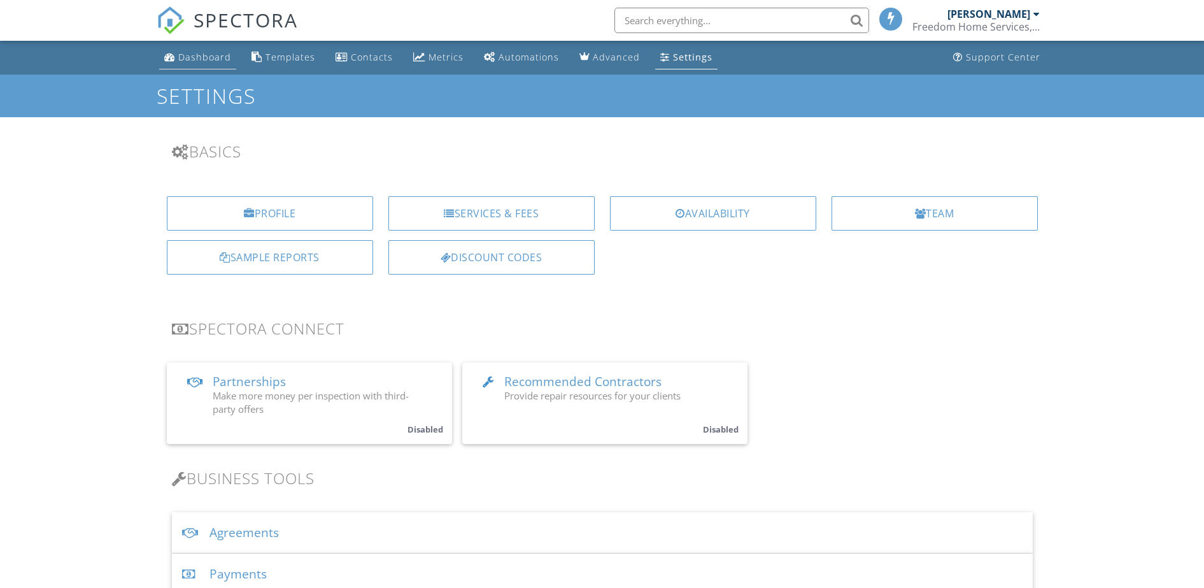
click at [208, 61] on div "Dashboard" at bounding box center [204, 57] width 53 height 12
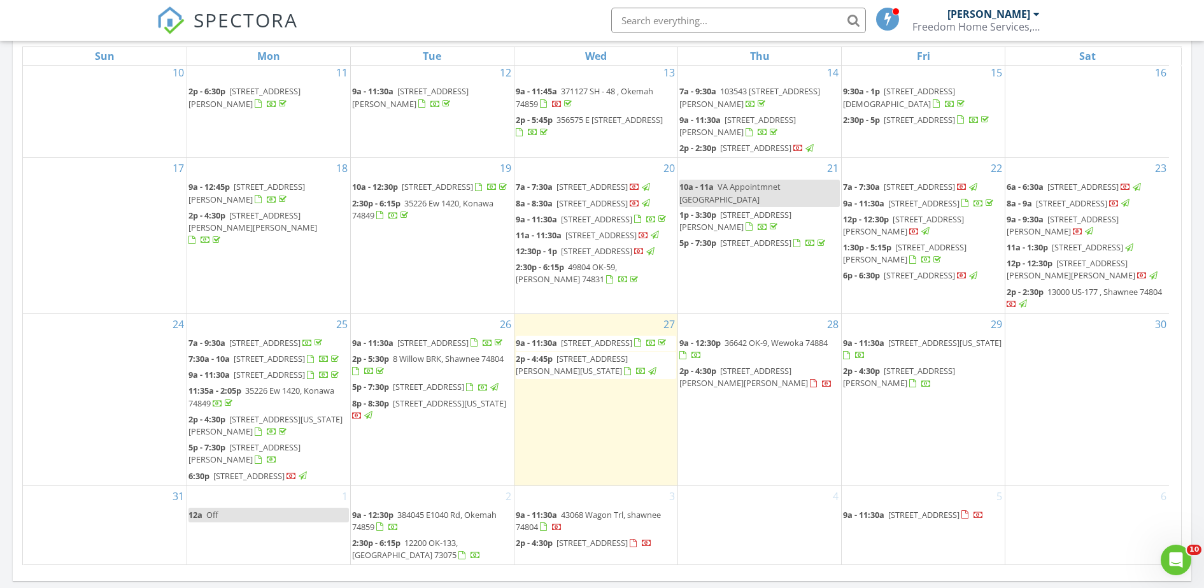
scroll to position [316, 0]
click at [285, 470] on span "11 Mockingbird Ln, Shawnee 74804" at bounding box center [248, 475] width 71 height 11
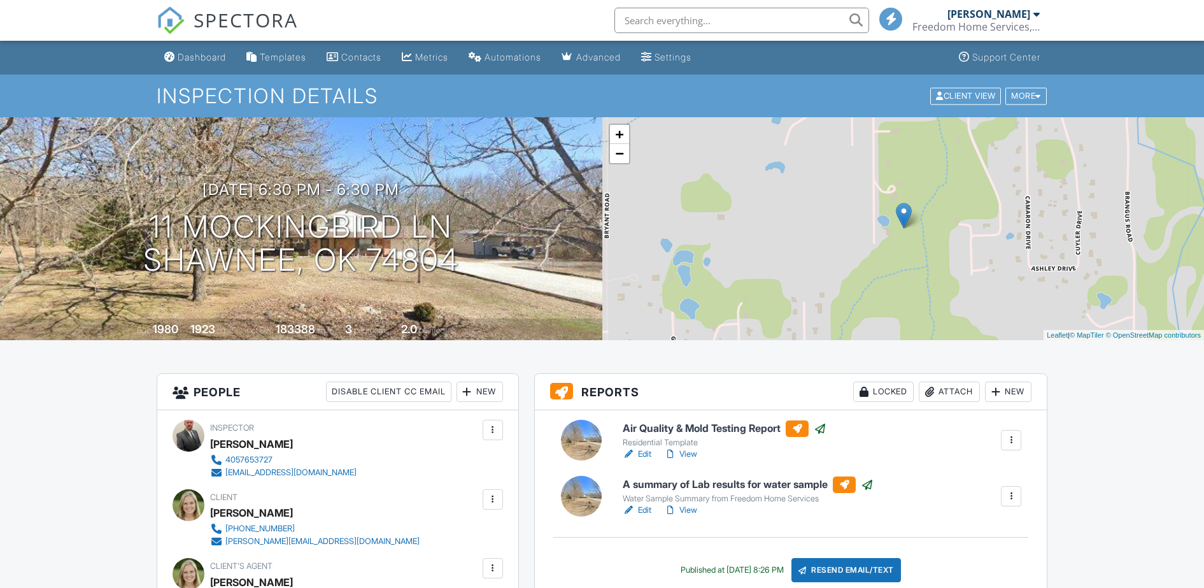
click at [718, 420] on h6 "Air Quality & Mold Testing Report" at bounding box center [725, 428] width 204 height 17
click at [1017, 443] on div at bounding box center [1011, 440] width 13 height 13
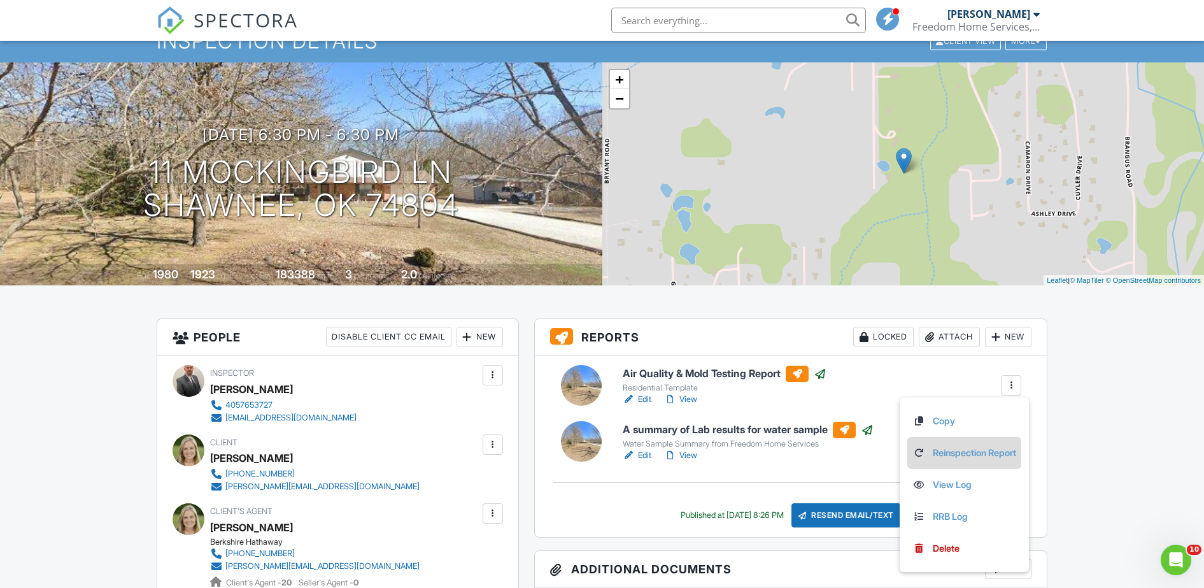
scroll to position [80, 0]
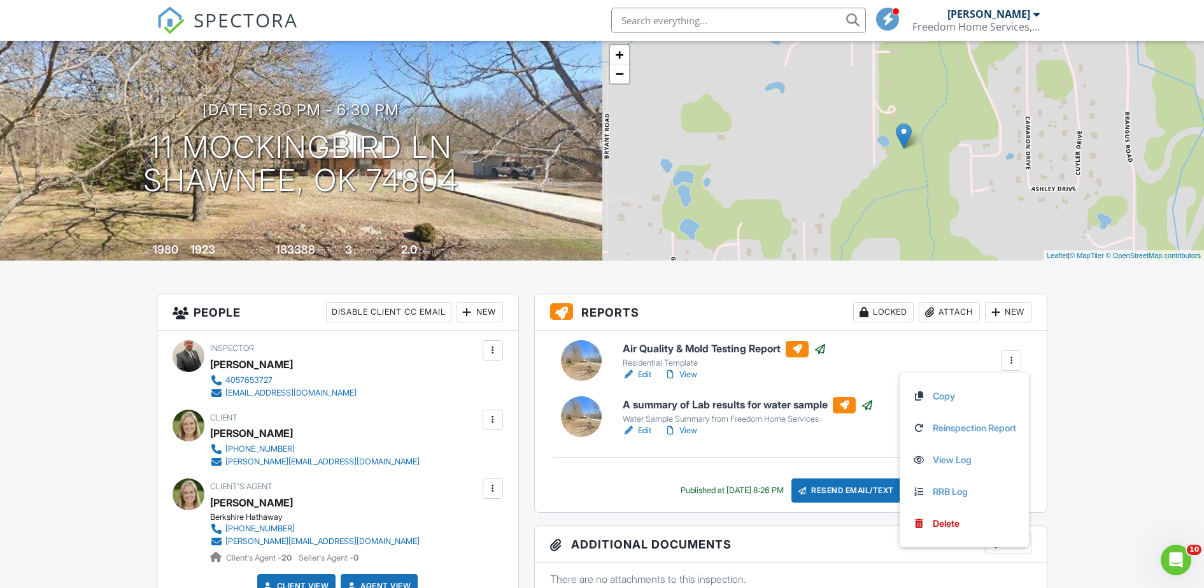
click at [944, 346] on div "Air Quality & Mold Testing Report Residential Template Edit View Copy Reinspect…" at bounding box center [822, 361] width 415 height 41
click at [732, 348] on h6 "Air Quality & Mold Testing Report" at bounding box center [725, 349] width 204 height 17
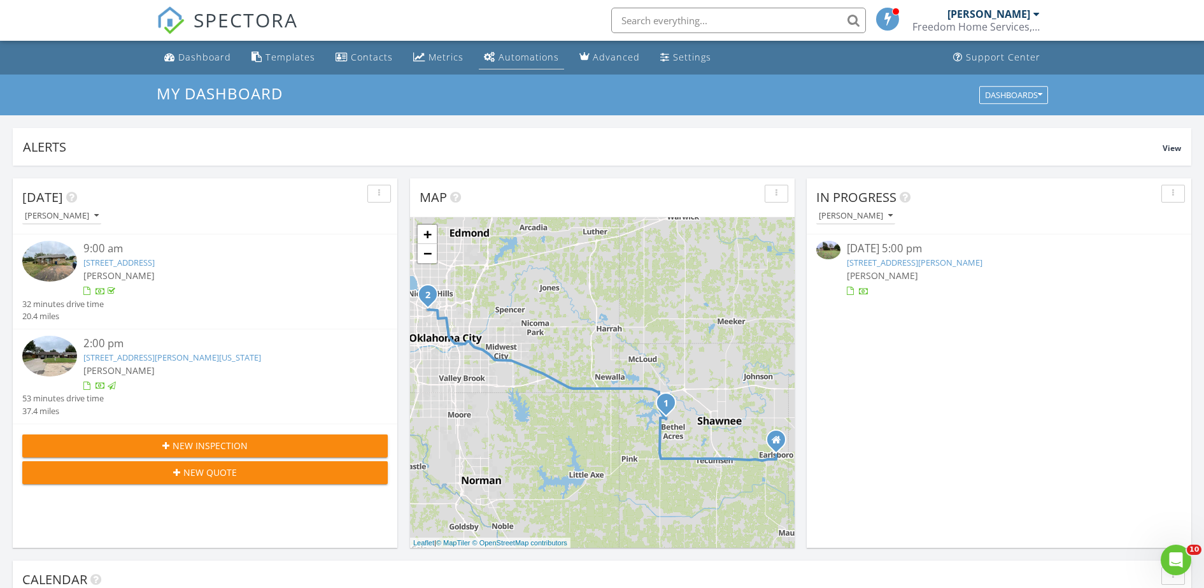
click at [511, 56] on div "Automations" at bounding box center [529, 57] width 61 height 12
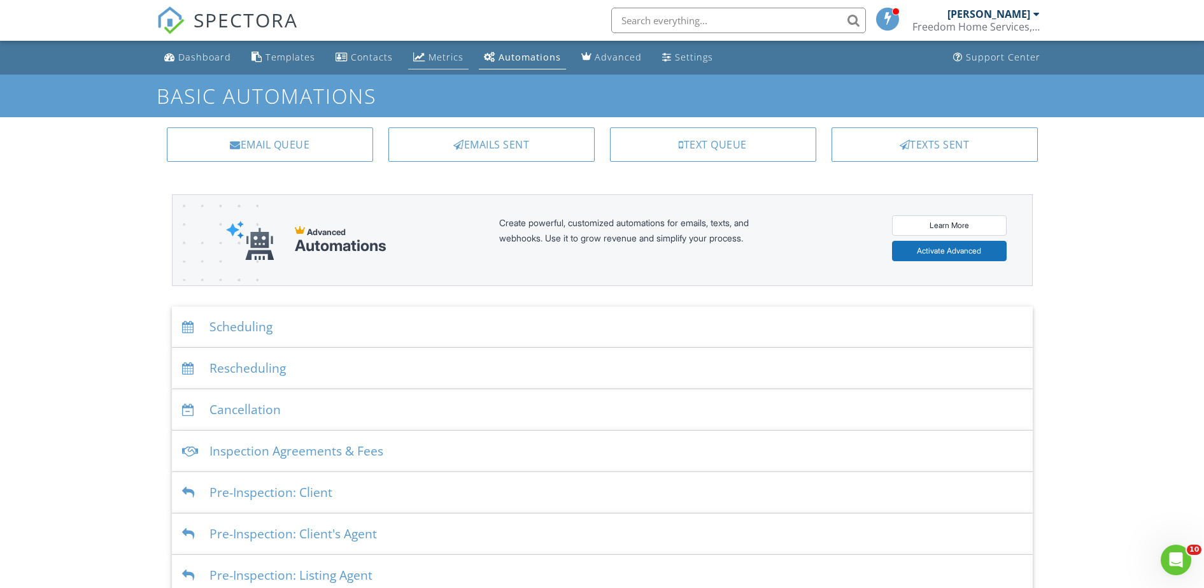
click at [434, 61] on div "Metrics" at bounding box center [446, 57] width 35 height 12
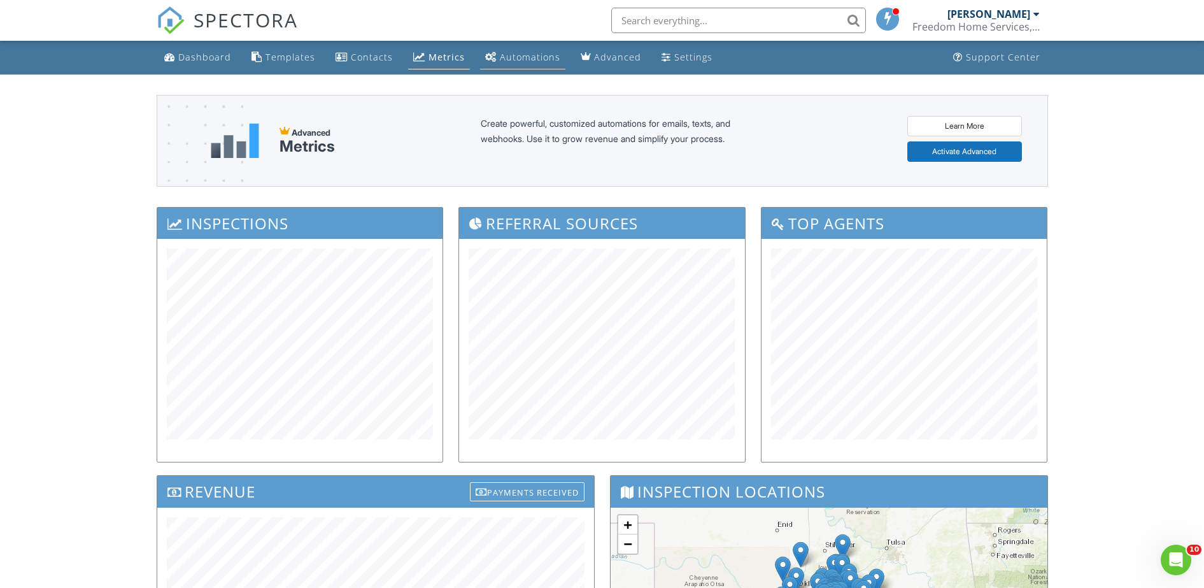
click at [535, 56] on div "Automations" at bounding box center [530, 57] width 61 height 12
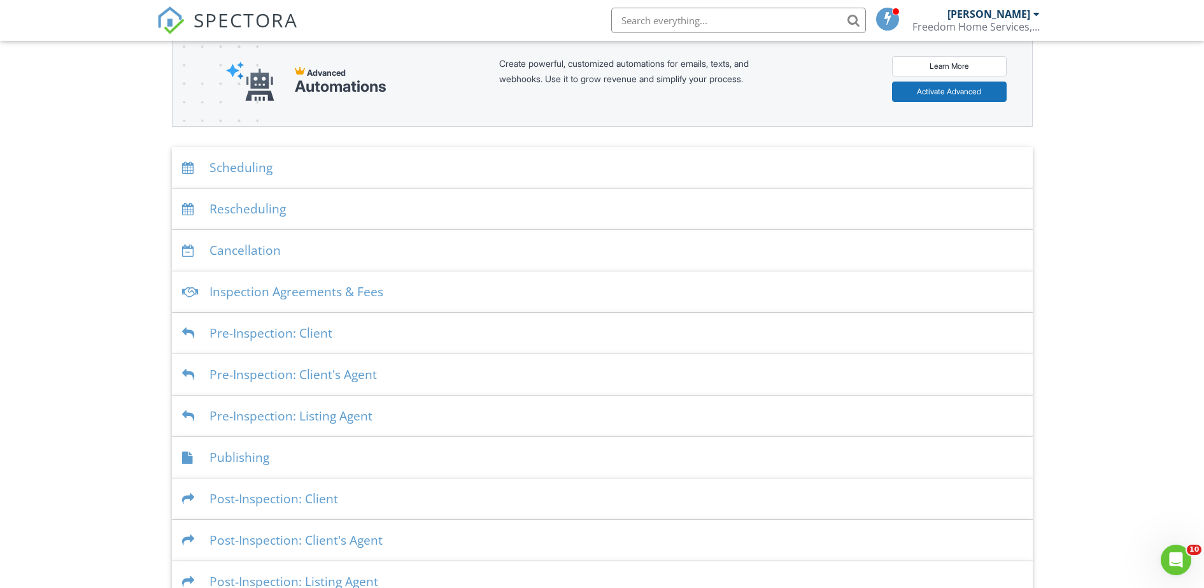
scroll to position [184, 0]
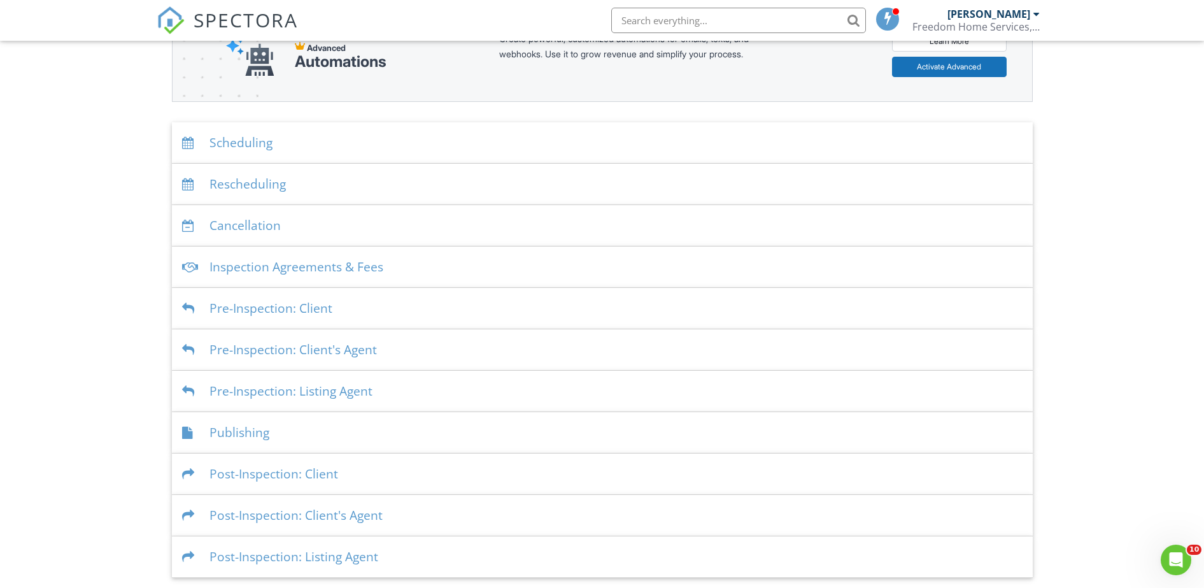
click at [296, 280] on div "Inspection Agreements & Fees" at bounding box center [602, 266] width 861 height 41
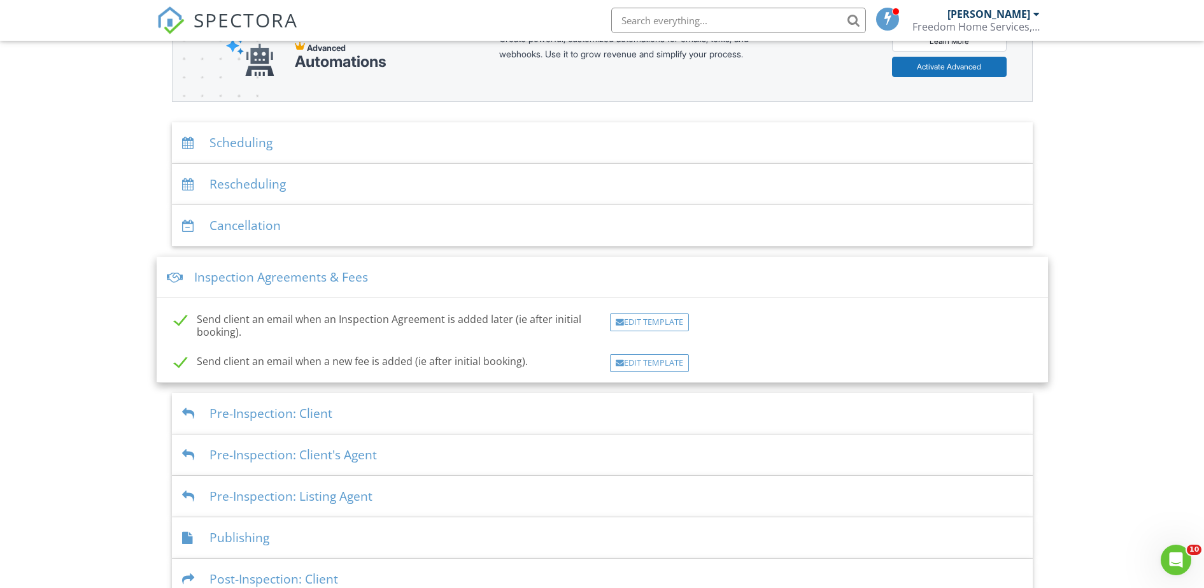
click at [305, 286] on div "Inspection Agreements & Fees" at bounding box center [603, 277] width 892 height 41
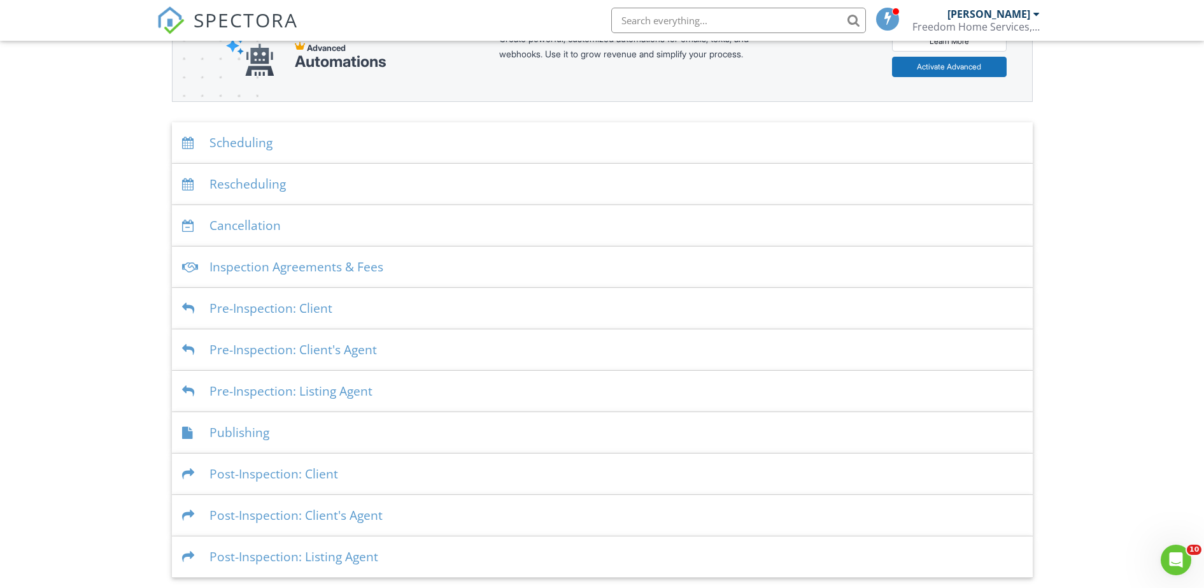
click at [291, 324] on div "Pre-Inspection: Client" at bounding box center [602, 308] width 861 height 41
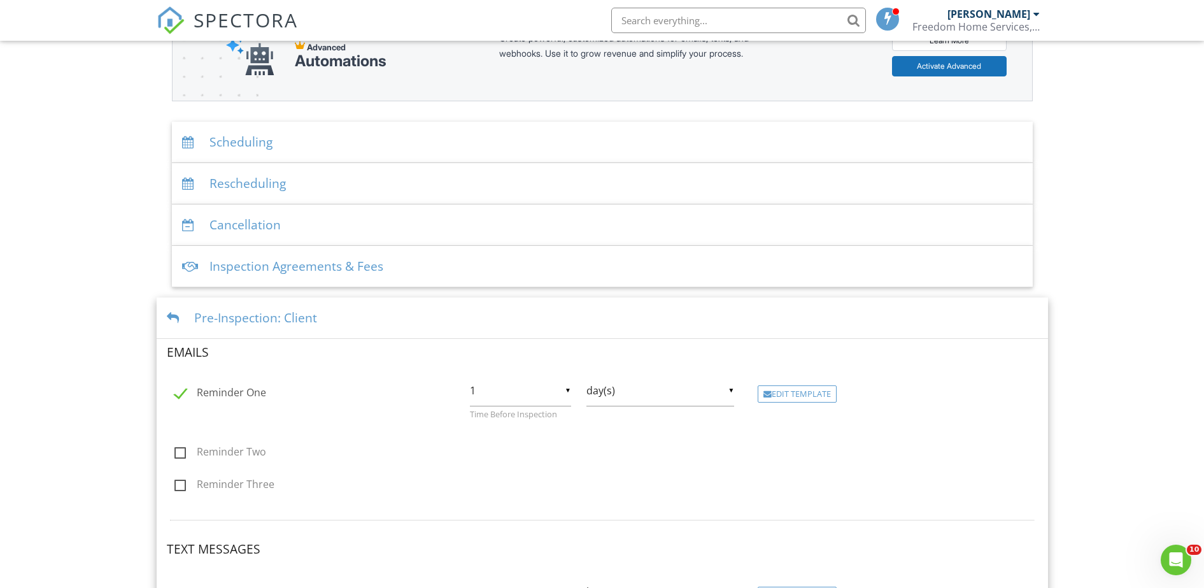
scroll to position [184, 0]
click at [289, 328] on div "Pre-Inspection: Client" at bounding box center [603, 318] width 892 height 41
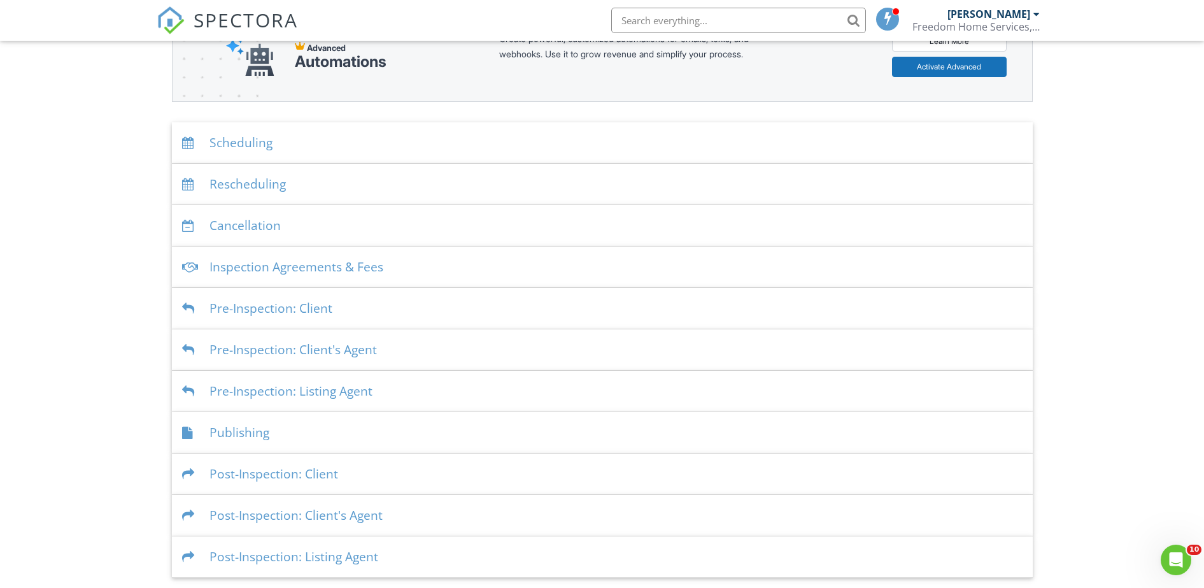
click at [272, 159] on div "Scheduling" at bounding box center [602, 142] width 861 height 41
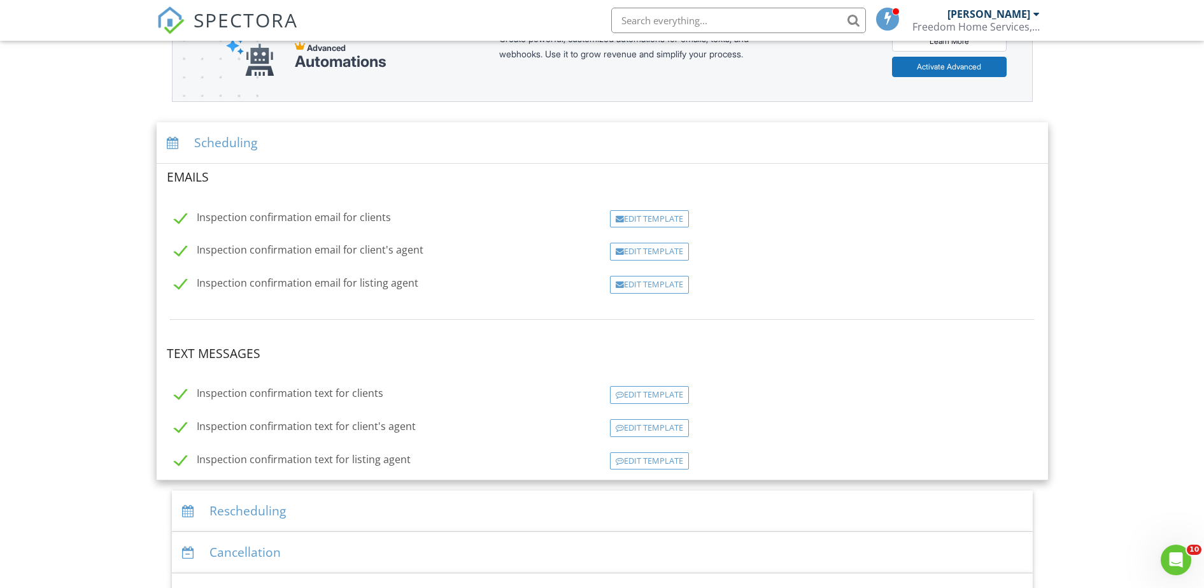
click at [53, 290] on div "Dashboard Templates Contacts Metrics Automations Advanced Settings Support Cent…" at bounding box center [602, 381] width 1204 height 1048
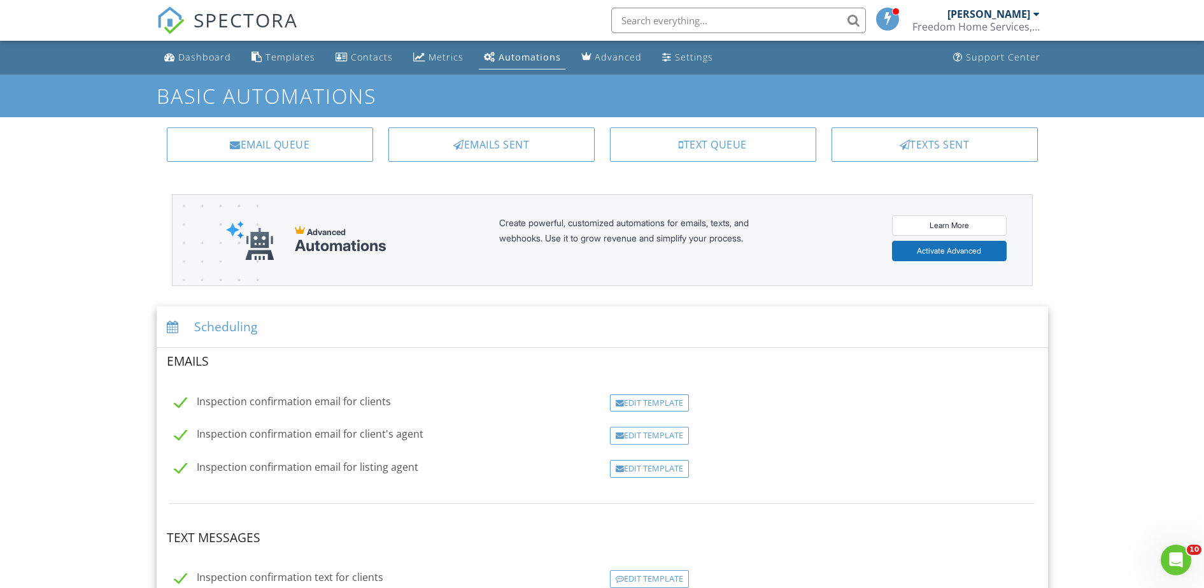
click at [212, 49] on link "Dashboard" at bounding box center [197, 58] width 77 height 24
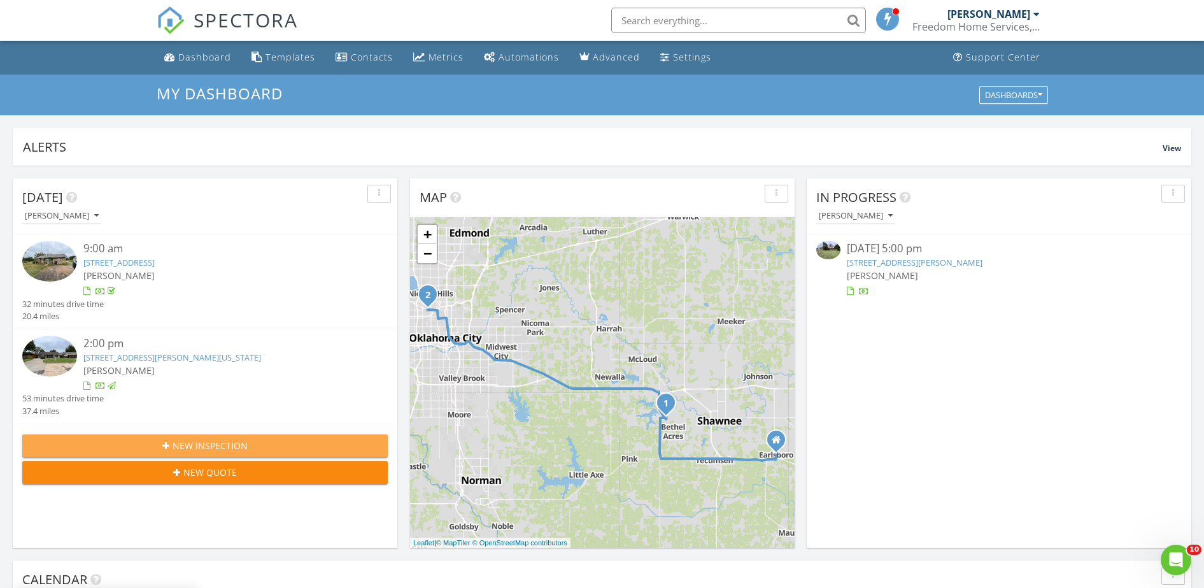
click at [281, 444] on div "New Inspection" at bounding box center [204, 445] width 345 height 13
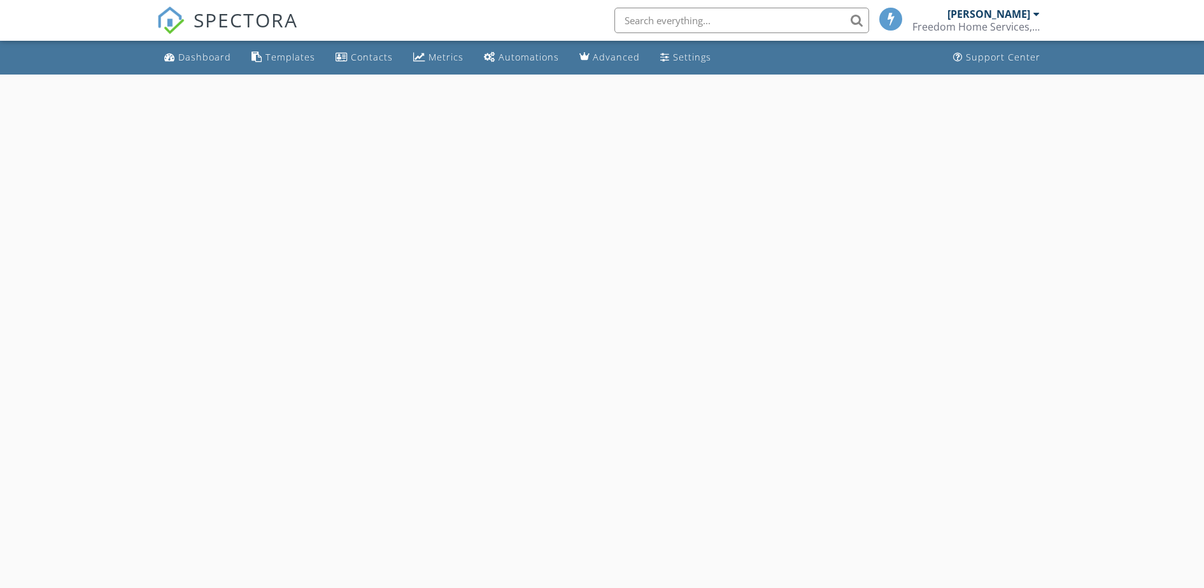
select select "7"
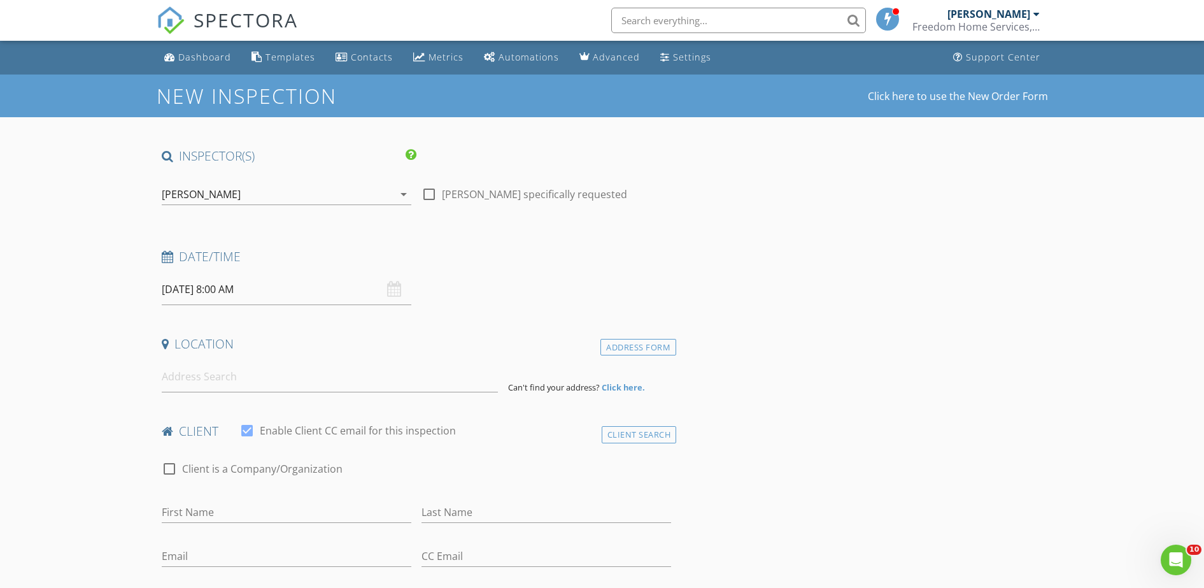
click at [199, 283] on input "08/28/2025 8:00 AM" at bounding box center [287, 289] width 250 height 31
type input "08/27/2025 8:00 AM"
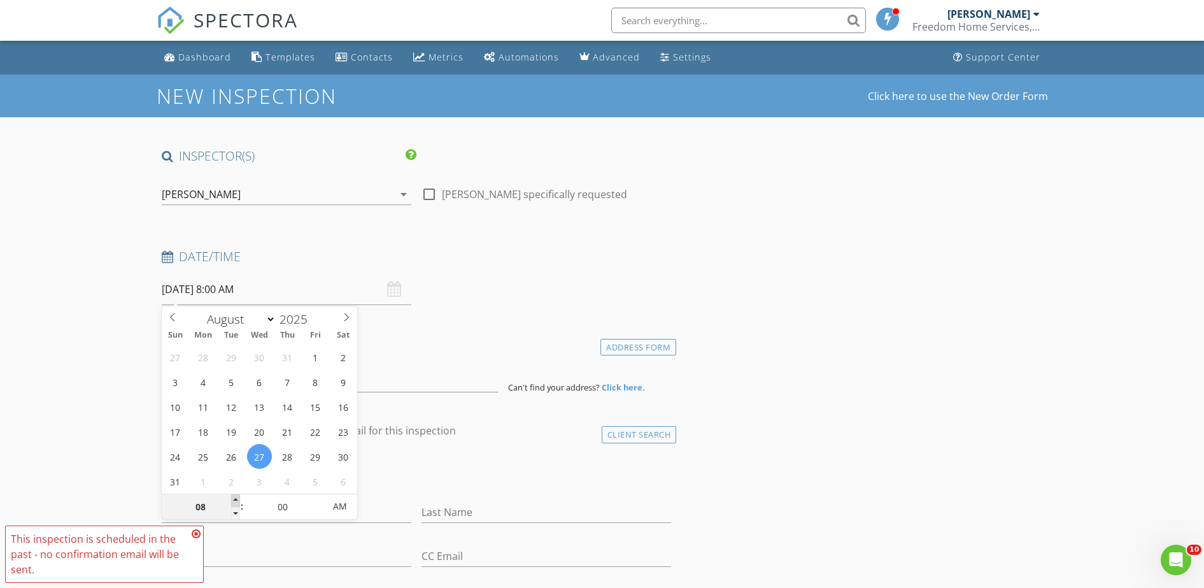
type input "09"
type input "08/27/2025 9:00 AM"
click at [234, 502] on span at bounding box center [235, 500] width 9 height 13
type input "10"
type input "08/27/2025 10:00 AM"
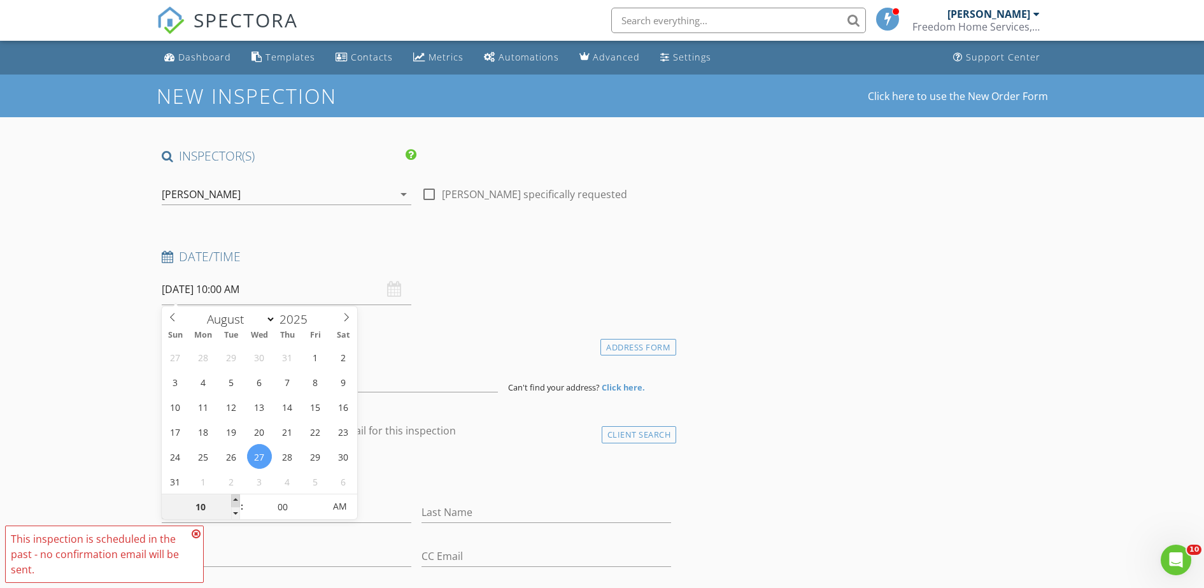
click at [234, 502] on span at bounding box center [235, 500] width 9 height 13
type input "11"
type input "08/27/2025 11:00 AM"
click at [234, 502] on span at bounding box center [235, 500] width 9 height 13
type input "12"
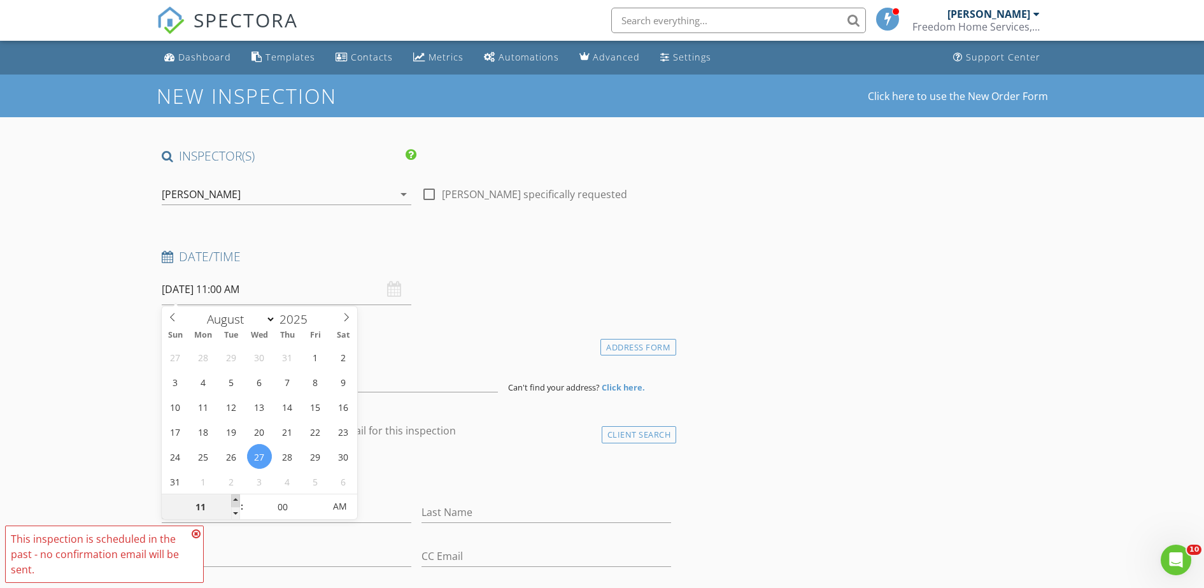
type input "08/27/2025 12:00 PM"
click at [234, 502] on span at bounding box center [235, 500] width 9 height 13
type input "01"
type input "08/27/2025 1:00 PM"
click at [234, 502] on span at bounding box center [235, 500] width 9 height 13
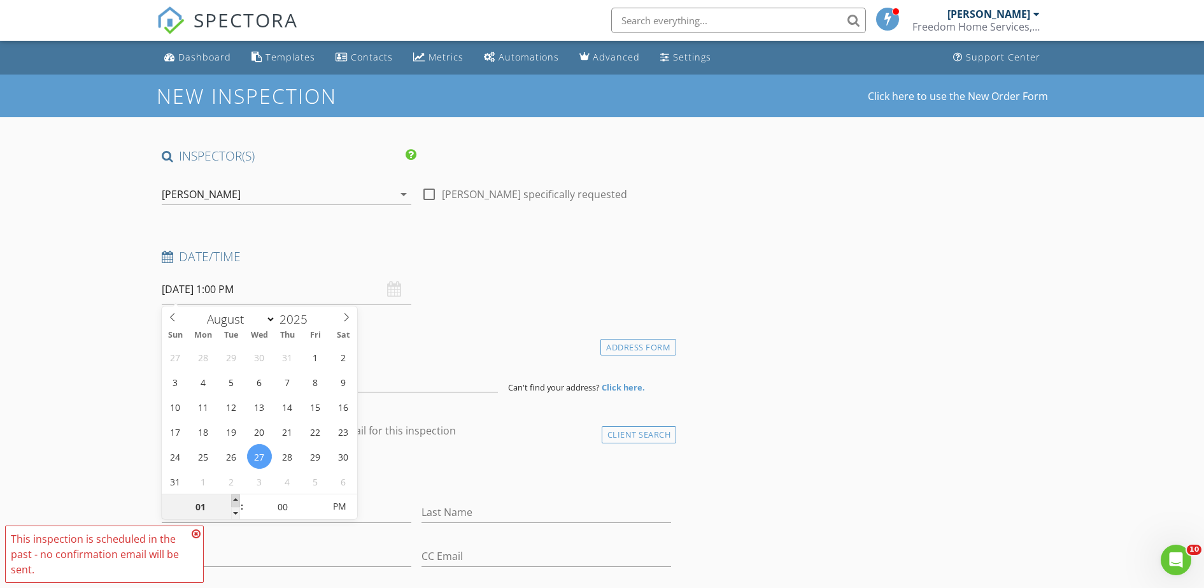
type input "02"
type input "08/27/2025 2:00 PM"
click at [234, 502] on span at bounding box center [235, 500] width 9 height 13
type input "03"
type input "08/27/2025 3:00 PM"
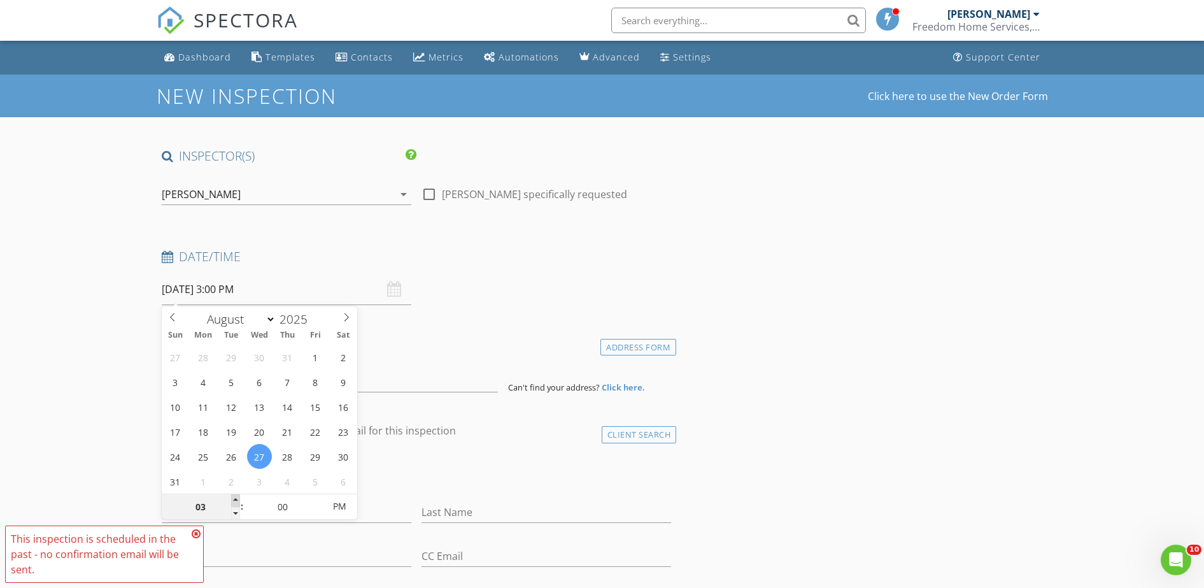
click at [234, 502] on span at bounding box center [235, 500] width 9 height 13
type input "04"
type input "08/27/2025 4:00 PM"
click at [234, 502] on span at bounding box center [235, 500] width 9 height 13
type input "05"
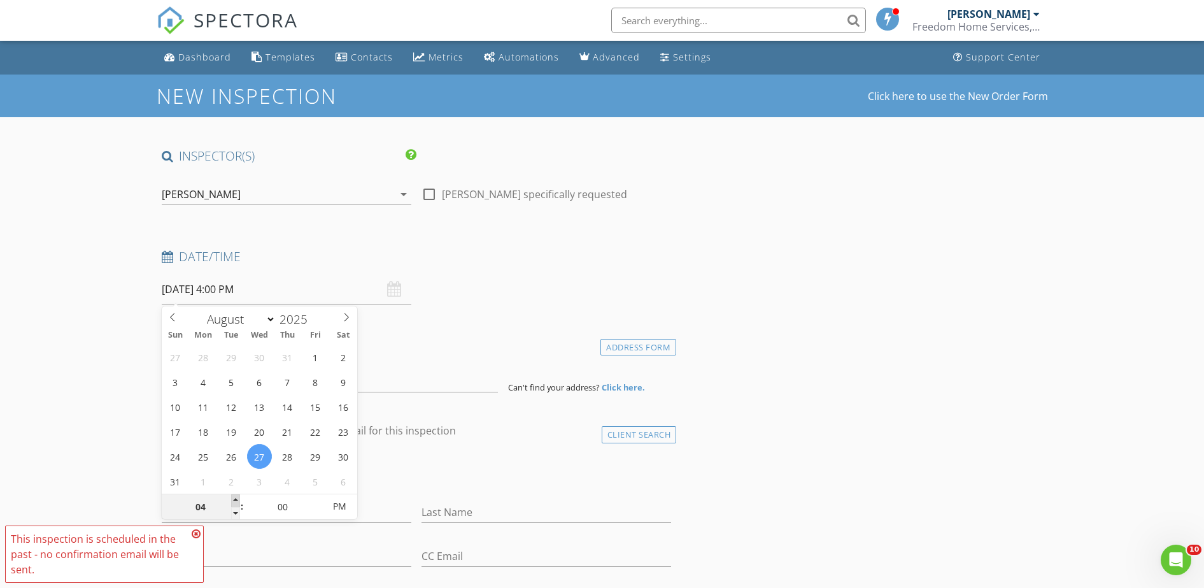
type input "08/27/2025 5:00 PM"
click at [234, 501] on span at bounding box center [235, 500] width 9 height 13
type input "06"
type input "[DATE] 6:00 PM"
click at [234, 501] on span at bounding box center [235, 500] width 9 height 13
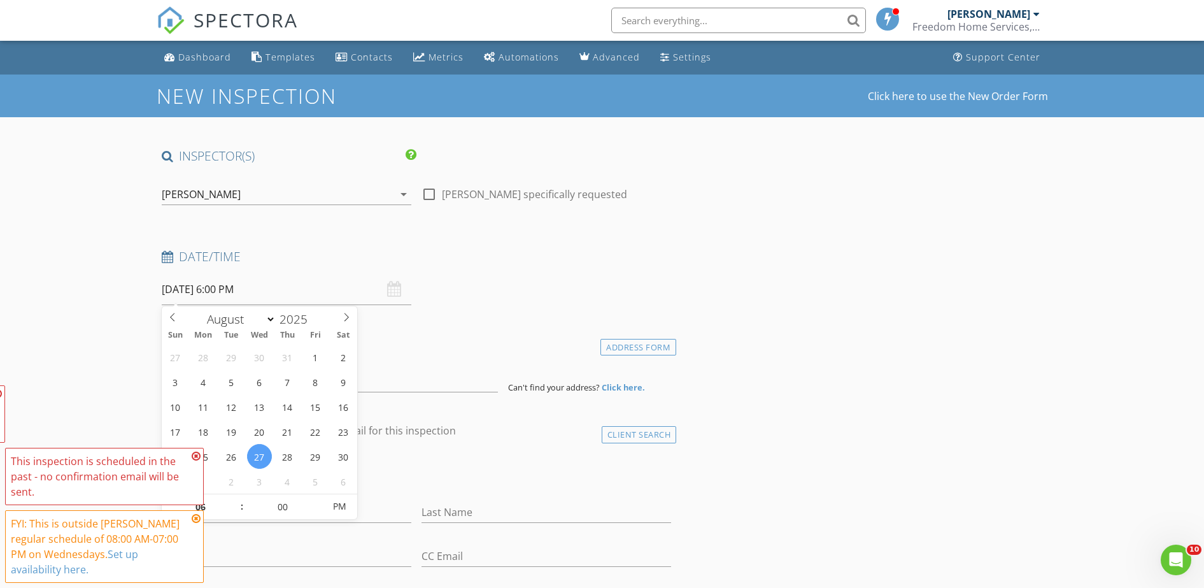
click at [193, 457] on icon at bounding box center [196, 456] width 9 height 10
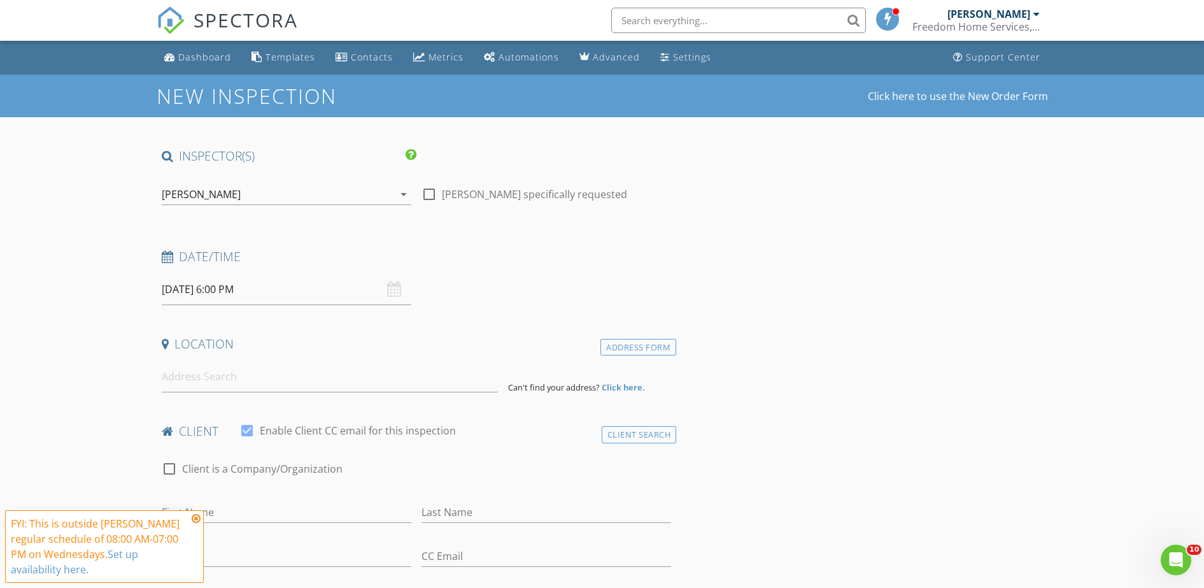
click at [195, 520] on icon at bounding box center [196, 518] width 9 height 10
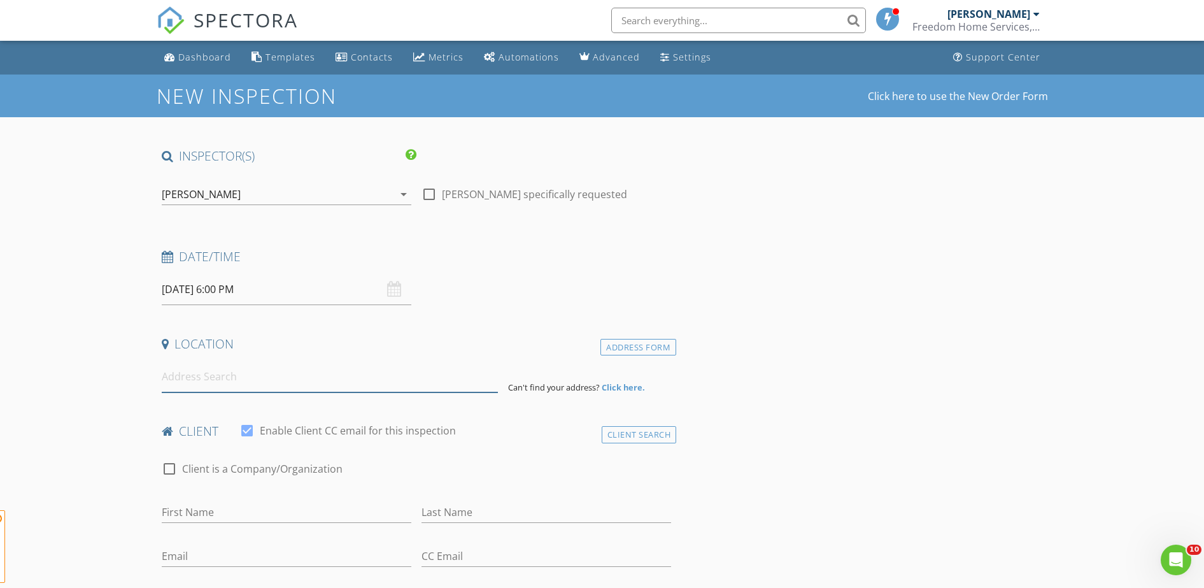
click at [176, 379] on input at bounding box center [330, 376] width 336 height 31
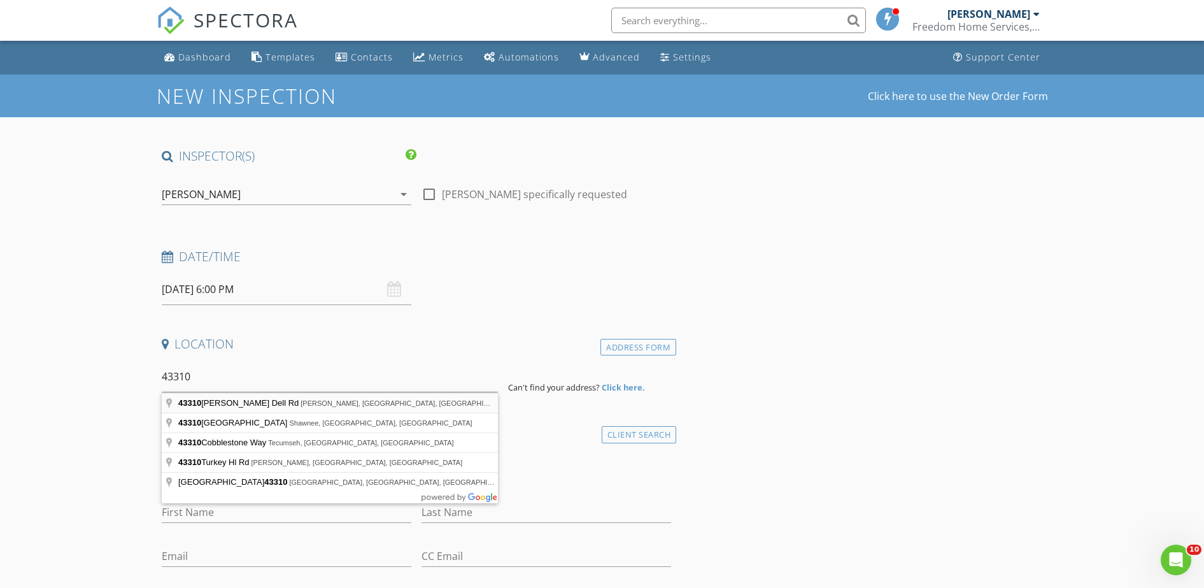
type input "43310 Hazel Dell Rd, Meeker, OK, USA"
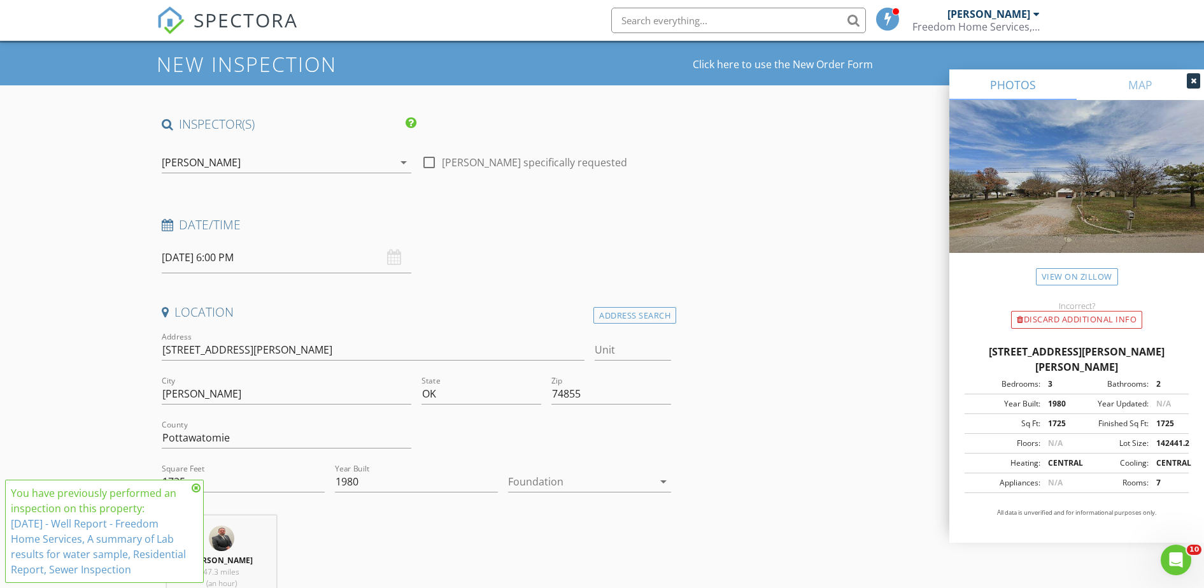
scroll to position [80, 0]
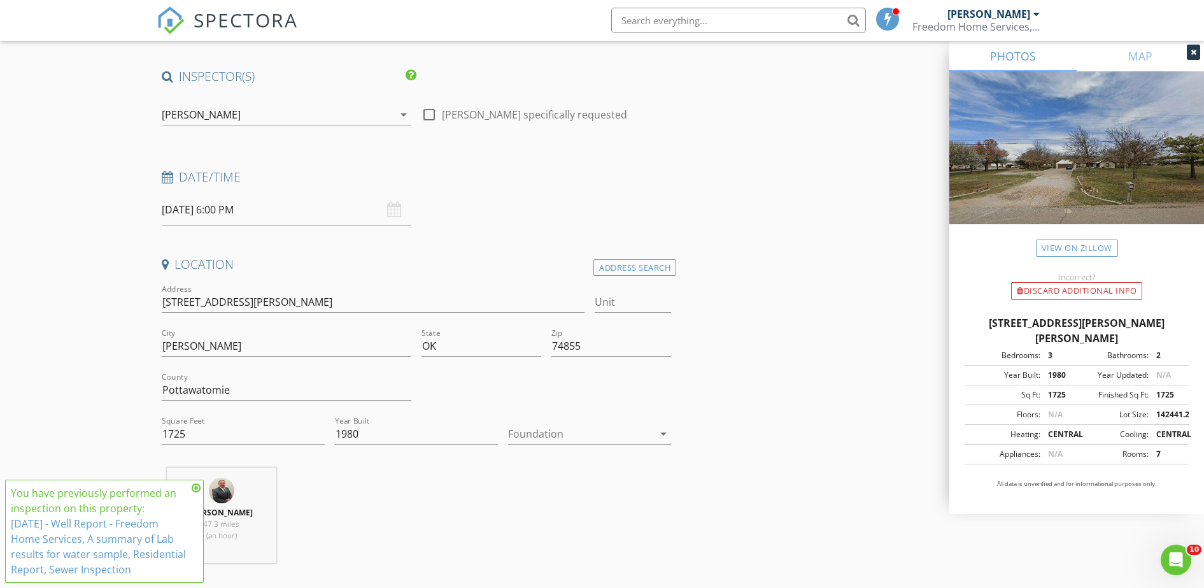
click at [196, 491] on icon at bounding box center [196, 488] width 9 height 10
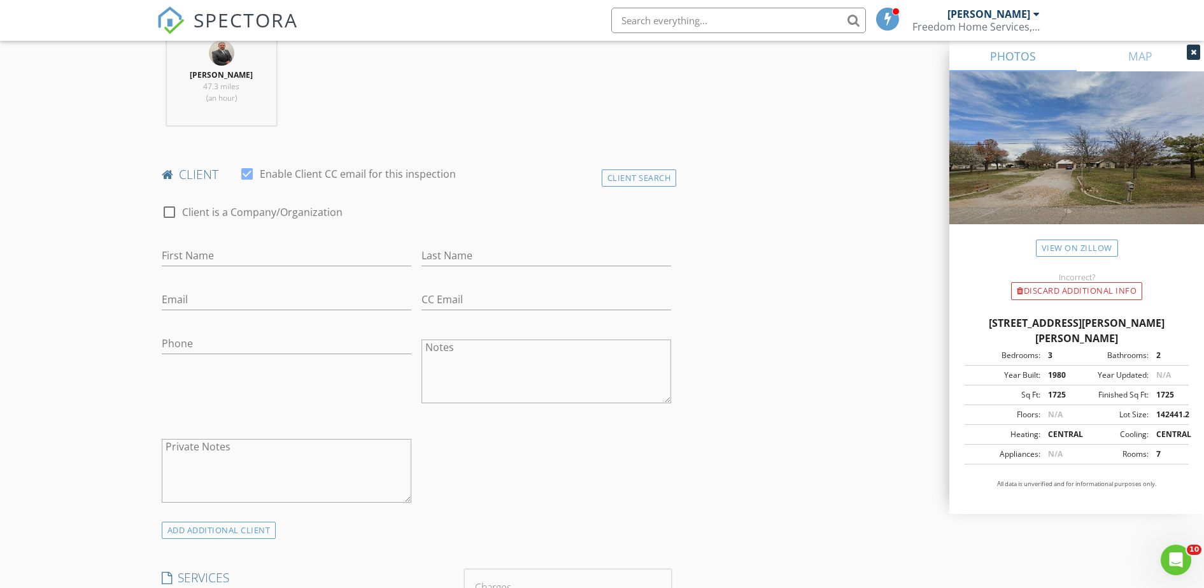
scroll to position [557, 0]
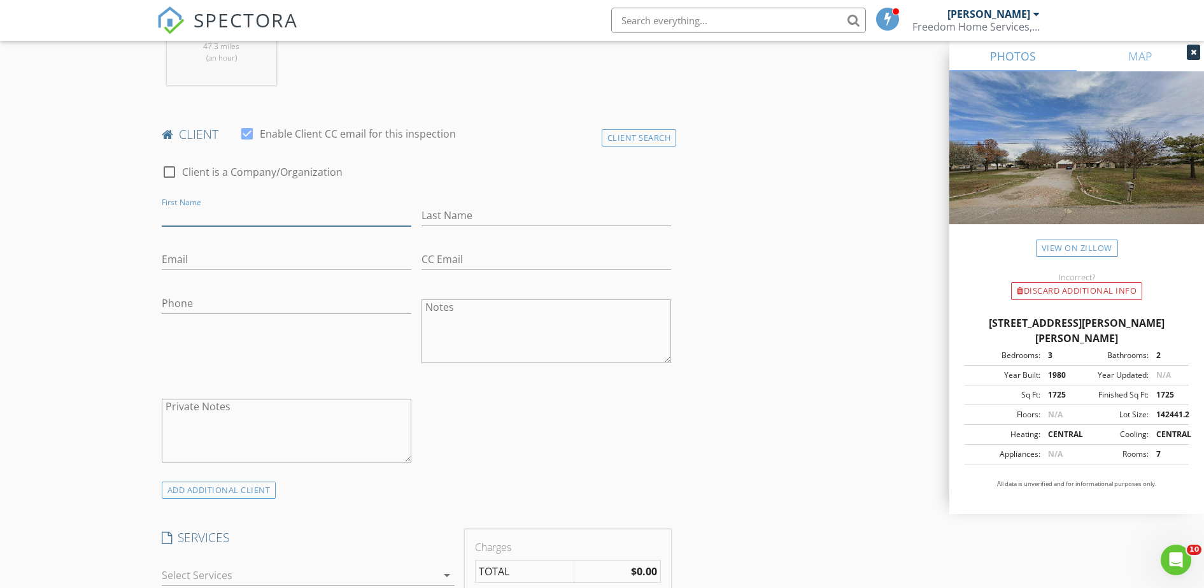
click at [181, 206] on input "First Name" at bounding box center [287, 215] width 250 height 21
type input "[PERSON_NAME]"
type input "Lennydunn50@gmail.com"
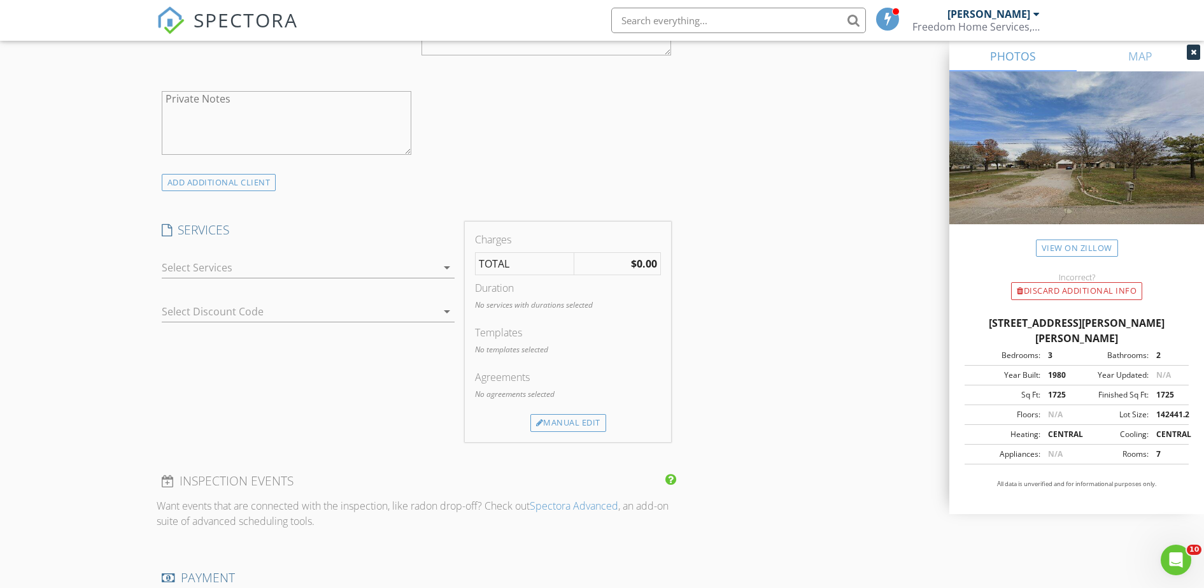
scroll to position [876, 0]
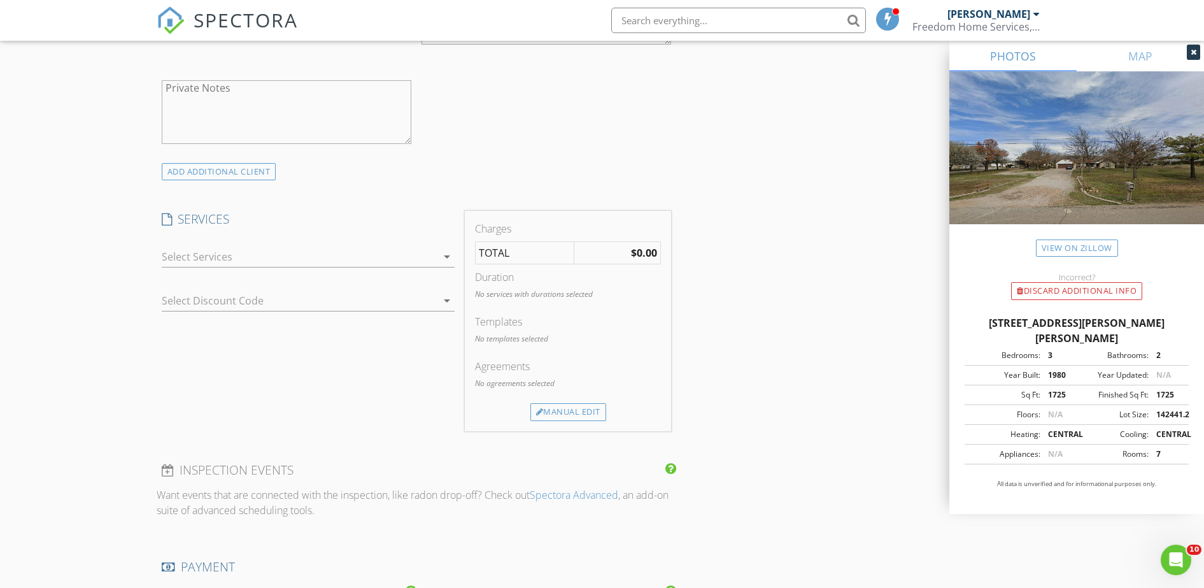
type input "[PHONE_NUMBER]"
click at [445, 259] on icon "arrow_drop_down" at bounding box center [446, 256] width 15 height 15
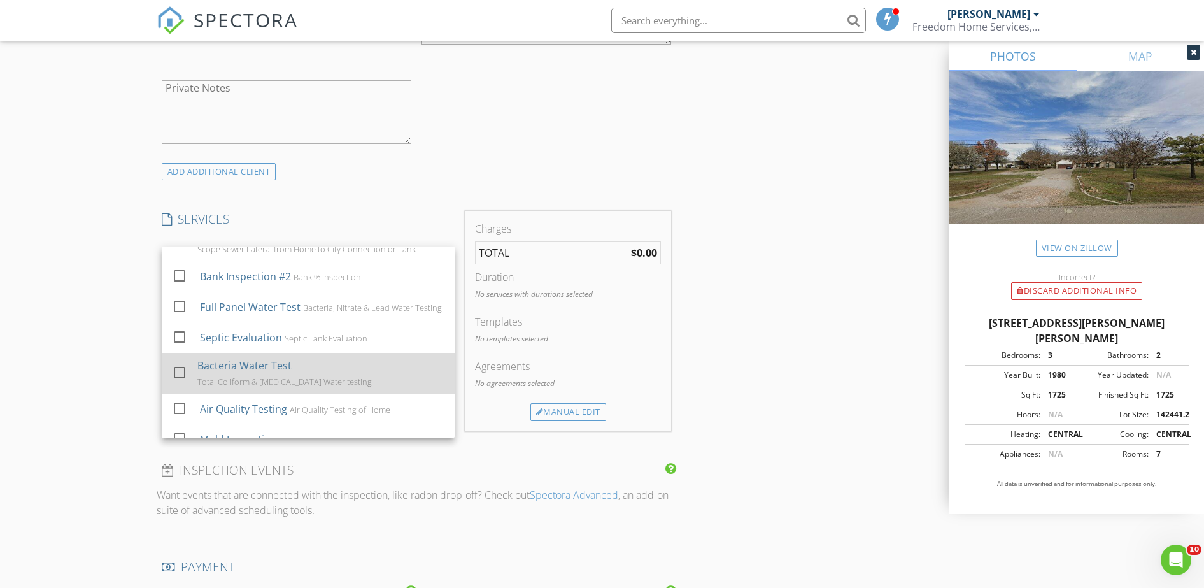
scroll to position [159, 0]
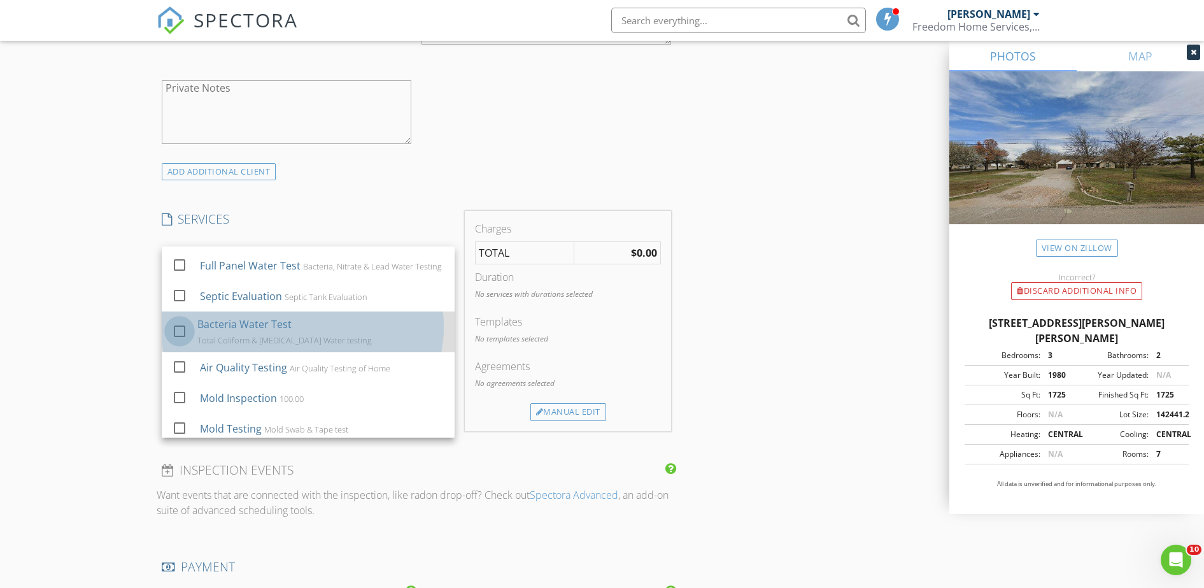
click at [183, 339] on div at bounding box center [180, 331] width 22 height 22
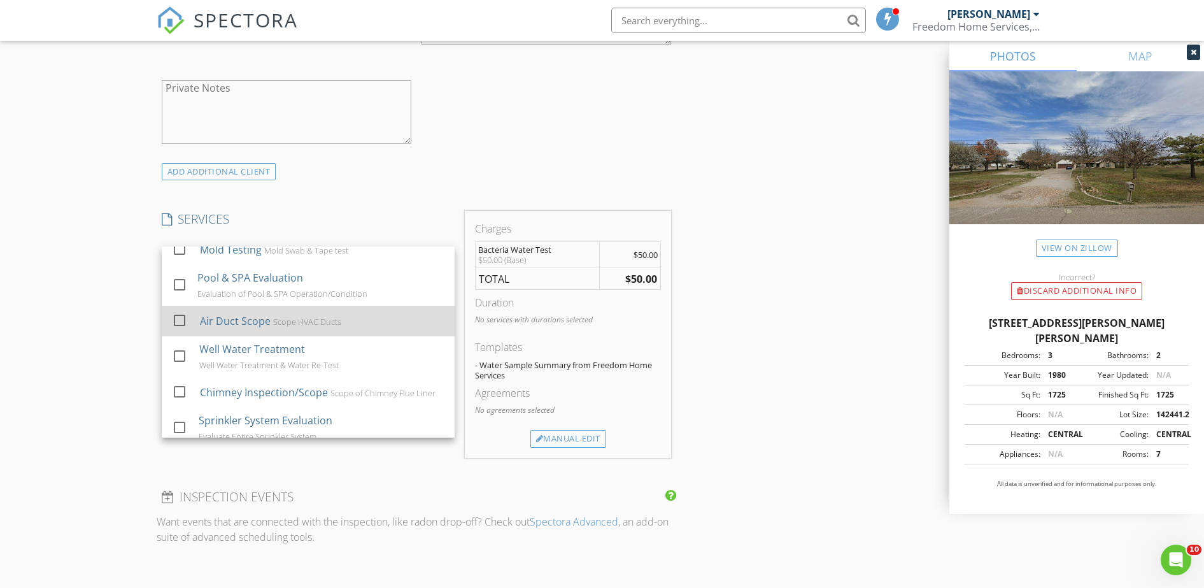
scroll to position [349, 0]
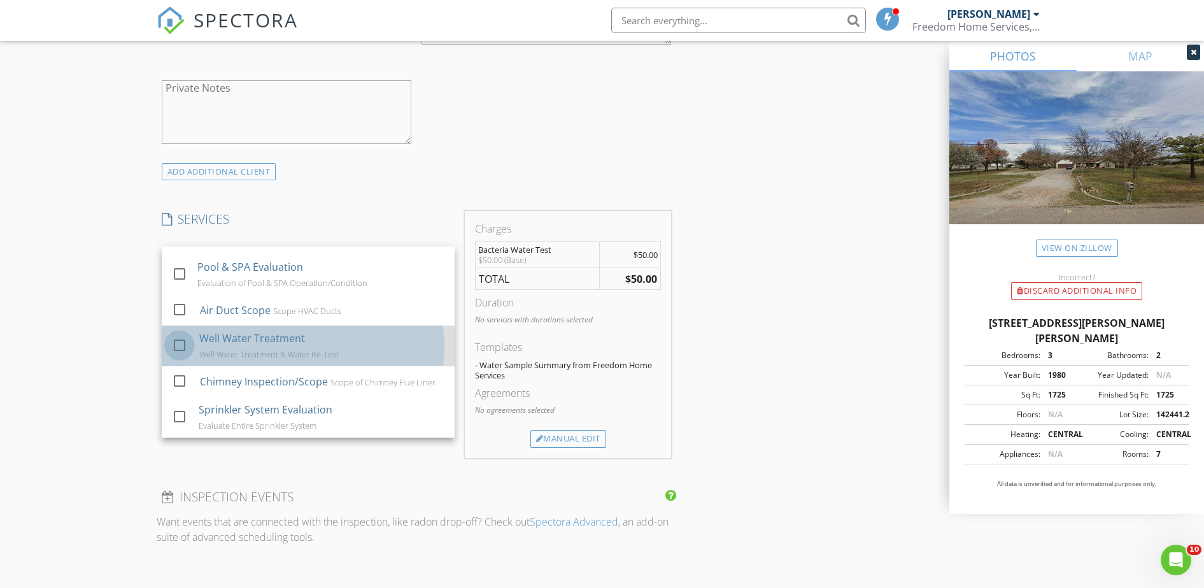
click at [180, 346] on div at bounding box center [180, 345] width 22 height 22
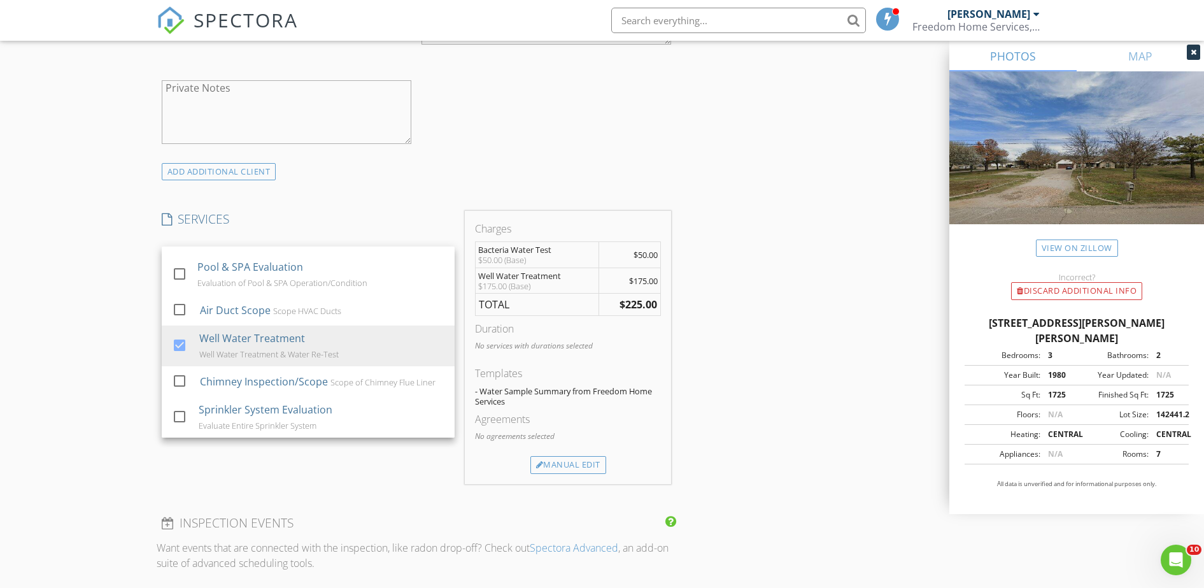
click at [110, 344] on div "New Inspection Click here to use the New Order Form INSPECTOR(S) check_box Josh…" at bounding box center [602, 321] width 1204 height 2245
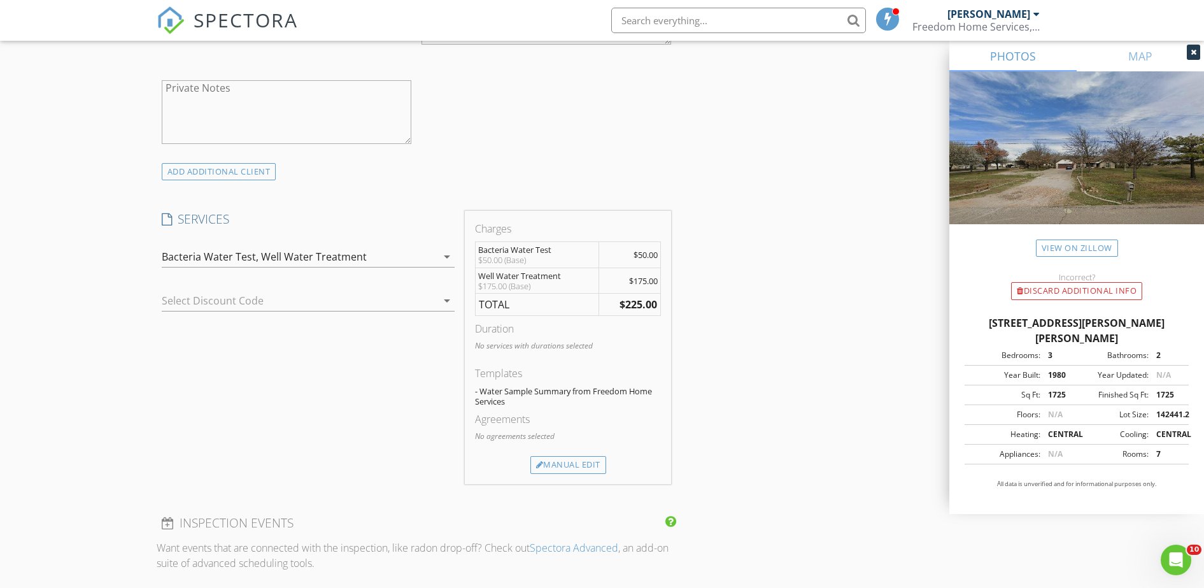
click at [446, 253] on icon "arrow_drop_down" at bounding box center [446, 256] width 15 height 15
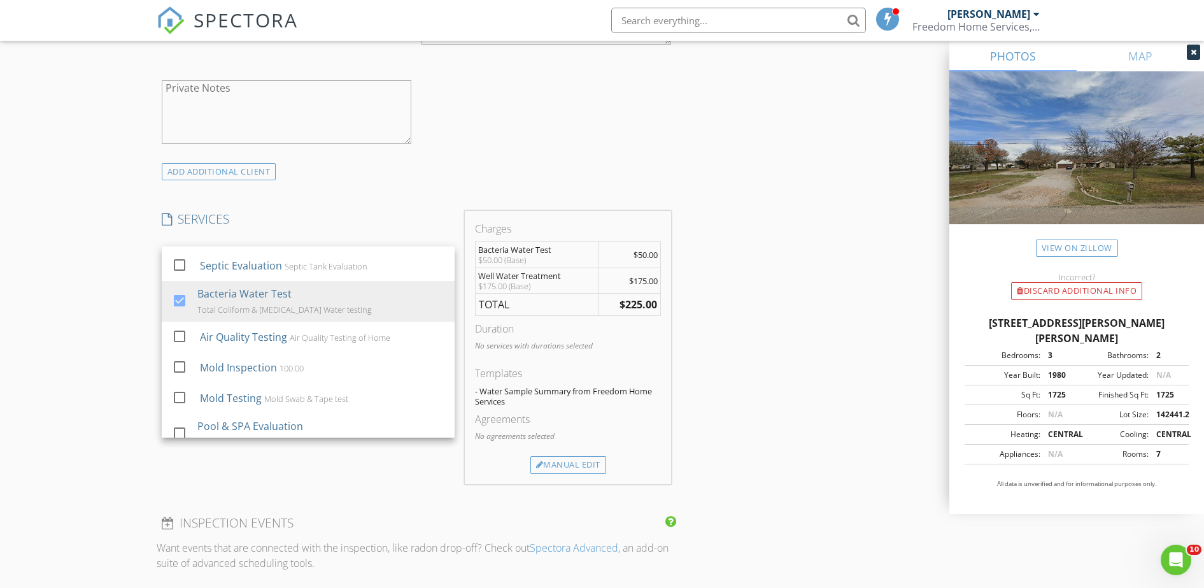
scroll to position [110, 0]
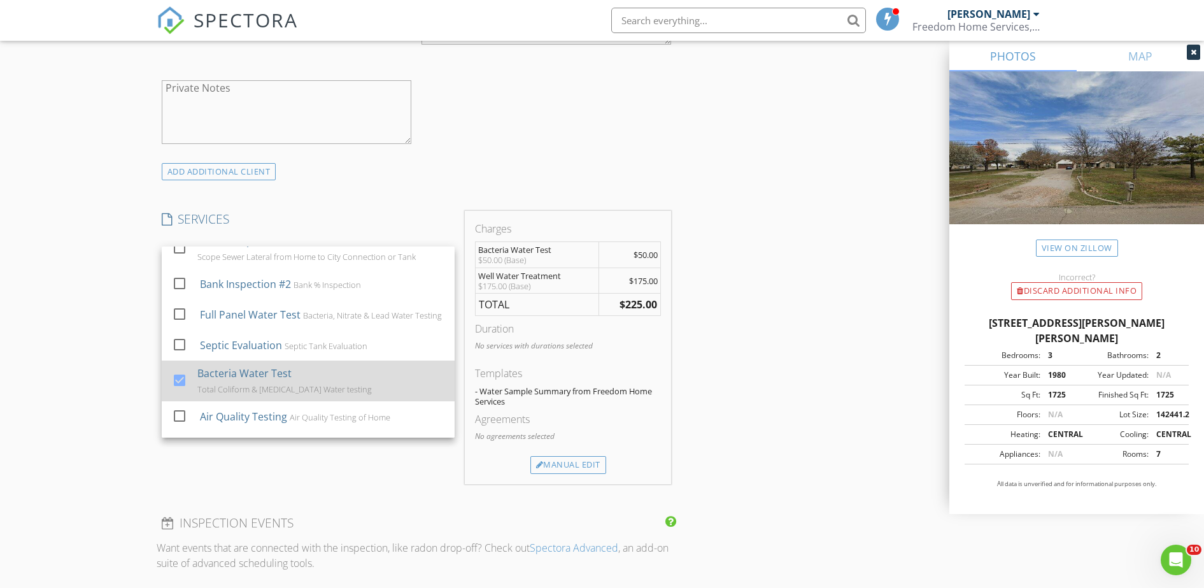
click at [175, 391] on div at bounding box center [180, 380] width 22 height 22
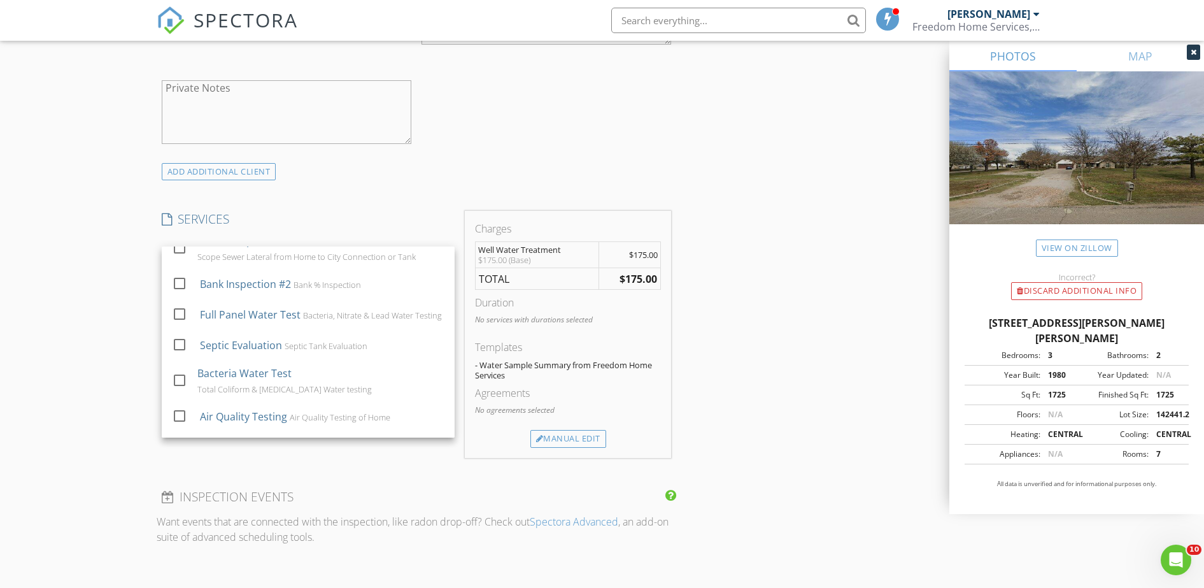
click at [116, 379] on div "New Inspection Click here to use the New Order Form INSPECTOR(S) check_box Josh…" at bounding box center [602, 308] width 1204 height 2219
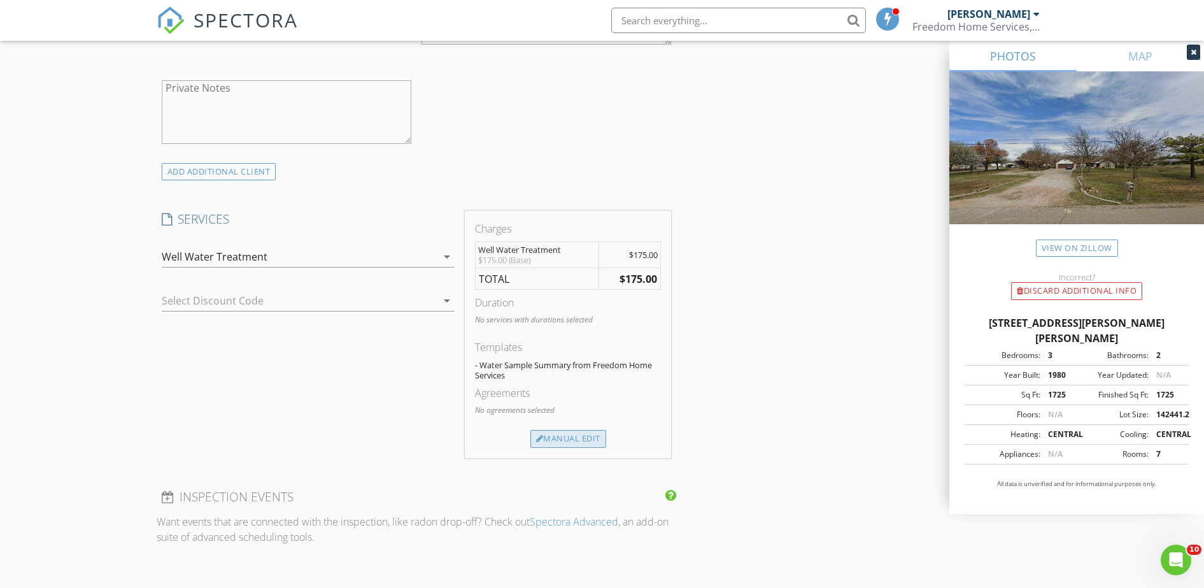
click at [578, 446] on div "Manual Edit" at bounding box center [569, 439] width 76 height 18
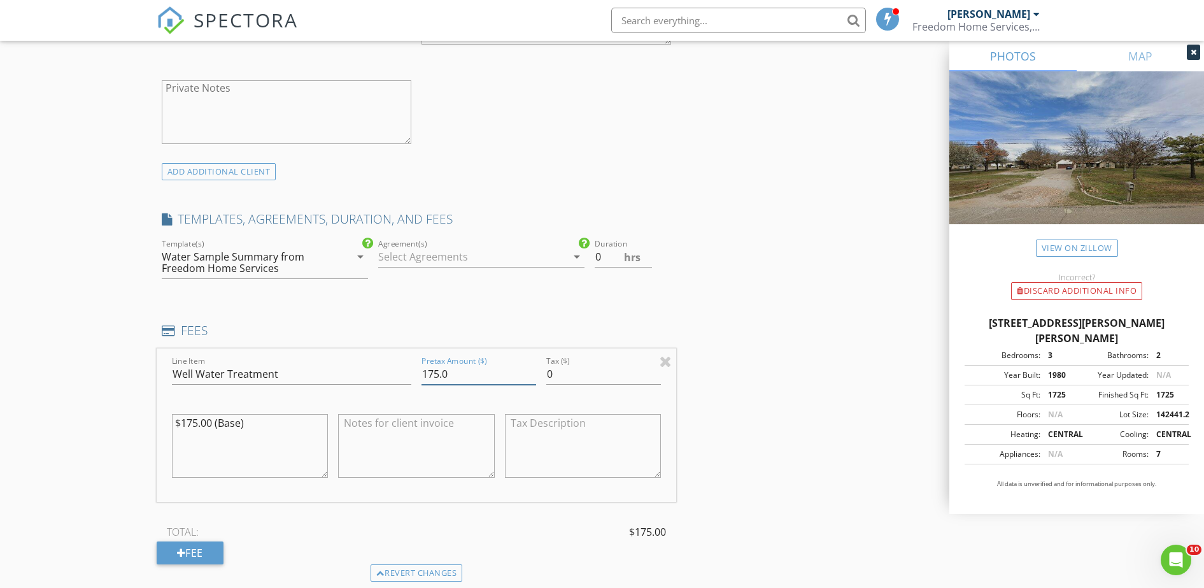
drag, startPoint x: 457, startPoint y: 366, endPoint x: 408, endPoint y: 385, distance: 52.4
click at [408, 385] on div "Line Item Well Water Treatment Pretax Amount ($) 175.0 Tax ($) 0 $175.00 (Base)" at bounding box center [417, 424] width 520 height 153
type input "150.00"
click at [261, 421] on textarea "$175.00 (Base)" at bounding box center [250, 446] width 157 height 64
type textarea "$175.00 (Base) - $25.00 discount"
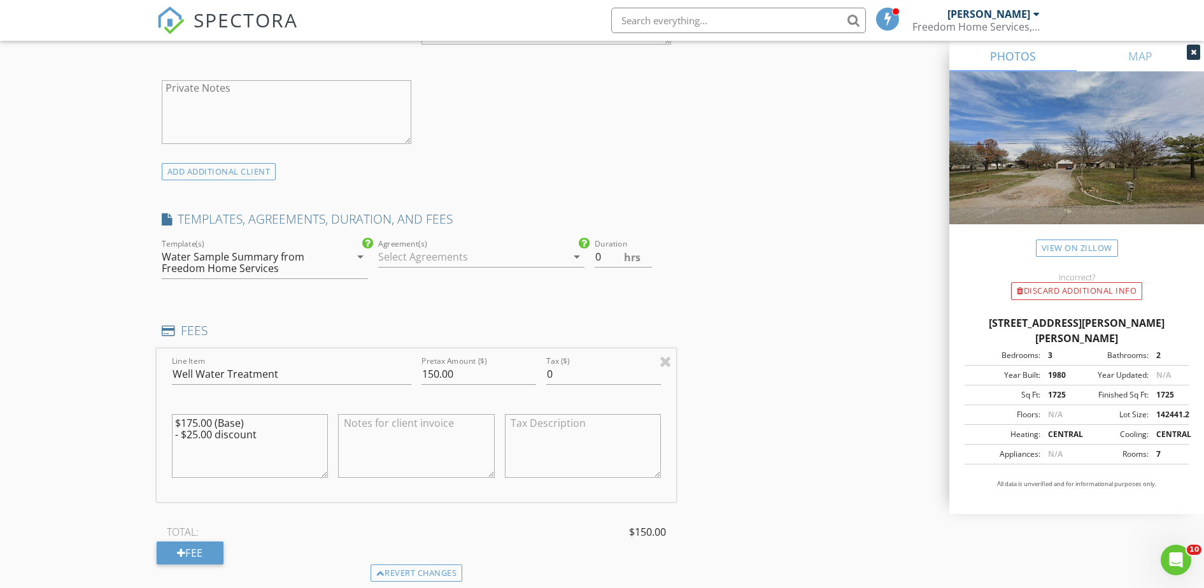
click at [740, 378] on div "INSPECTOR(S) check_box Joshua Sanders PRIMARY Joshua Sanders arrow_drop_down ch…" at bounding box center [603, 391] width 892 height 2239
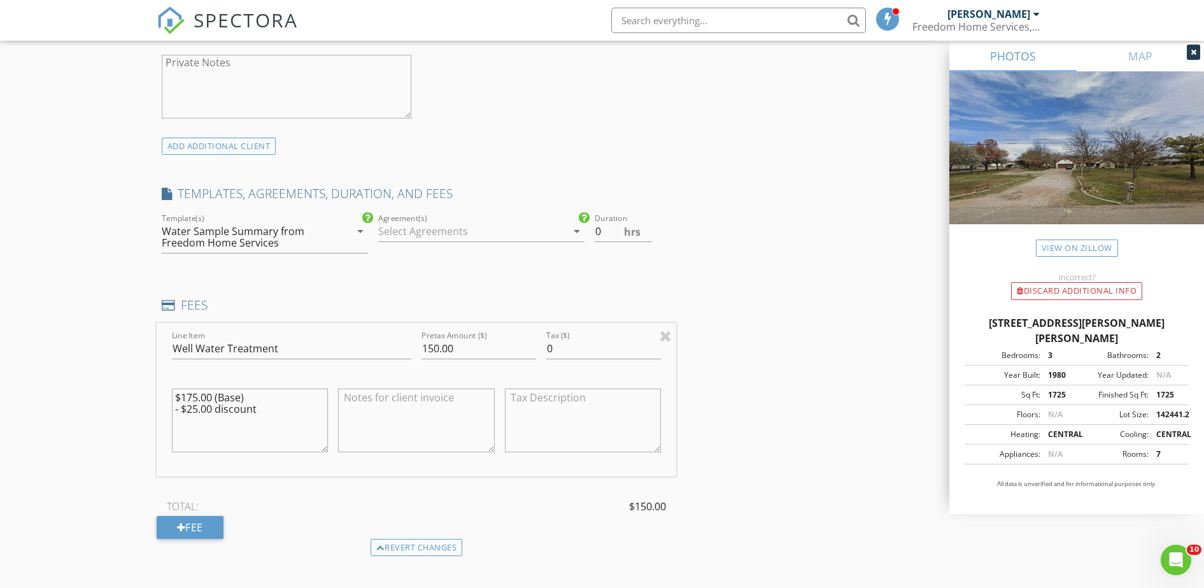
scroll to position [955, 0]
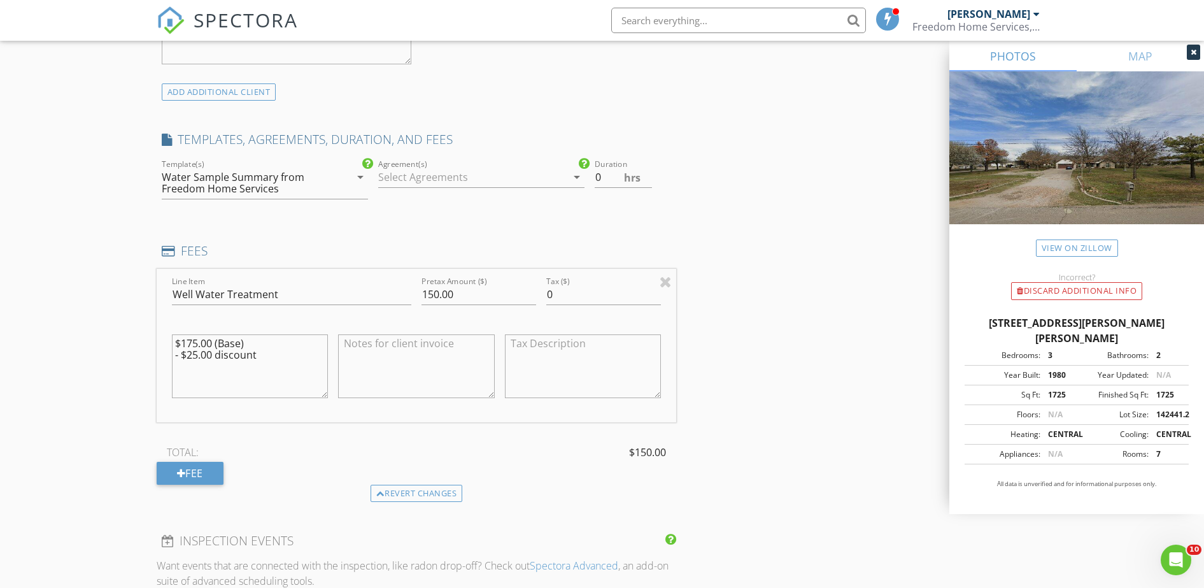
click at [364, 178] on icon "arrow_drop_down" at bounding box center [360, 176] width 15 height 15
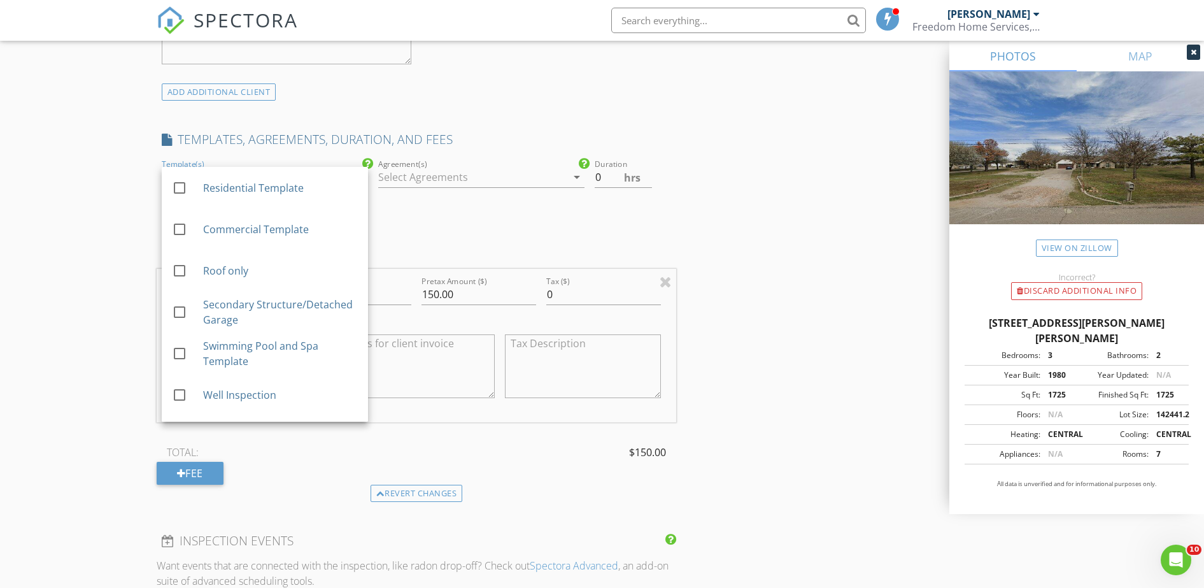
click at [87, 257] on div "New Inspection Click here to use the New Order Form INSPECTOR(S) check_box Josh…" at bounding box center [602, 290] width 1204 height 2342
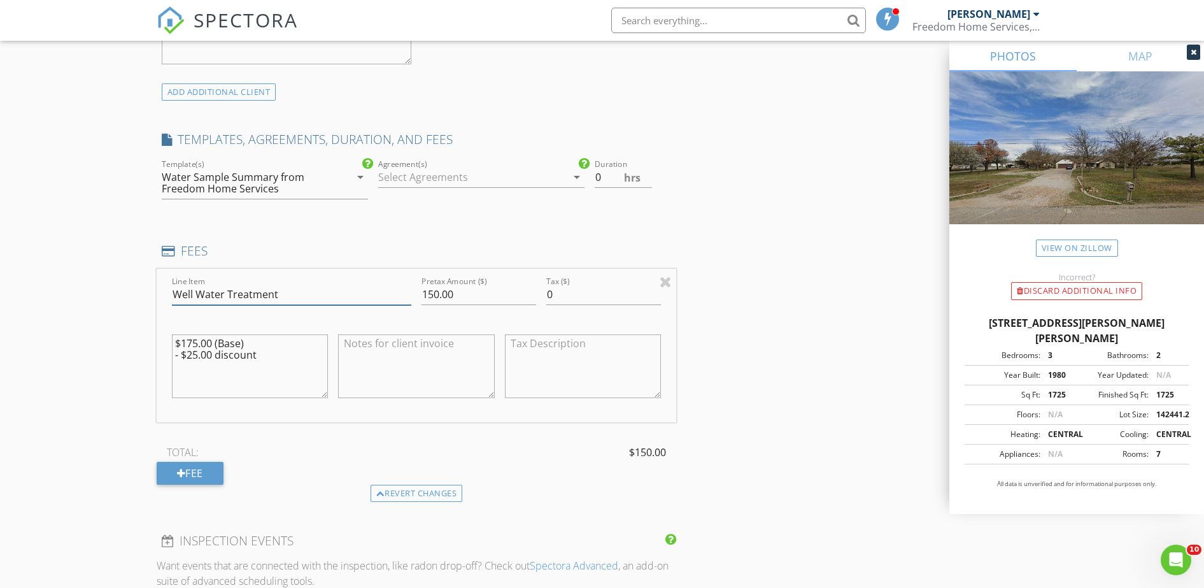
click at [301, 290] on input "Well Water Treatment" at bounding box center [291, 294] width 239 height 21
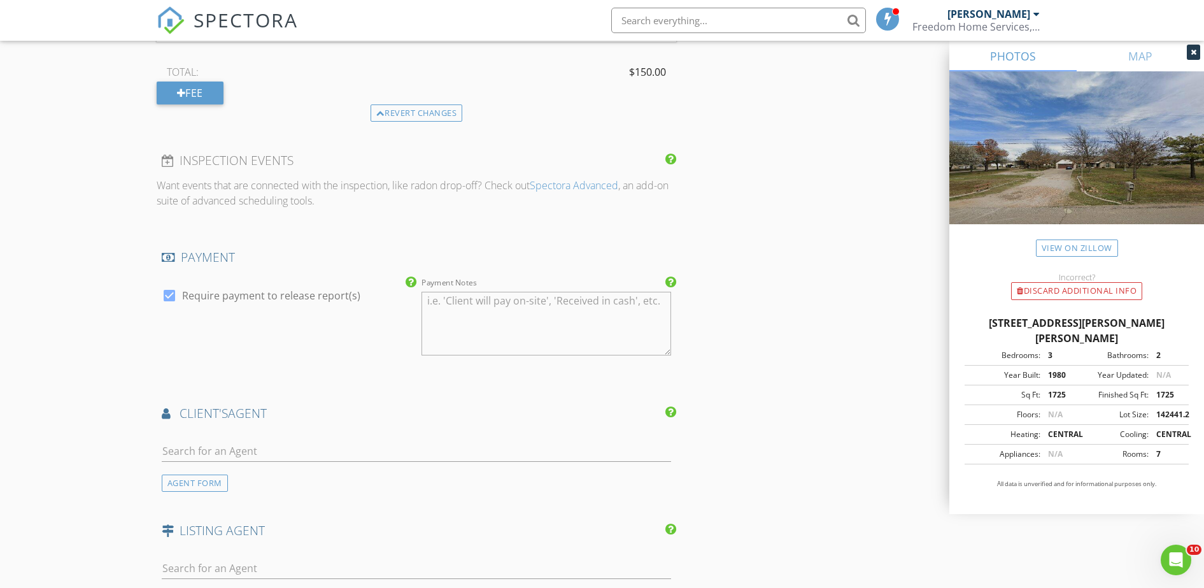
scroll to position [1433, 0]
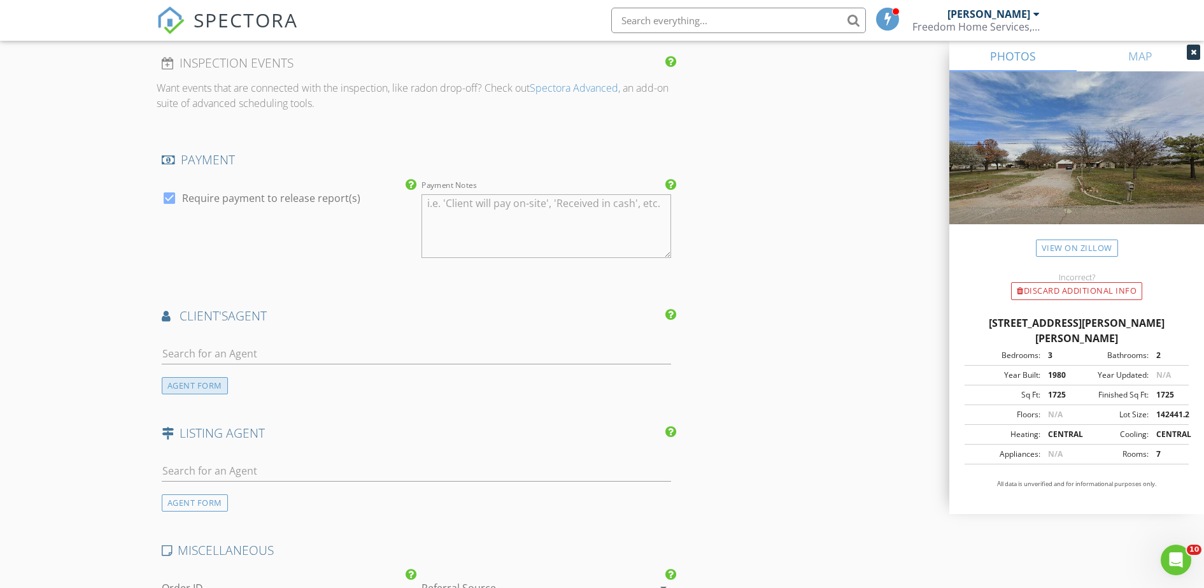
type input "Well Water Treatment & Retest"
click at [183, 385] on div "AGENT FORM" at bounding box center [195, 385] width 66 height 17
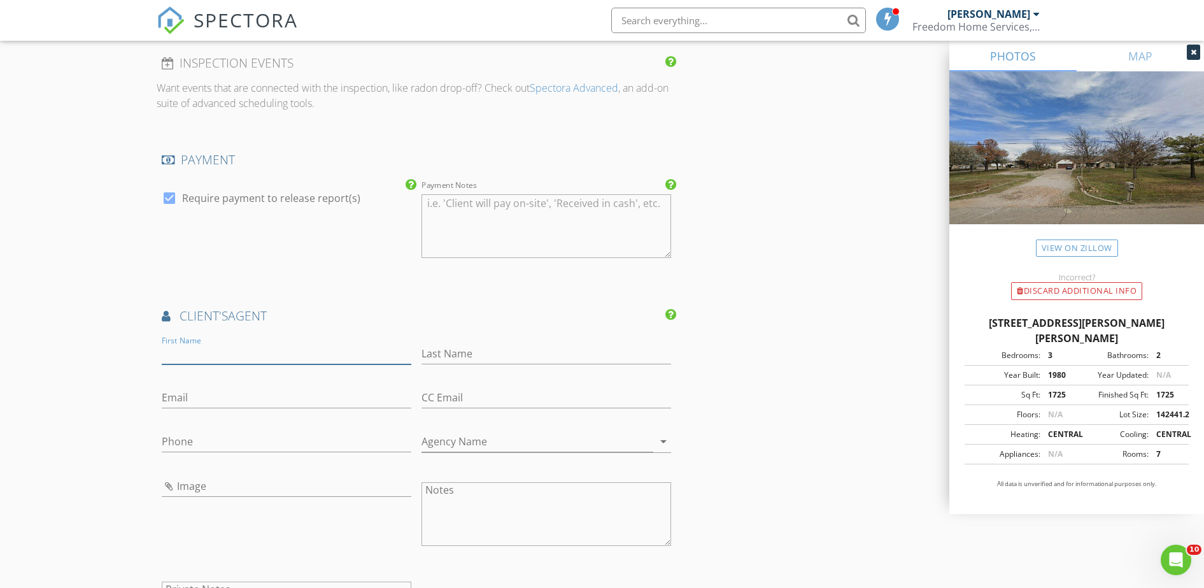
click at [180, 350] on input "First Name" at bounding box center [287, 353] width 250 height 21
type input "[PERSON_NAME]"
type input "Wheecan83@gmail.com"
type input "[PHONE_NUMBER]"
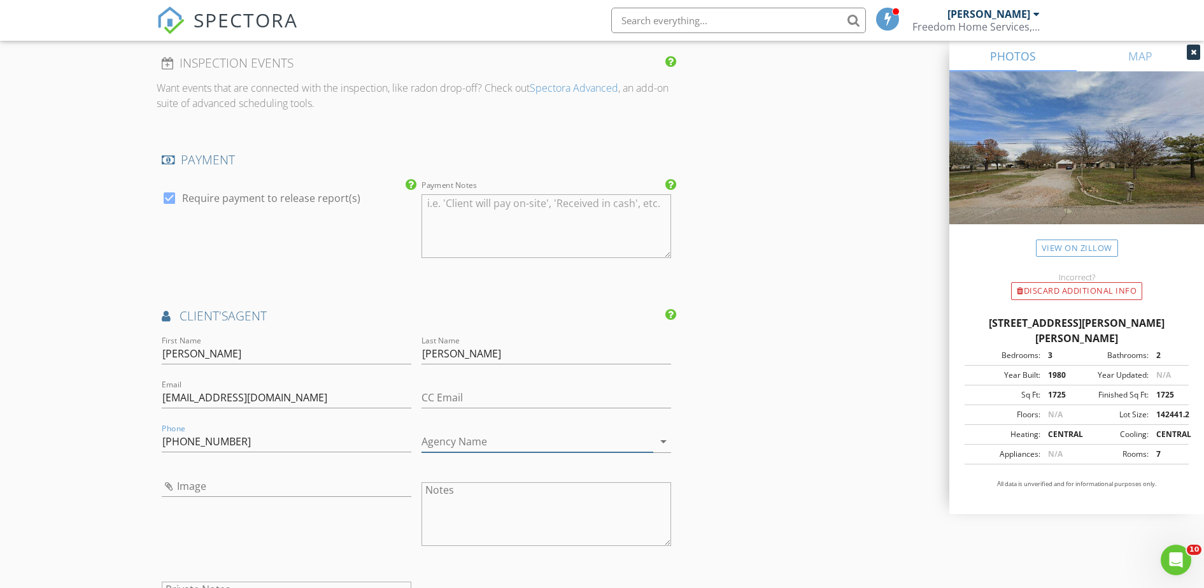
click at [446, 446] on input "Agency Name" at bounding box center [538, 441] width 232 height 21
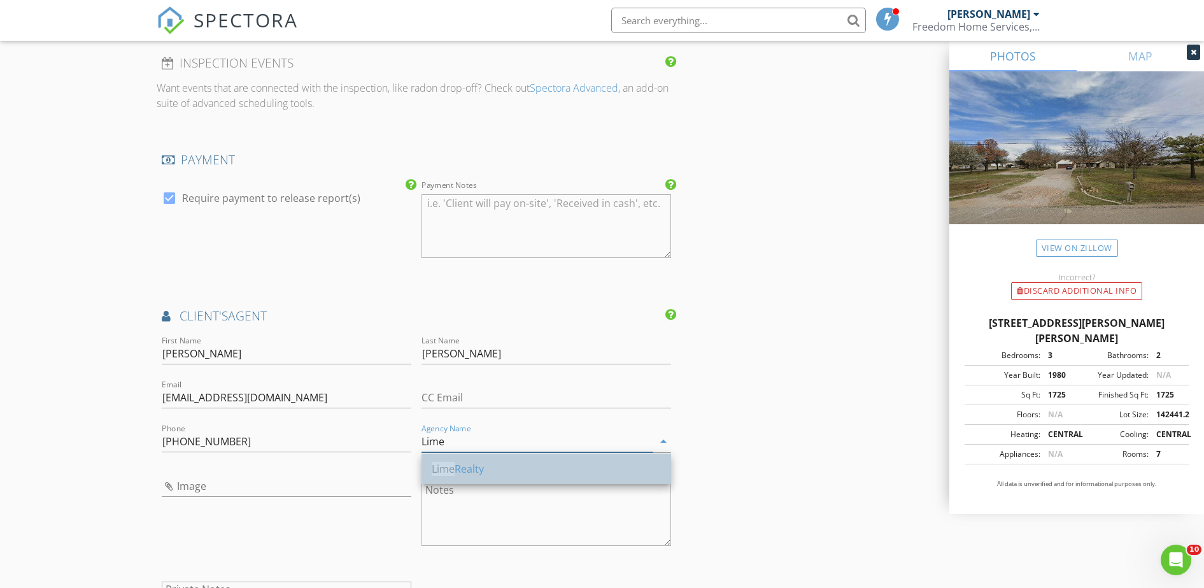
click at [449, 469] on span "Lime" at bounding box center [443, 469] width 23 height 14
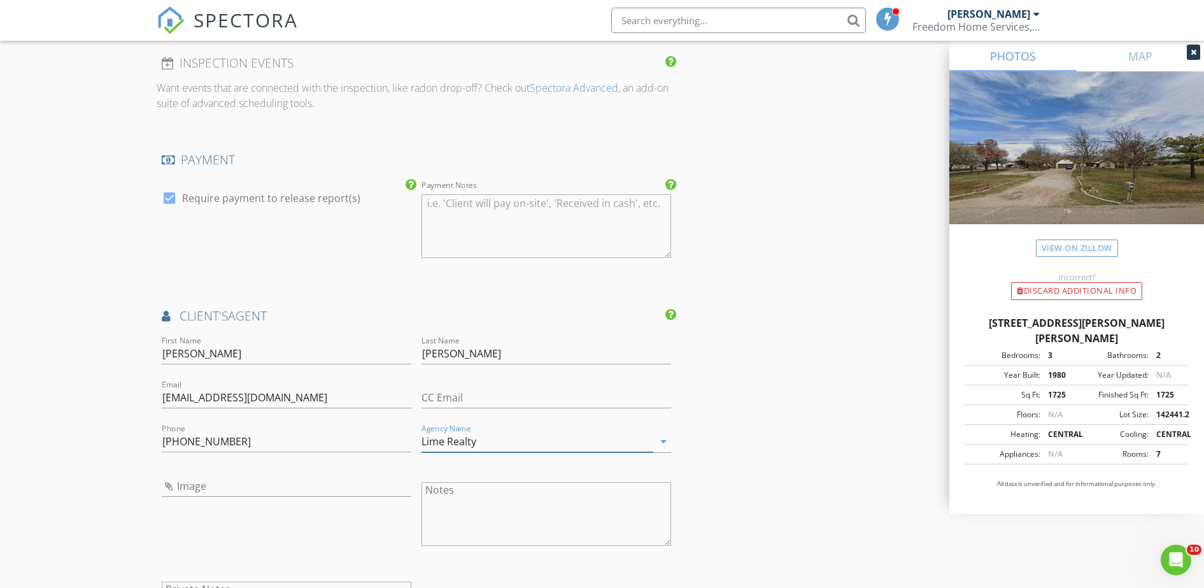
type input "Lime Realty"
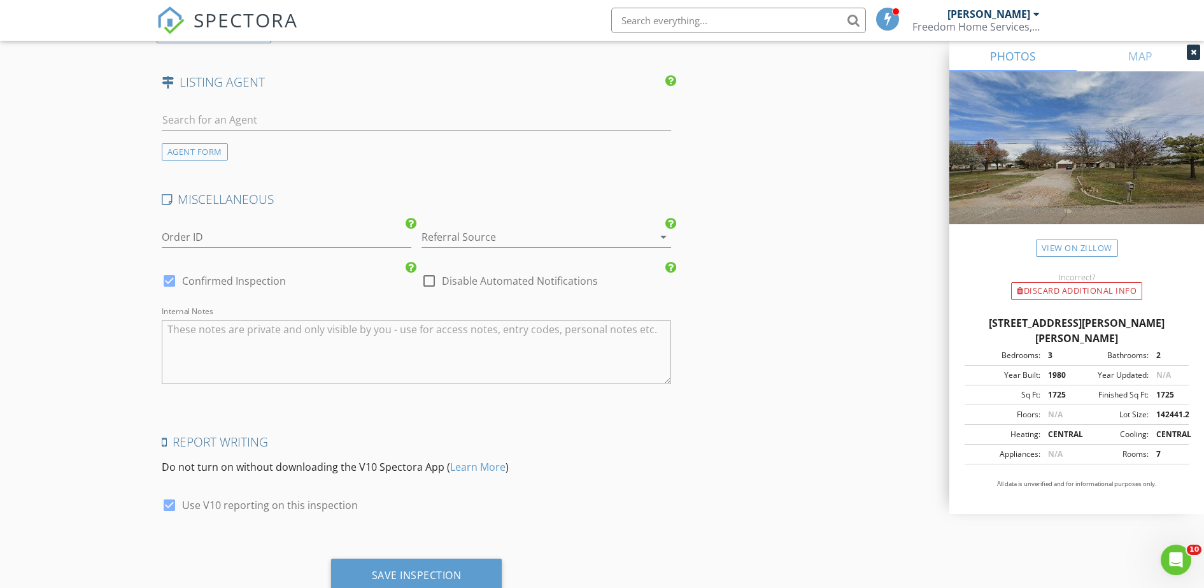
scroll to position [2117, 0]
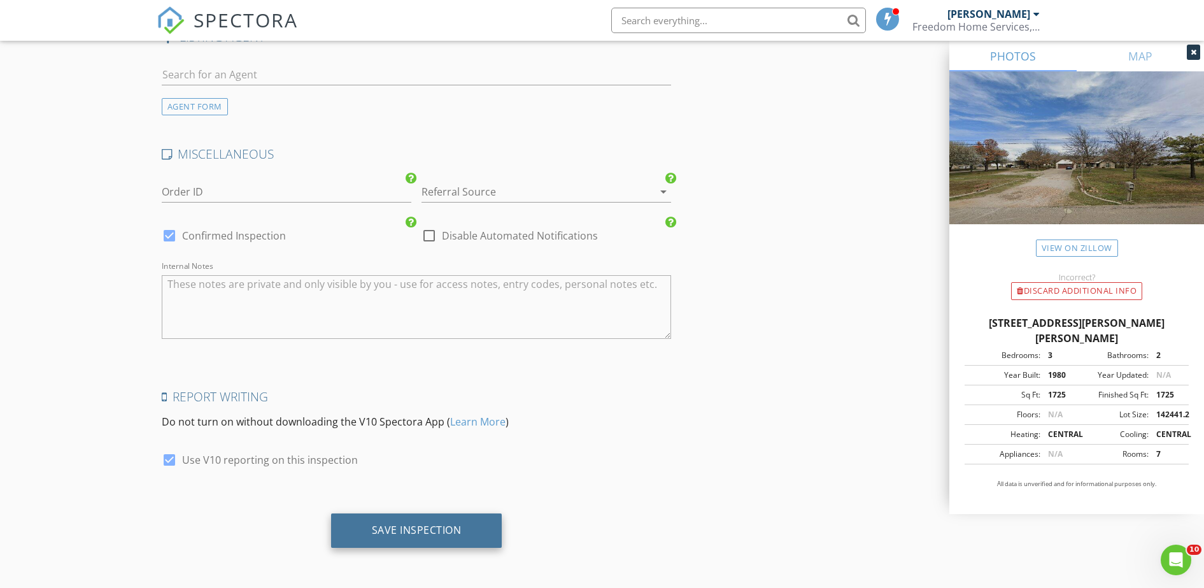
click at [382, 533] on div "Save Inspection" at bounding box center [417, 530] width 90 height 13
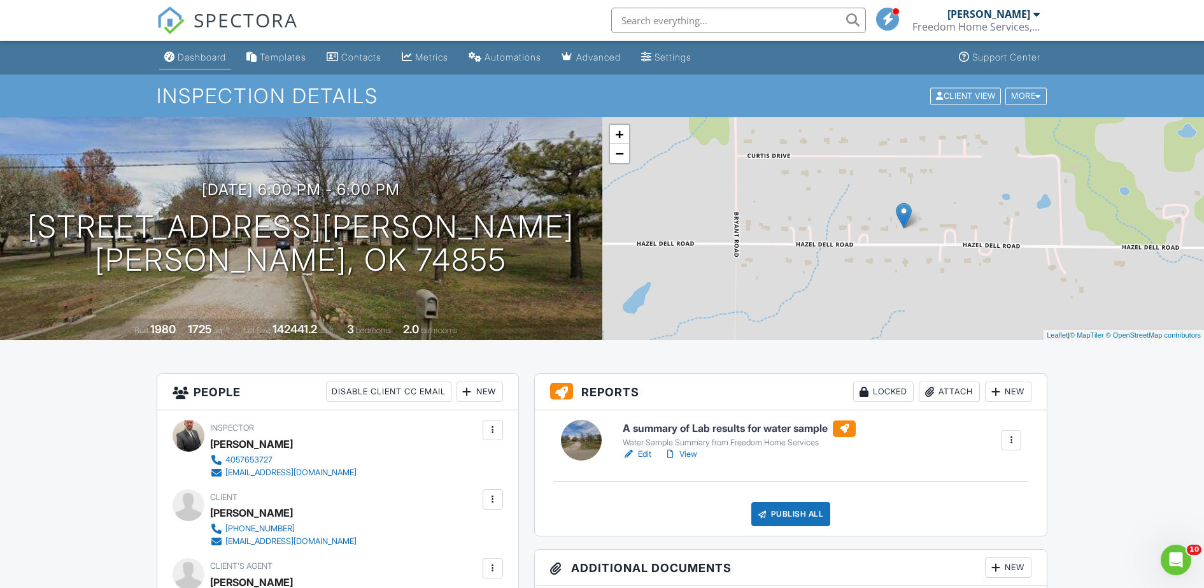
click at [197, 52] on div "Dashboard" at bounding box center [202, 57] width 48 height 11
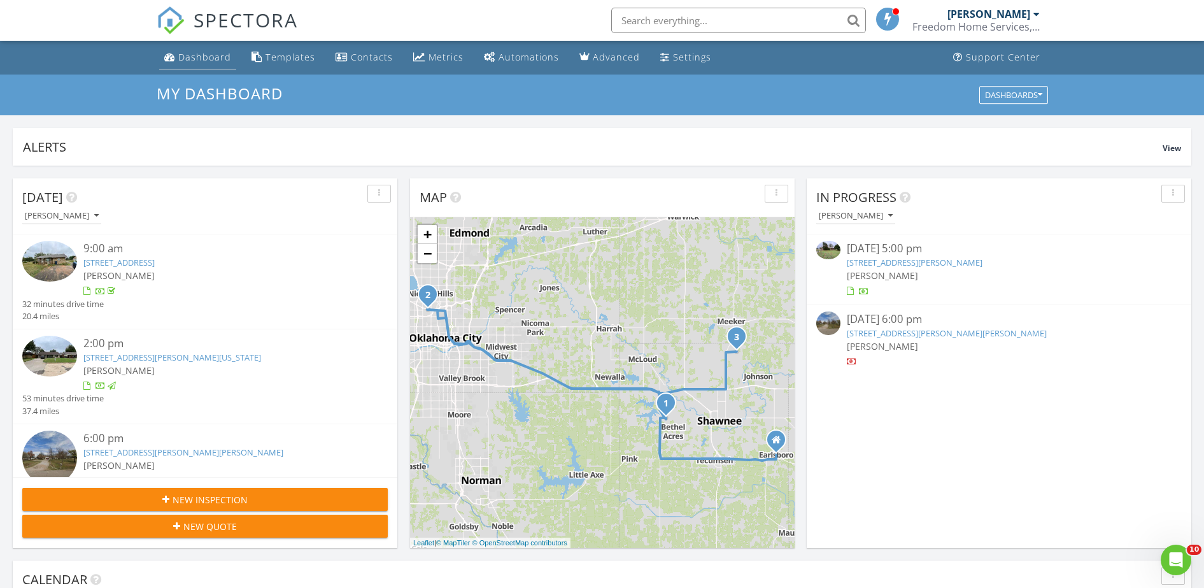
click at [192, 57] on div "Dashboard" at bounding box center [204, 57] width 53 height 12
click at [912, 337] on link "[STREET_ADDRESS][PERSON_NAME][PERSON_NAME]" at bounding box center [947, 332] width 200 height 11
